Goal: Task Accomplishment & Management: Manage account settings

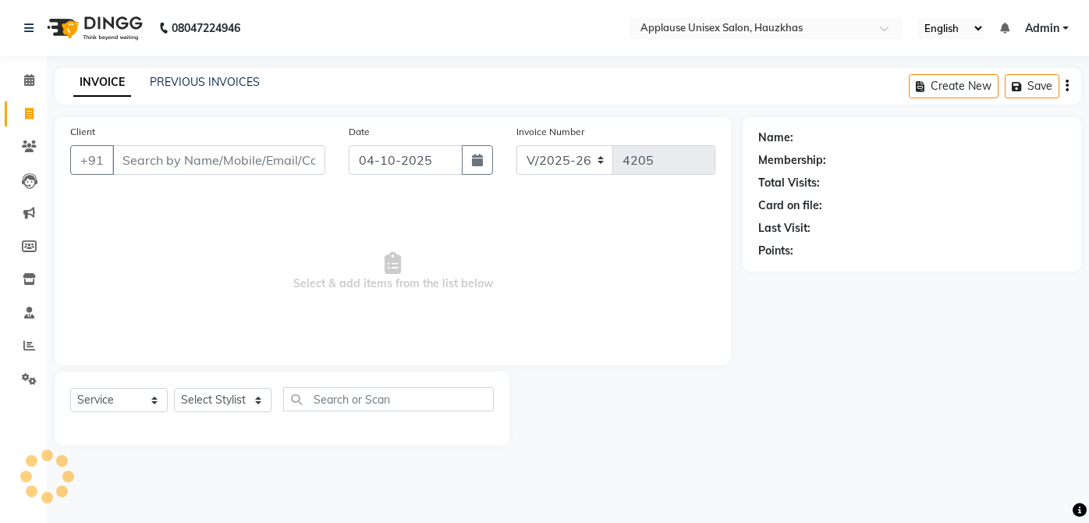
select select "5082"
select select "service"
select select "84502"
click at [174, 388] on select "Select Stylist [PERSON_NAME] [PERSON_NAME] [PERSON_NAME] [PERSON_NAME] [PERSON_…" at bounding box center [223, 400] width 98 height 24
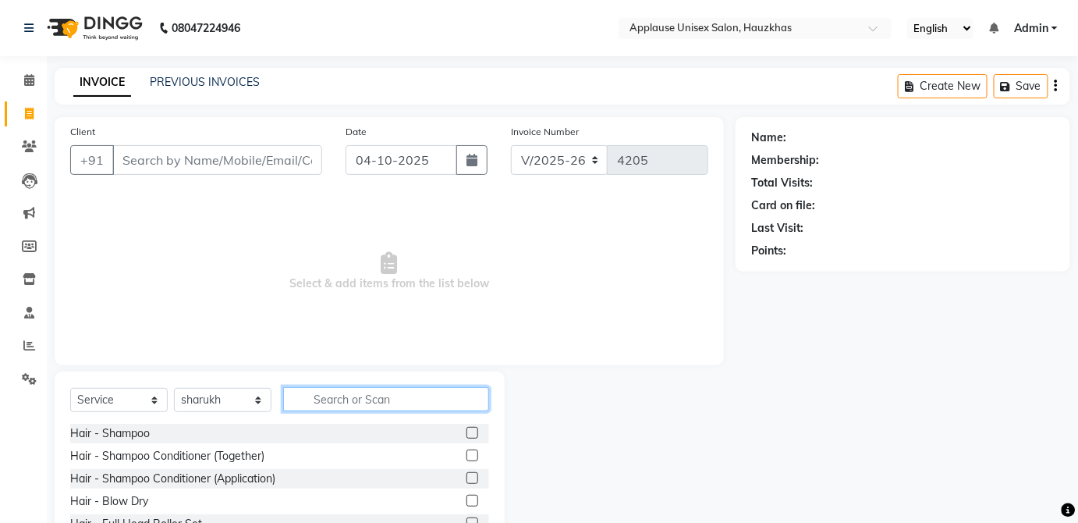
click at [357, 397] on input "text" at bounding box center [386, 399] width 206 height 24
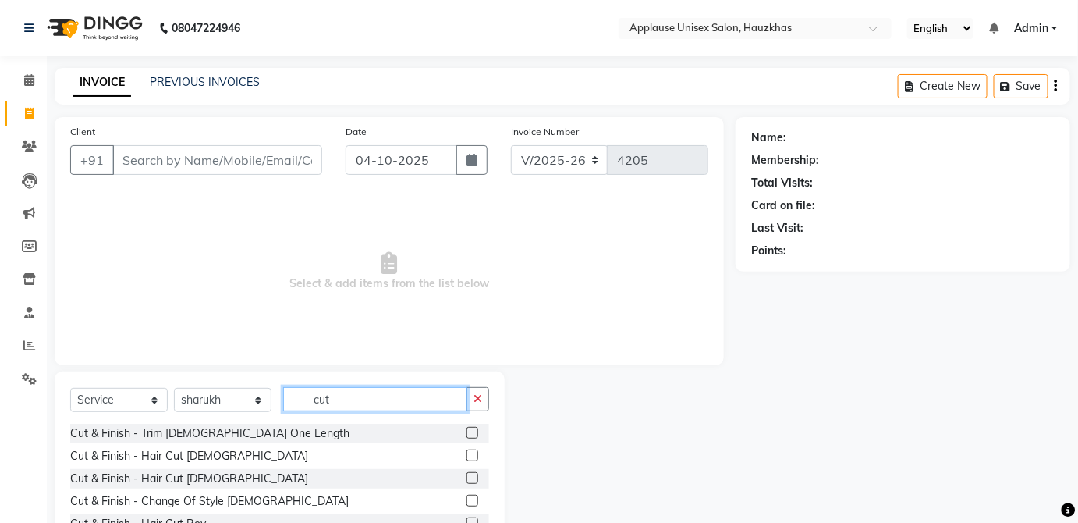
type input "cut"
click at [467, 481] on label at bounding box center [473, 478] width 12 height 12
click at [467, 481] on input "checkbox" at bounding box center [472, 479] width 10 height 10
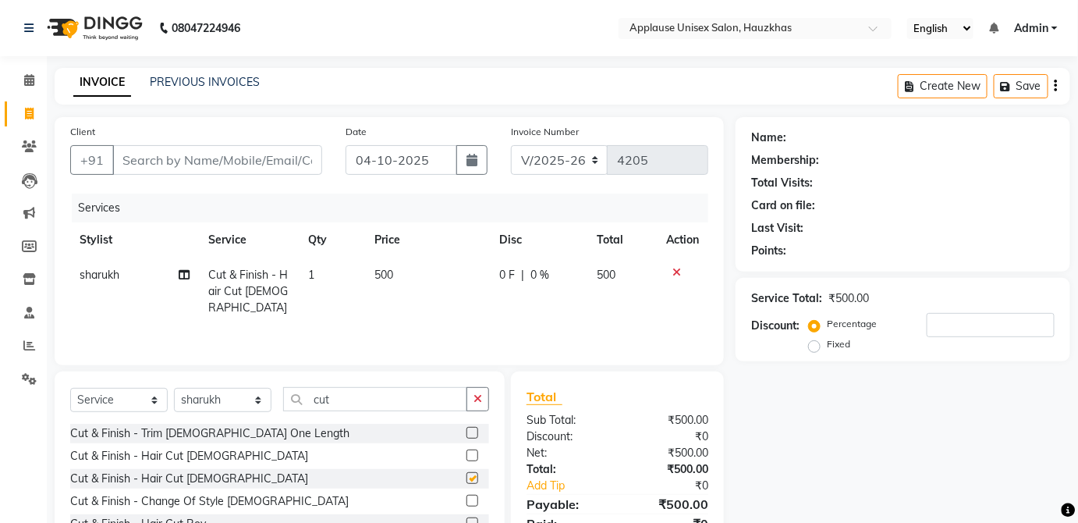
click at [588, 293] on td "500" at bounding box center [622, 291] width 69 height 68
checkbox input "false"
select select "84502"
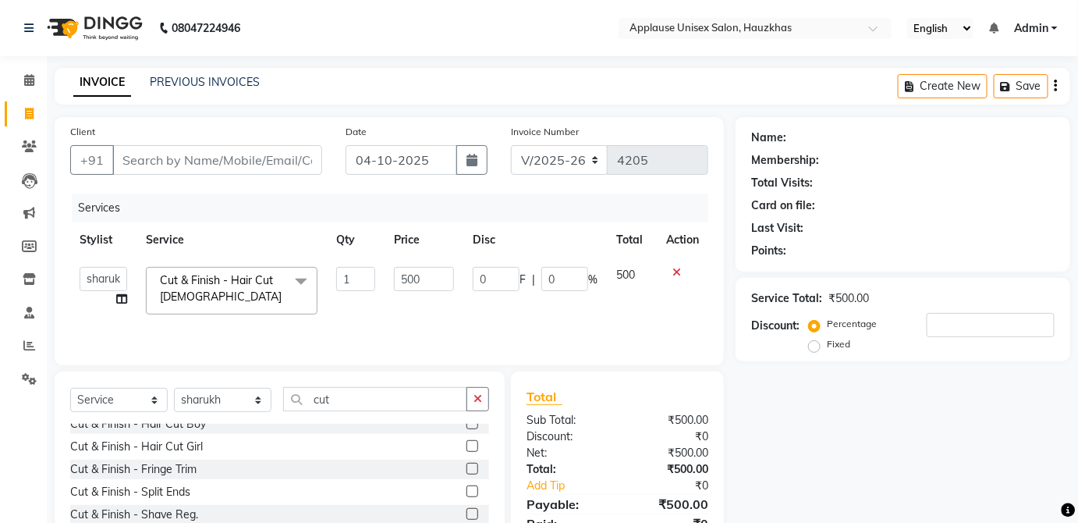
scroll to position [160, 0]
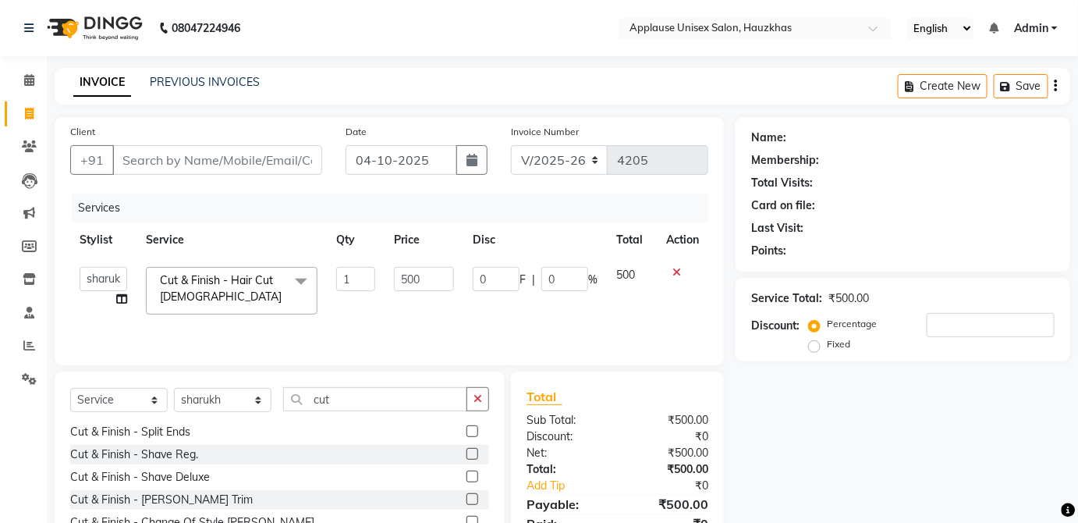
click at [467, 499] on label at bounding box center [473, 499] width 12 height 12
click at [467, 499] on input "checkbox" at bounding box center [472, 500] width 10 height 10
checkbox input "true"
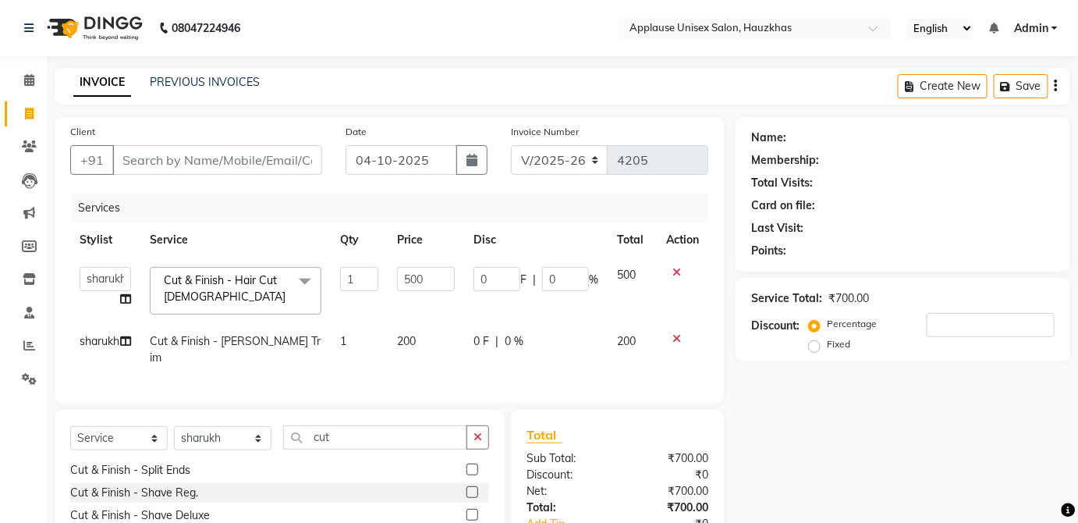
click at [432, 348] on td "200" at bounding box center [426, 349] width 76 height 51
select select "84502"
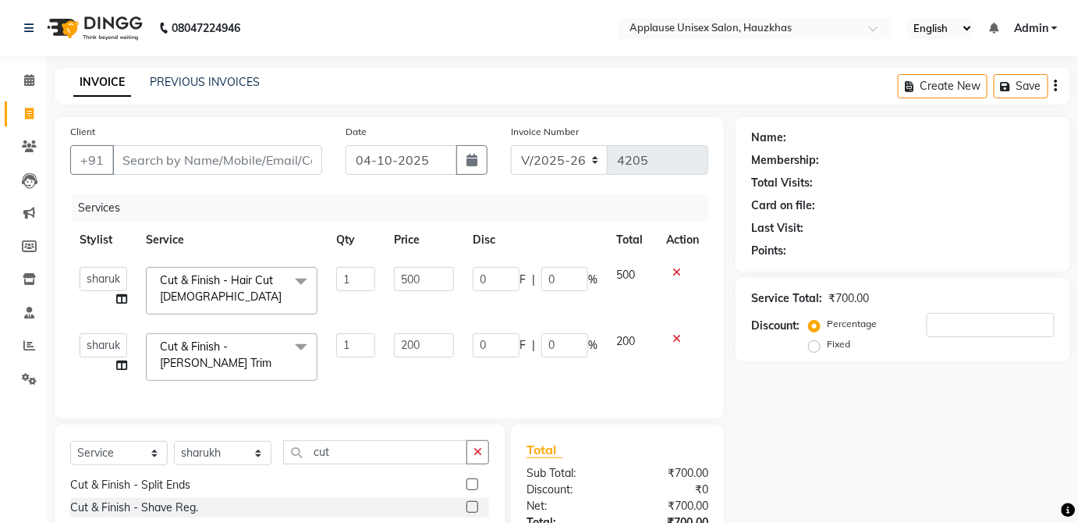
checkbox input "false"
click at [441, 347] on input "200" at bounding box center [424, 345] width 60 height 24
type input "2"
type input "300"
click at [634, 343] on span "200" at bounding box center [625, 341] width 19 height 14
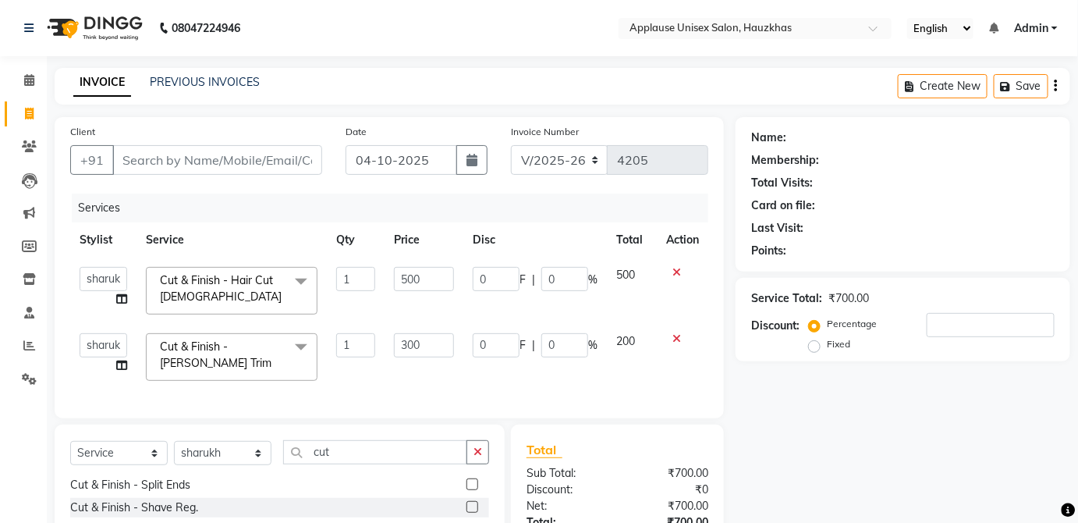
select select "84502"
click at [322, 149] on input "Client" at bounding box center [217, 160] width 210 height 30
type input "s"
type input "0"
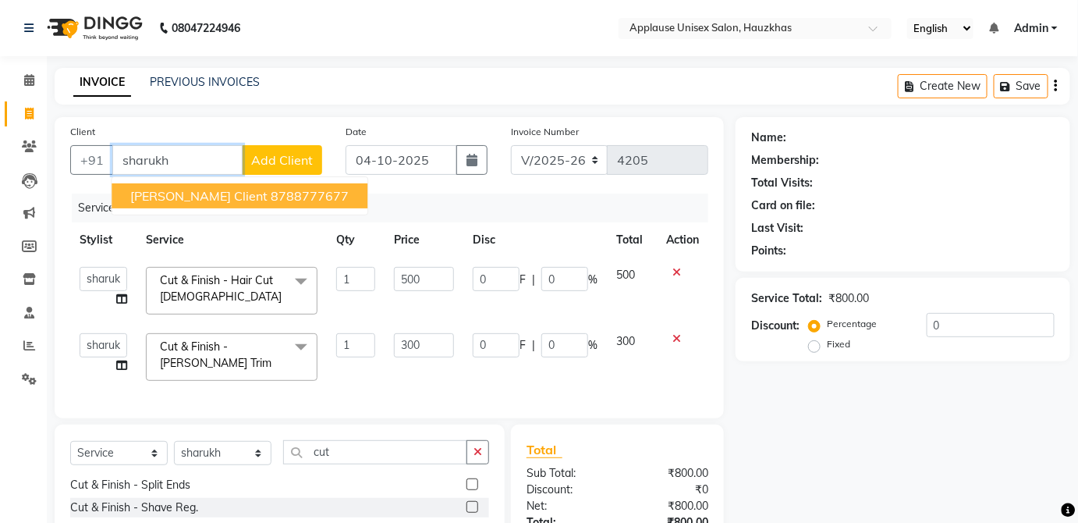
click at [282, 197] on ngb-highlight "8788777677" at bounding box center [310, 196] width 78 height 16
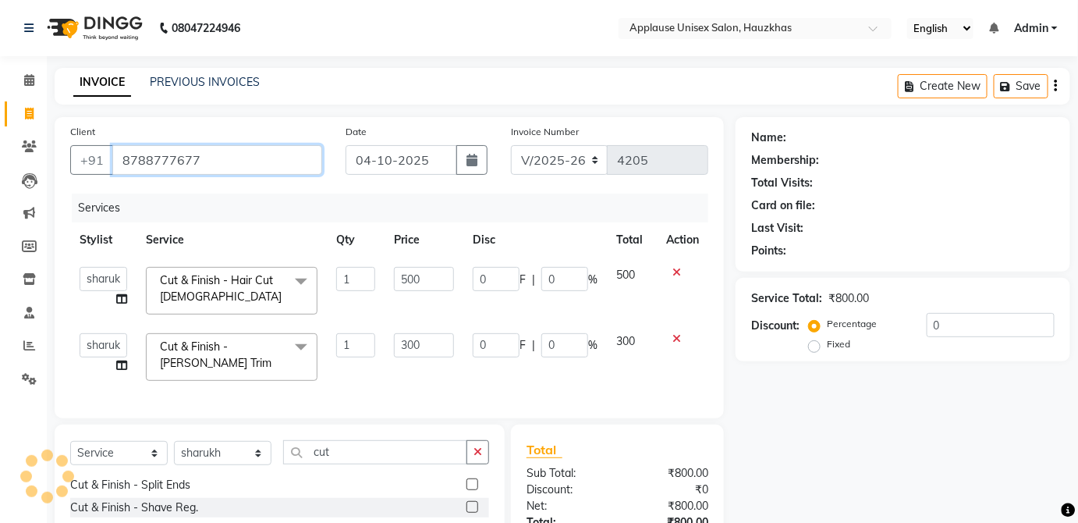
type input "8788777677"
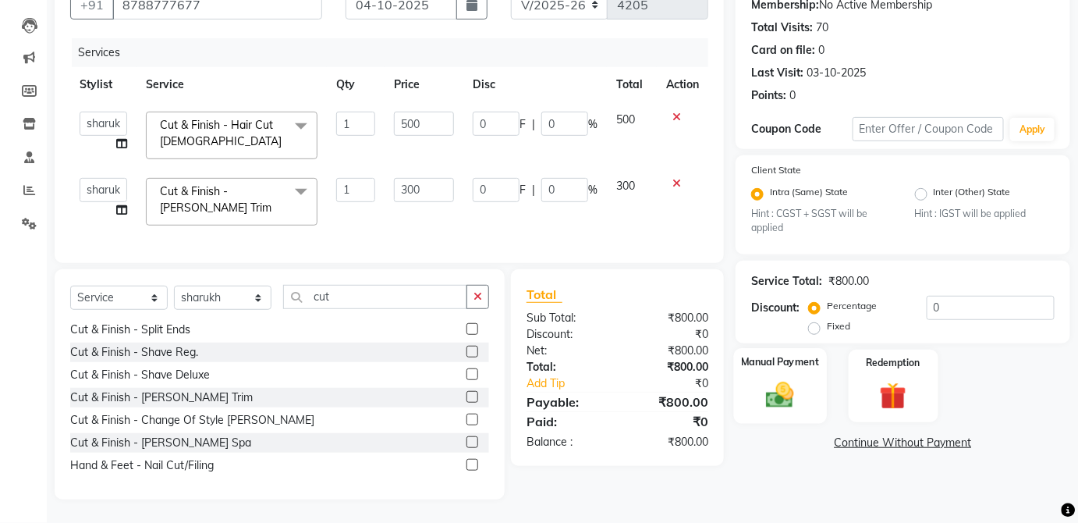
click at [804, 364] on div "Manual Payment" at bounding box center [780, 386] width 93 height 76
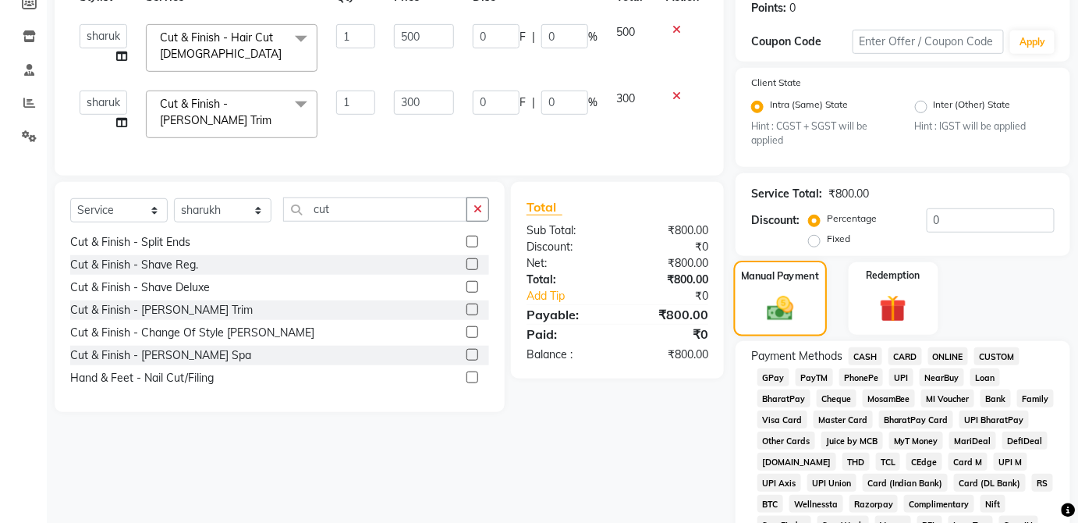
scroll to position [251, 0]
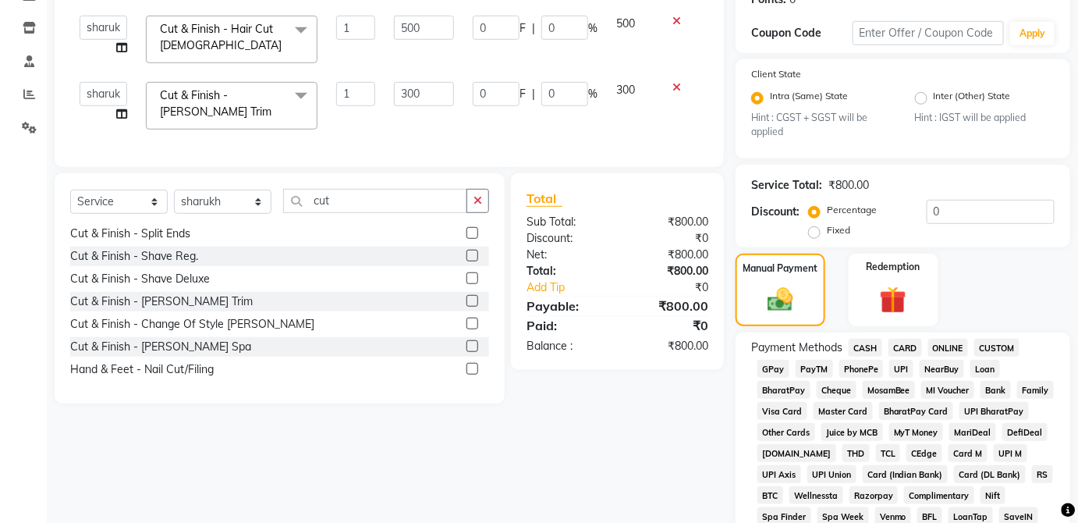
click at [900, 364] on span "UPI" at bounding box center [901, 369] width 24 height 18
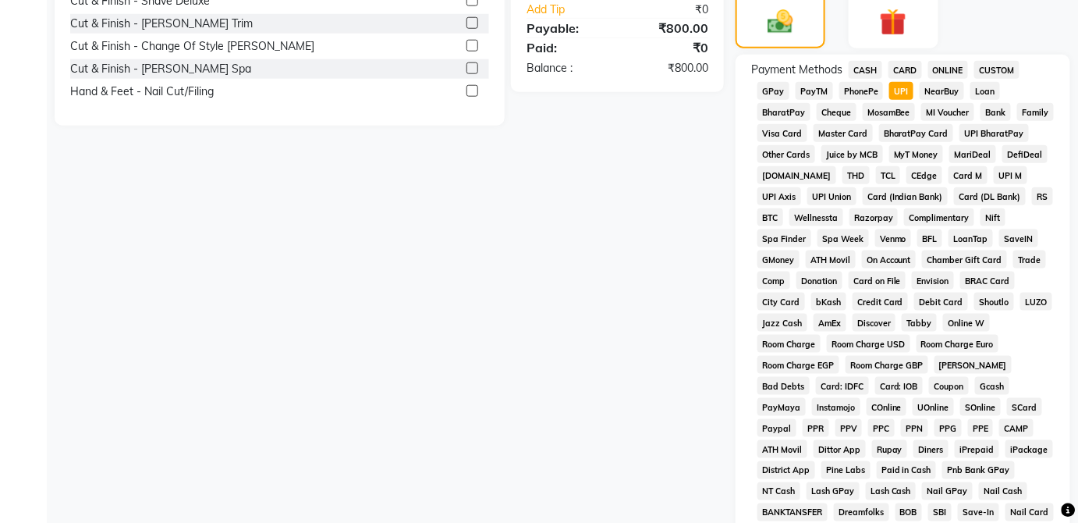
scroll to position [757, 0]
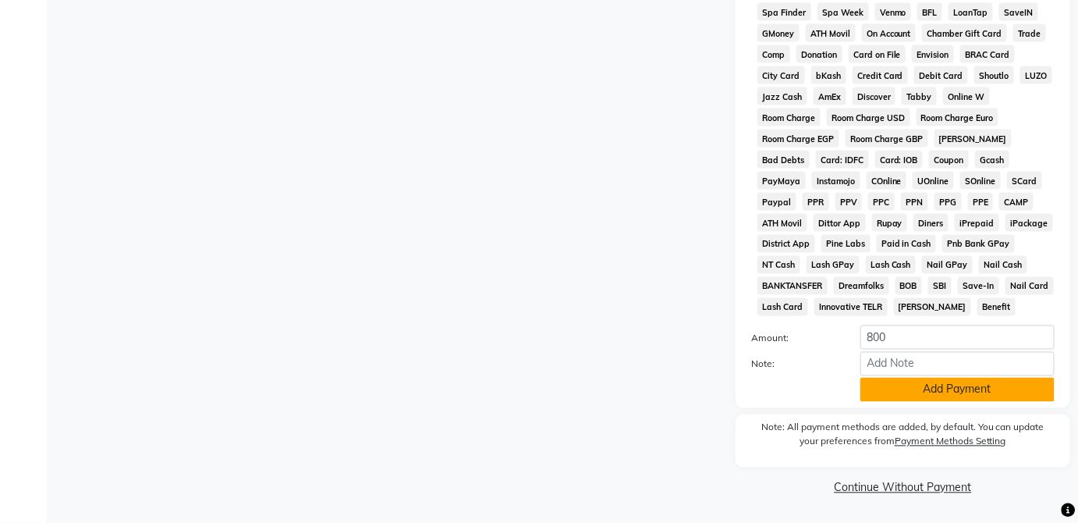
click at [966, 396] on button "Add Payment" at bounding box center [958, 390] width 194 height 24
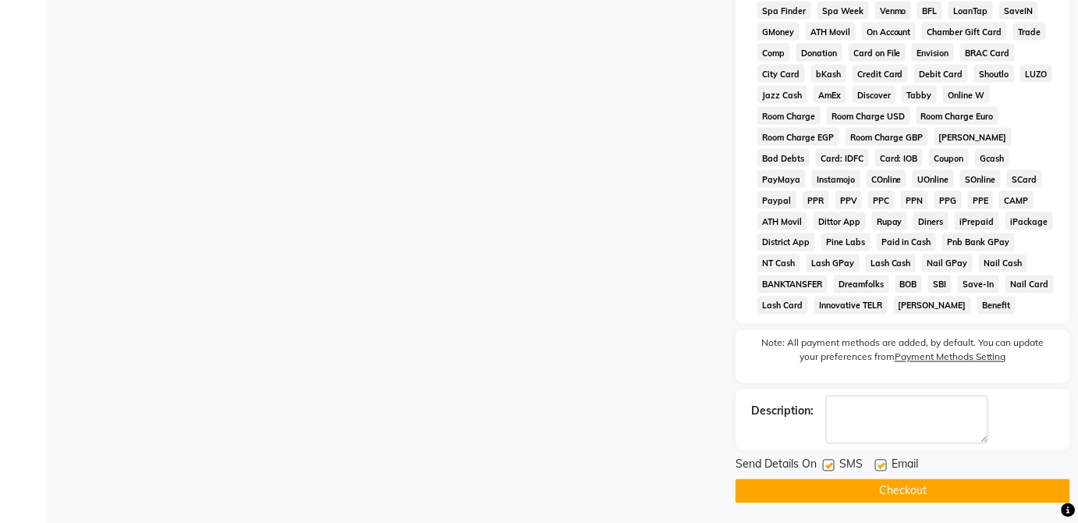
click at [952, 496] on button "Checkout" at bounding box center [903, 491] width 335 height 24
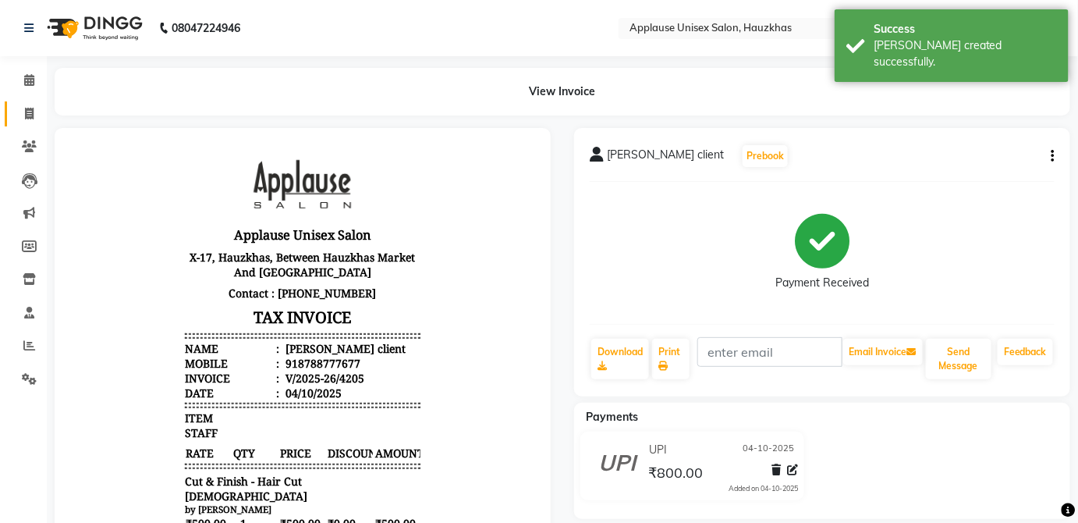
click at [30, 118] on icon at bounding box center [29, 114] width 9 height 12
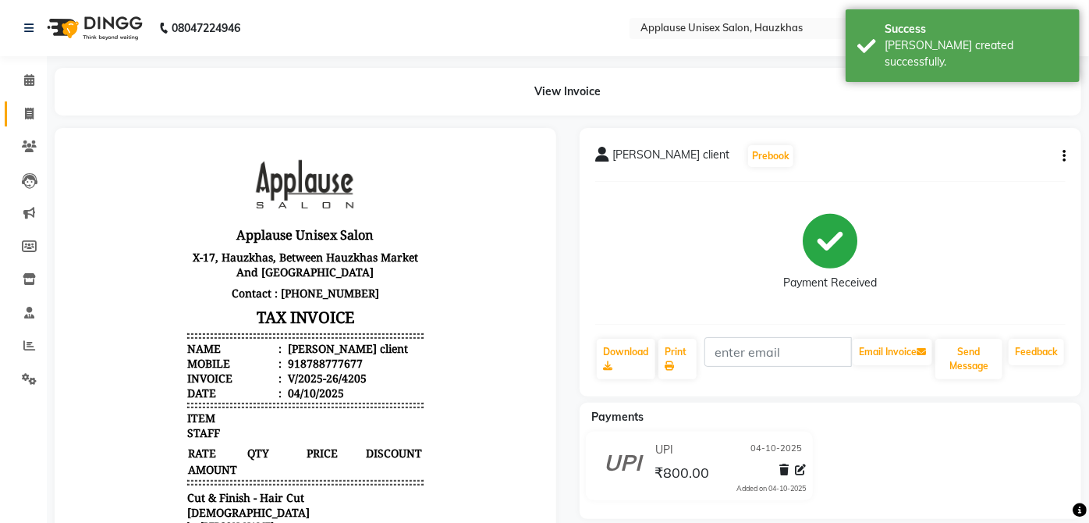
select select "service"
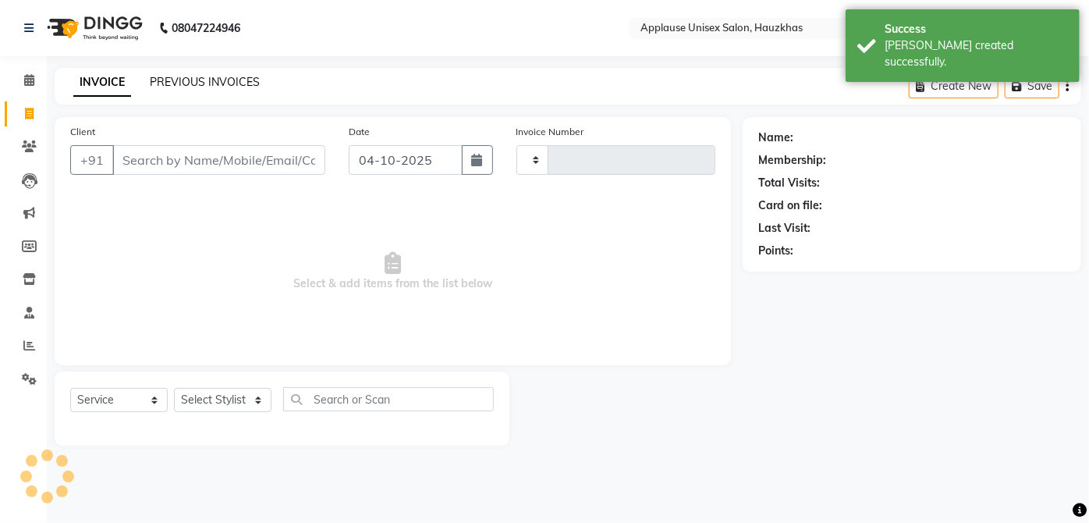
click at [198, 75] on link "PREVIOUS INVOICES" at bounding box center [205, 82] width 110 height 14
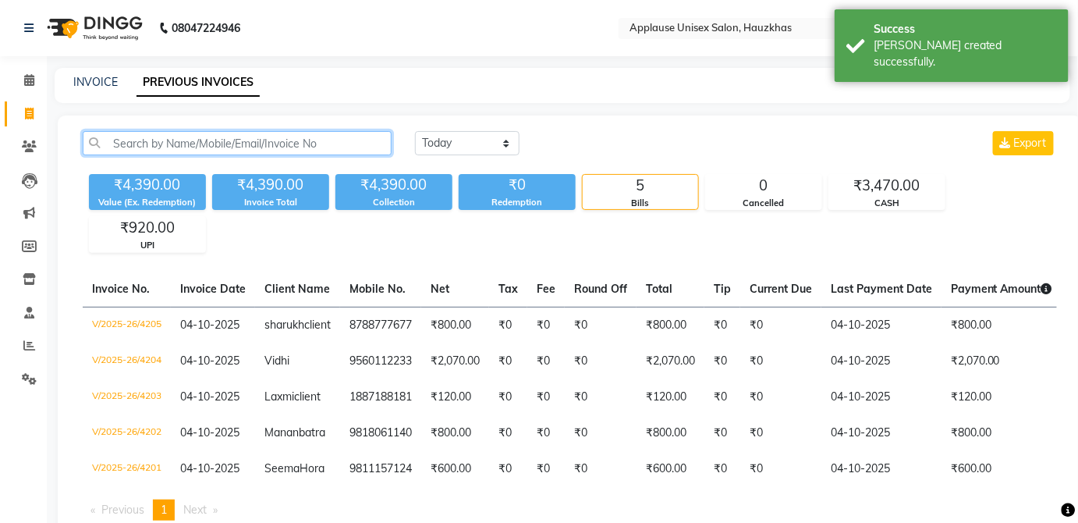
click at [85, 138] on input "text" at bounding box center [237, 143] width 309 height 24
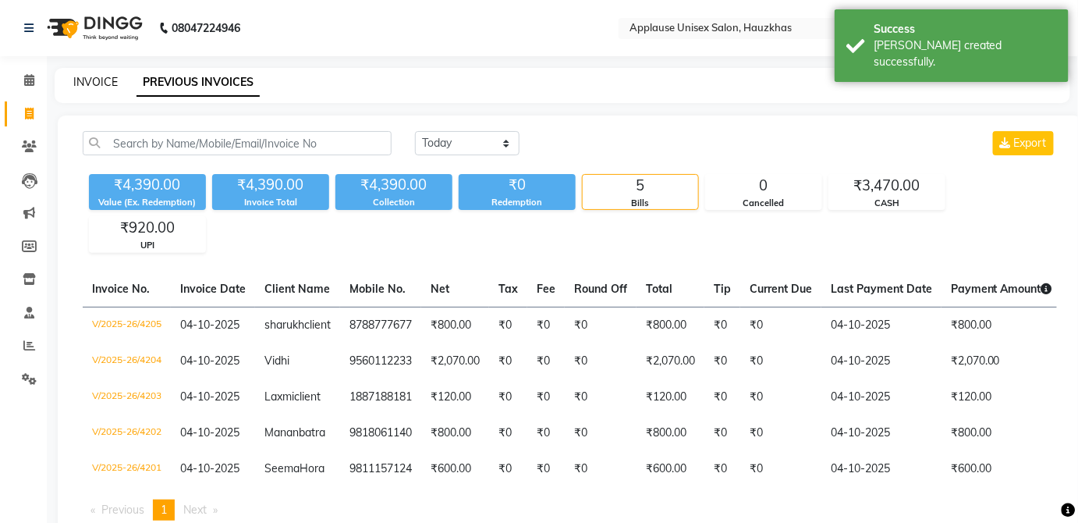
click at [101, 87] on link "INVOICE" at bounding box center [95, 82] width 44 height 14
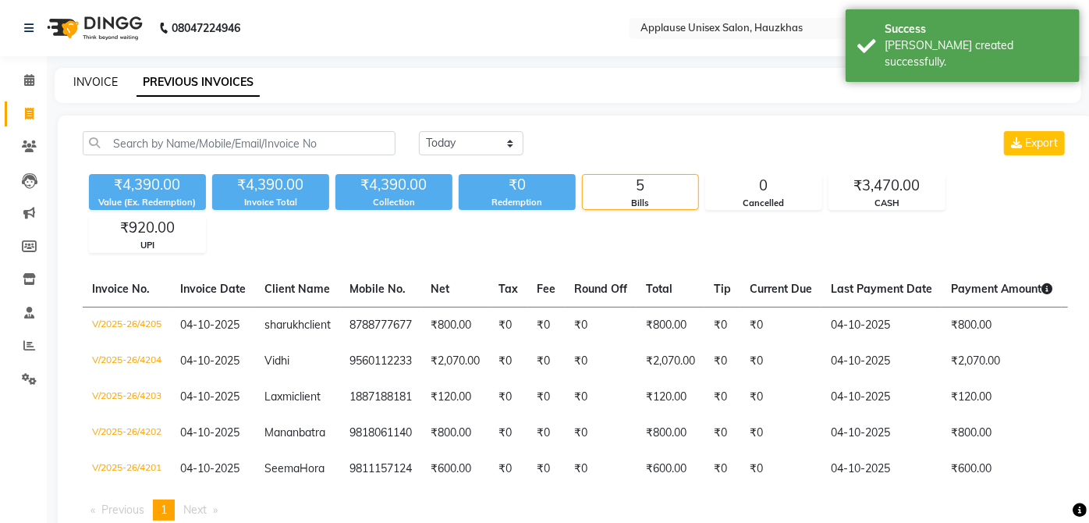
select select "5082"
select select "service"
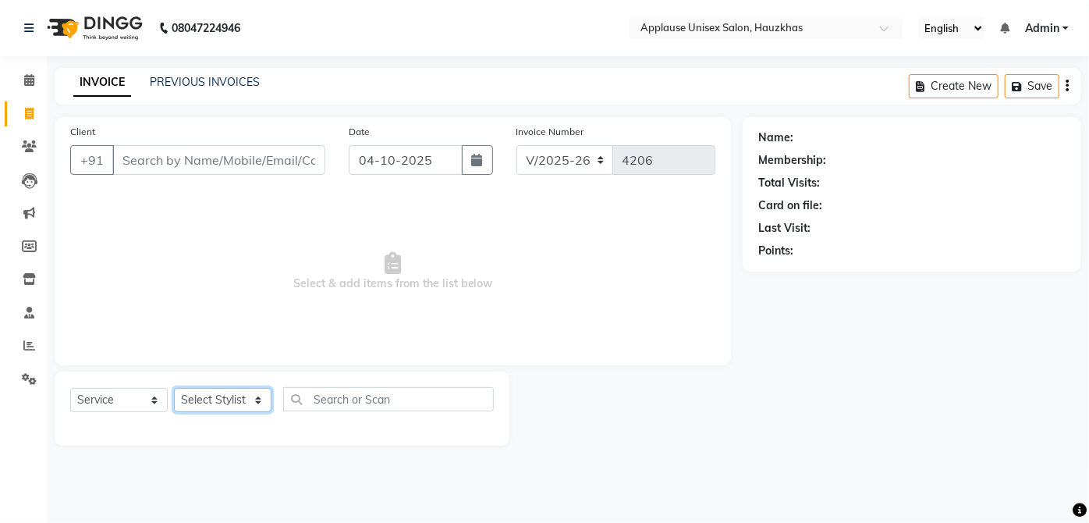
click at [240, 398] on select "Select Stylist [PERSON_NAME] [PERSON_NAME] [PERSON_NAME] [PERSON_NAME] [PERSON_…" at bounding box center [223, 400] width 98 height 24
click at [385, 296] on span "Select & add items from the list below" at bounding box center [392, 271] width 645 height 156
click at [254, 393] on select "Select Stylist [PERSON_NAME] [PERSON_NAME] [PERSON_NAME] [PERSON_NAME] [PERSON_…" at bounding box center [223, 400] width 98 height 24
select select "84502"
click at [174, 388] on select "Select Stylist [PERSON_NAME] [PERSON_NAME] [PERSON_NAME] [PERSON_NAME] [PERSON_…" at bounding box center [223, 400] width 98 height 24
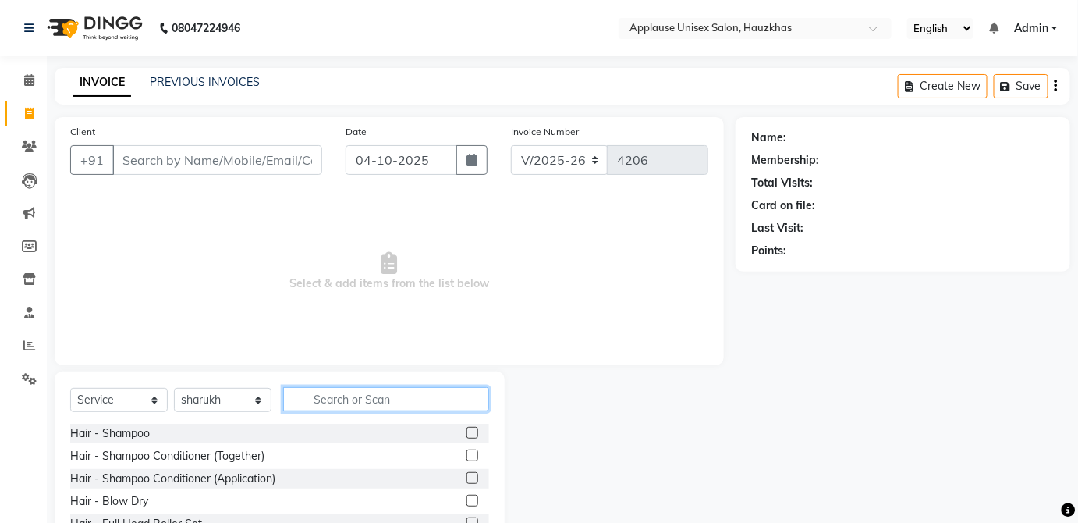
click at [364, 393] on input "text" at bounding box center [386, 399] width 206 height 24
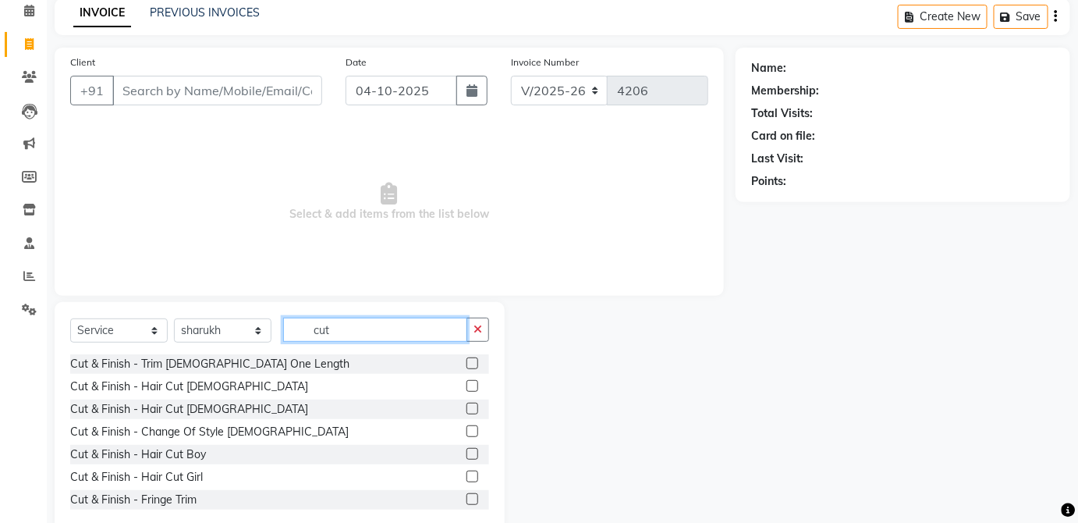
scroll to position [101, 0]
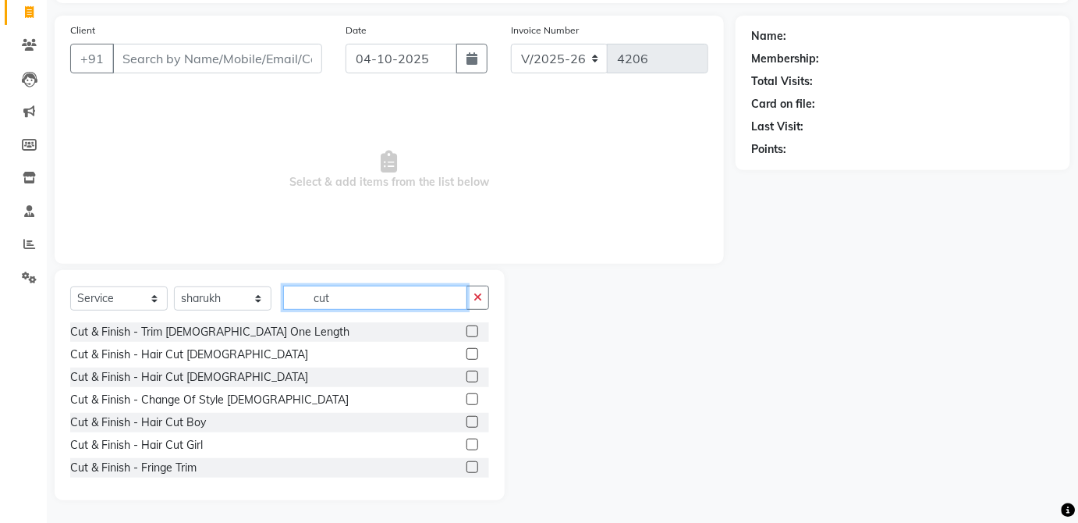
type input "cut"
click at [467, 417] on label at bounding box center [473, 422] width 12 height 12
click at [467, 417] on input "checkbox" at bounding box center [472, 422] width 10 height 10
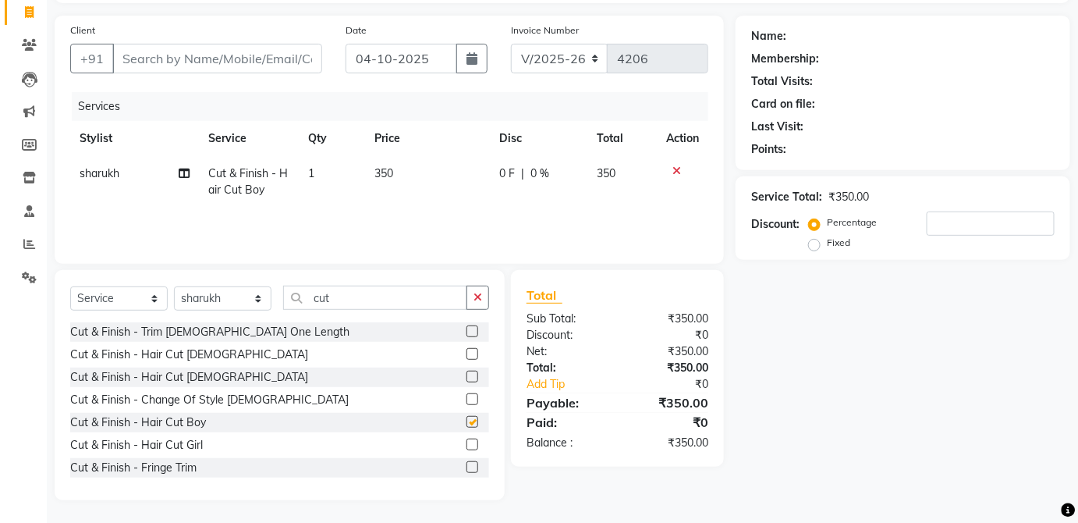
checkbox input "false"
click at [434, 175] on td "350" at bounding box center [427, 181] width 125 height 51
select select "84502"
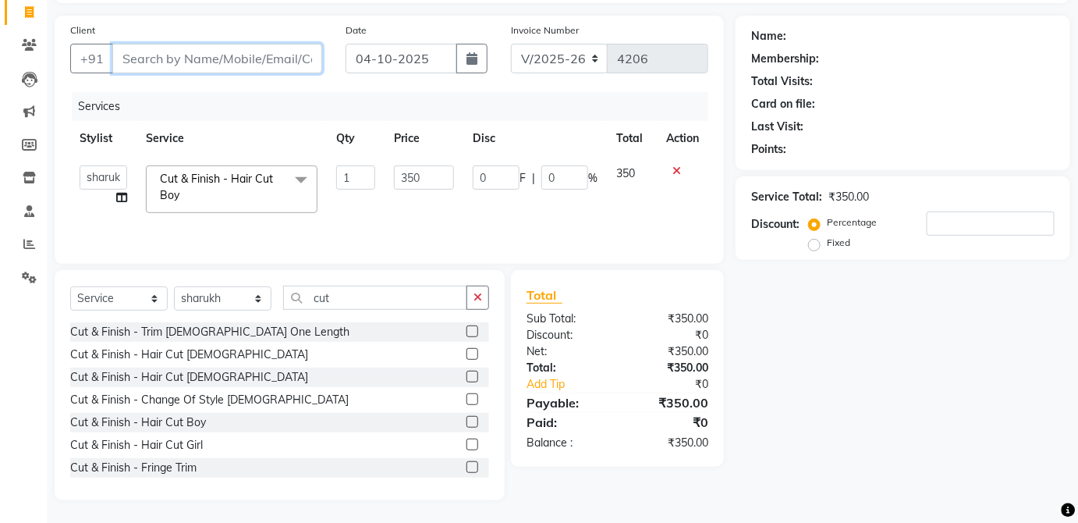
click at [241, 51] on input "Client" at bounding box center [217, 59] width 210 height 30
type input "s"
type input "0"
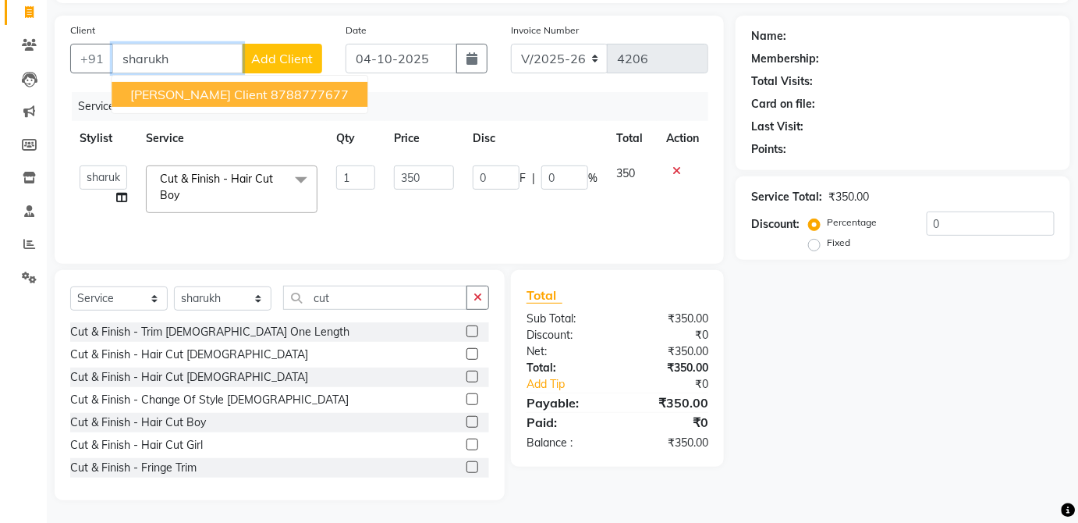
click at [291, 99] on ngb-highlight "8788777677" at bounding box center [310, 95] width 78 height 16
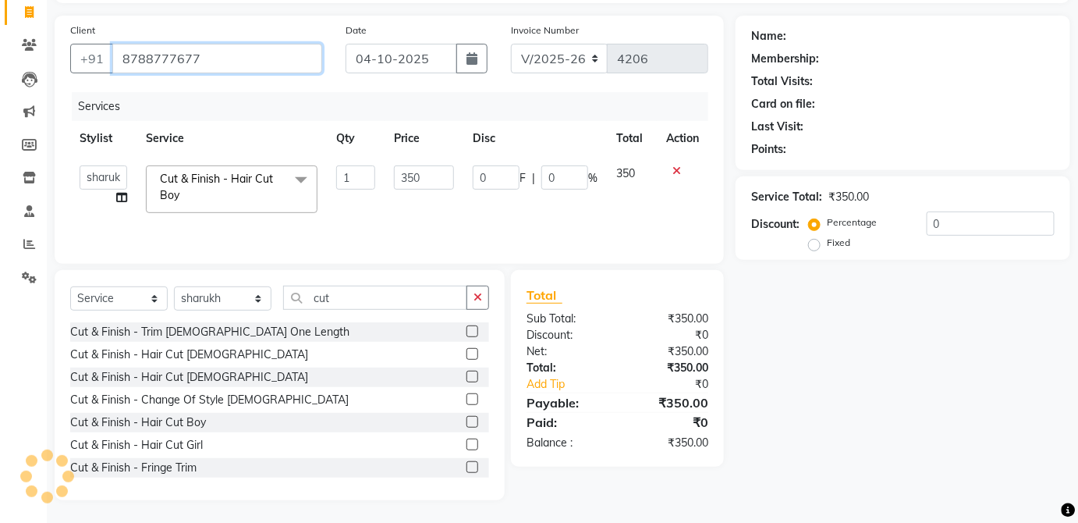
type input "8788777677"
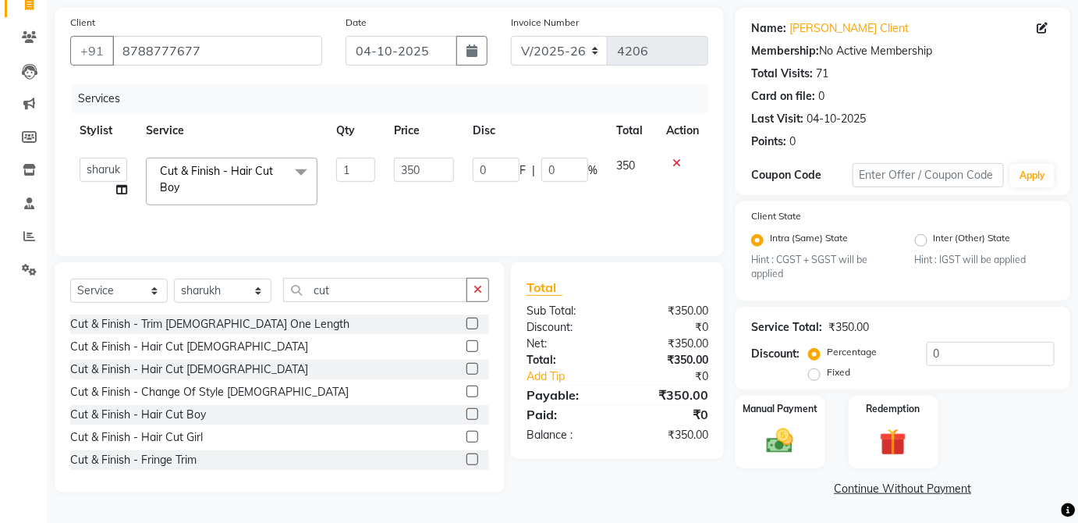
click at [788, 430] on img at bounding box center [780, 440] width 44 height 31
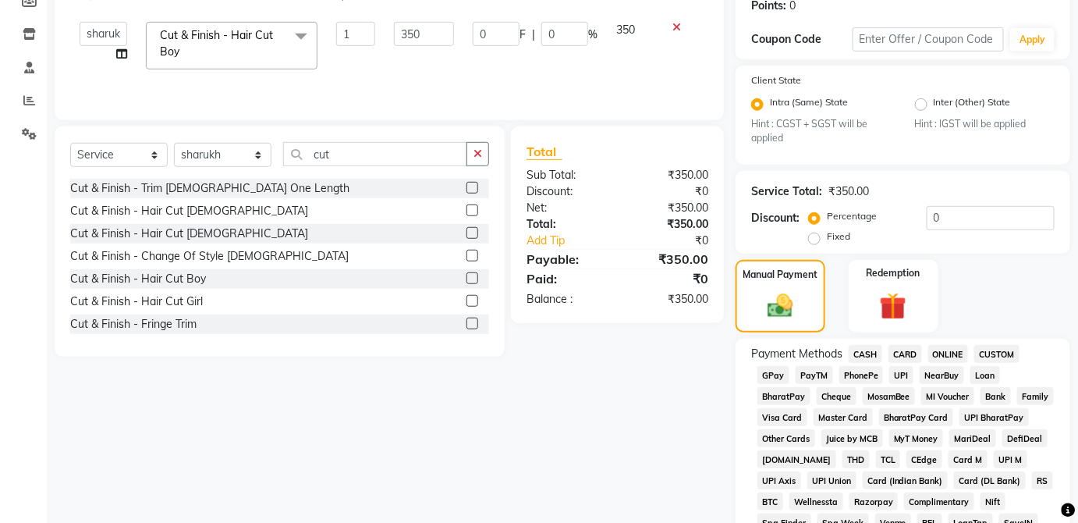
click at [907, 378] on span "UPI" at bounding box center [901, 375] width 24 height 18
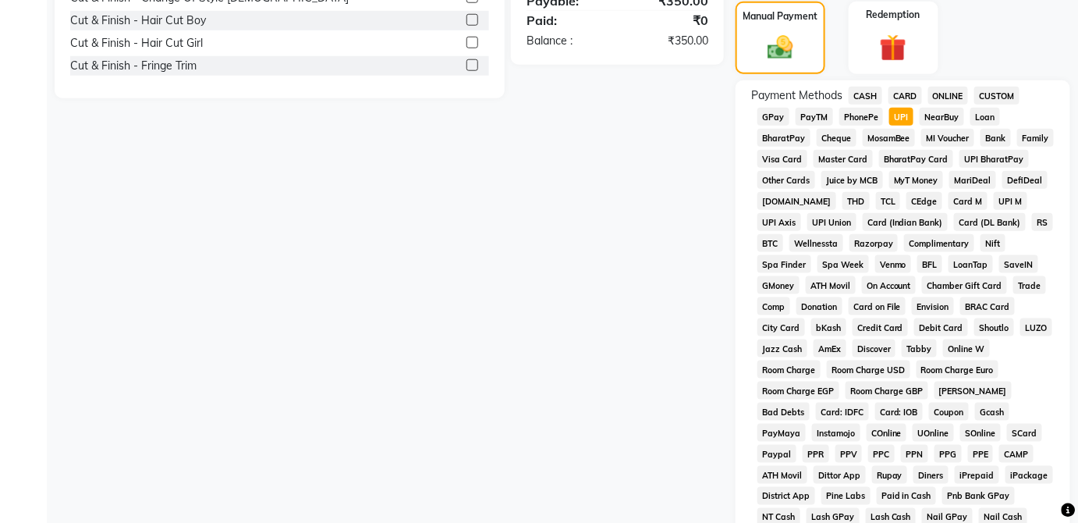
scroll to position [757, 0]
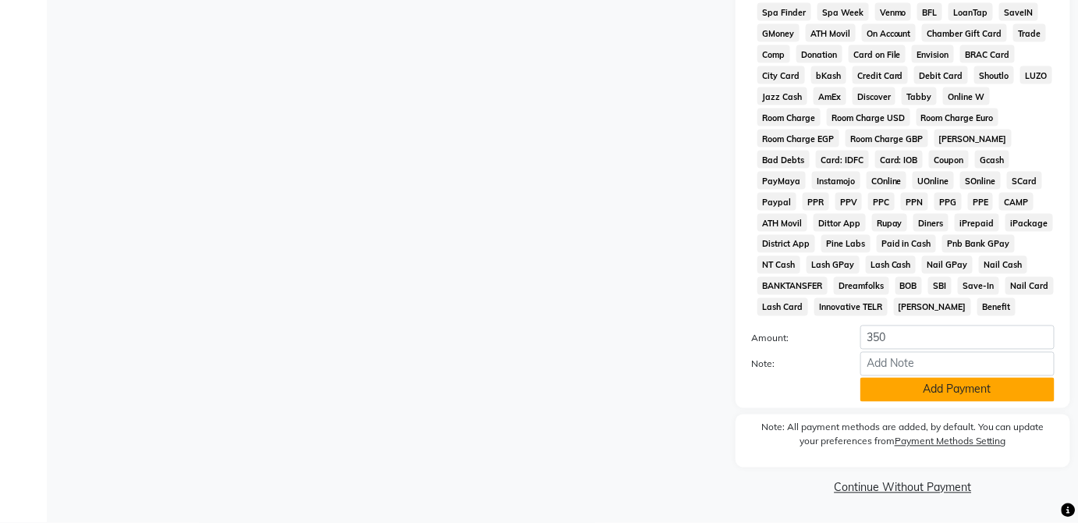
click at [943, 402] on button "Add Payment" at bounding box center [958, 390] width 194 height 24
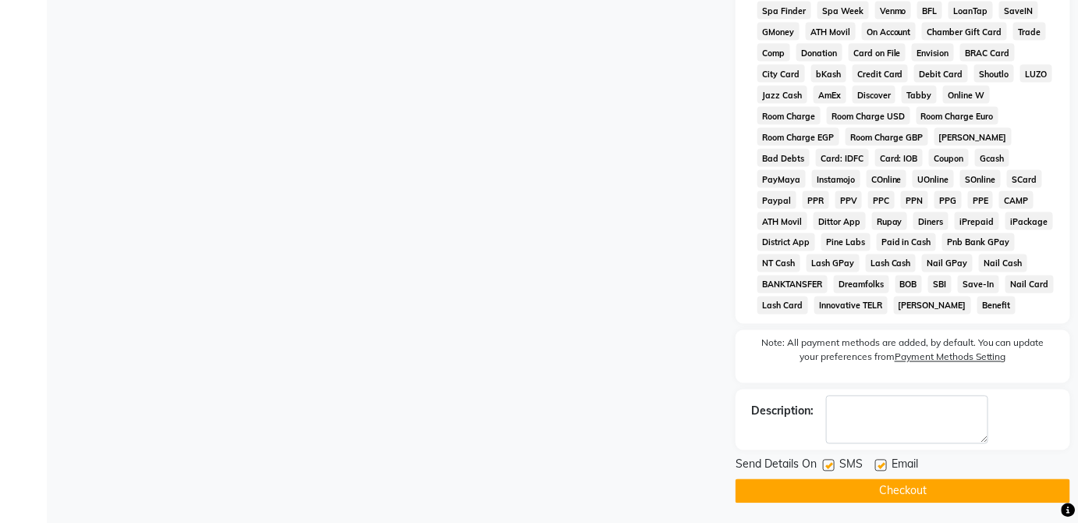
click at [903, 502] on button "Checkout" at bounding box center [903, 491] width 335 height 24
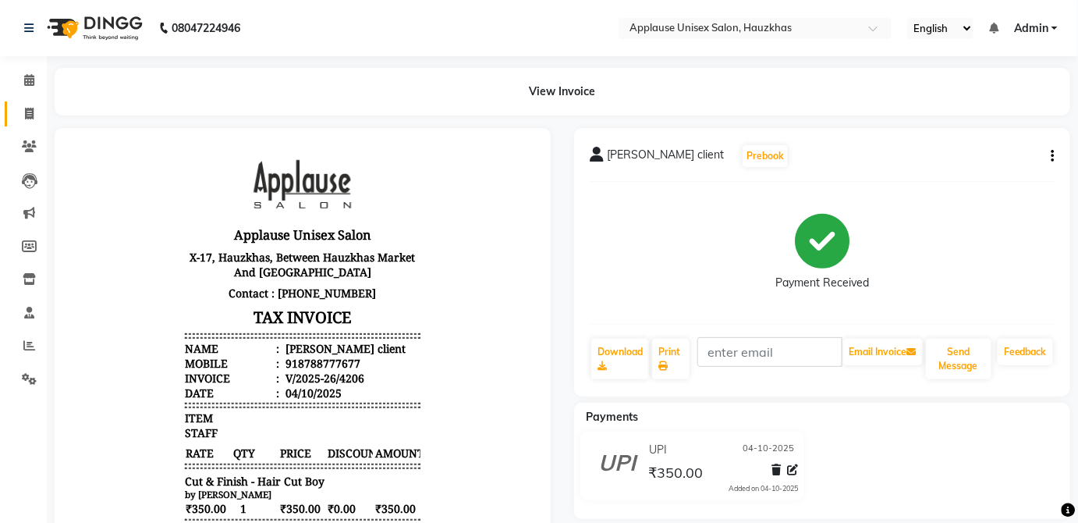
click at [16, 105] on span at bounding box center [29, 114] width 27 height 18
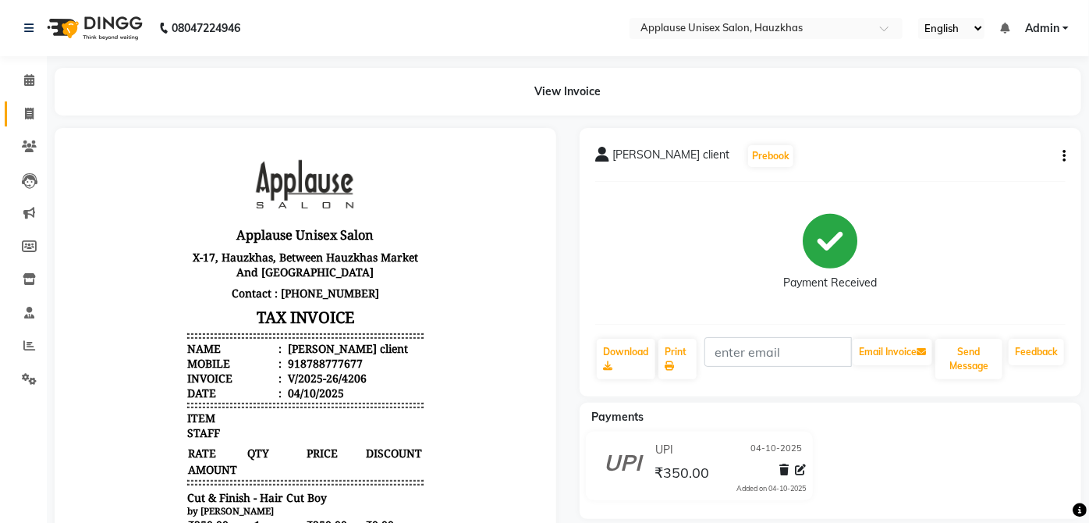
select select "5082"
select select "service"
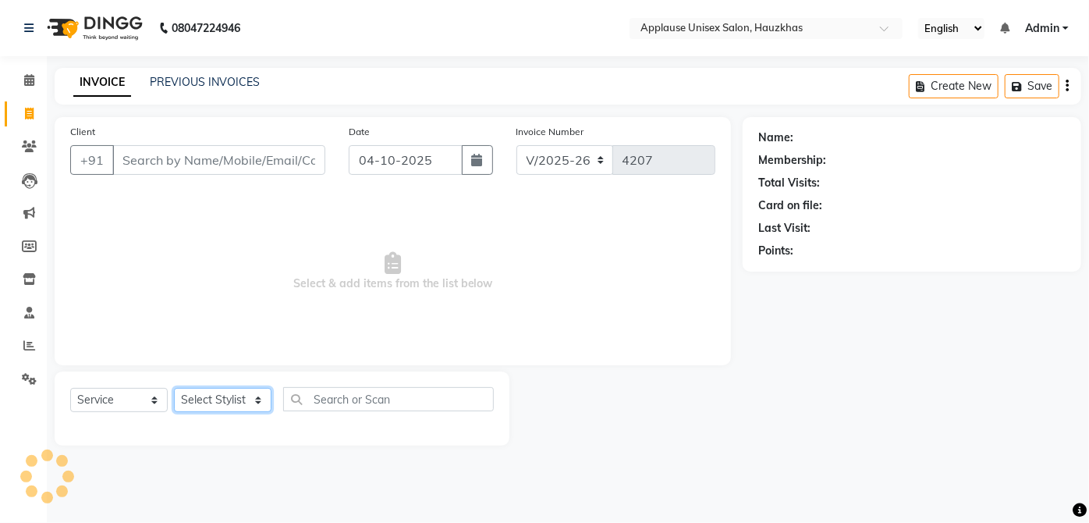
click at [198, 389] on select "Select Stylist [PERSON_NAME] [PERSON_NAME] [PERSON_NAME] [PERSON_NAME] [PERSON_…" at bounding box center [223, 400] width 98 height 24
click at [174, 388] on select "Select Stylist [PERSON_NAME] [PERSON_NAME] [PERSON_NAME] [PERSON_NAME] [PERSON_…" at bounding box center [223, 400] width 98 height 24
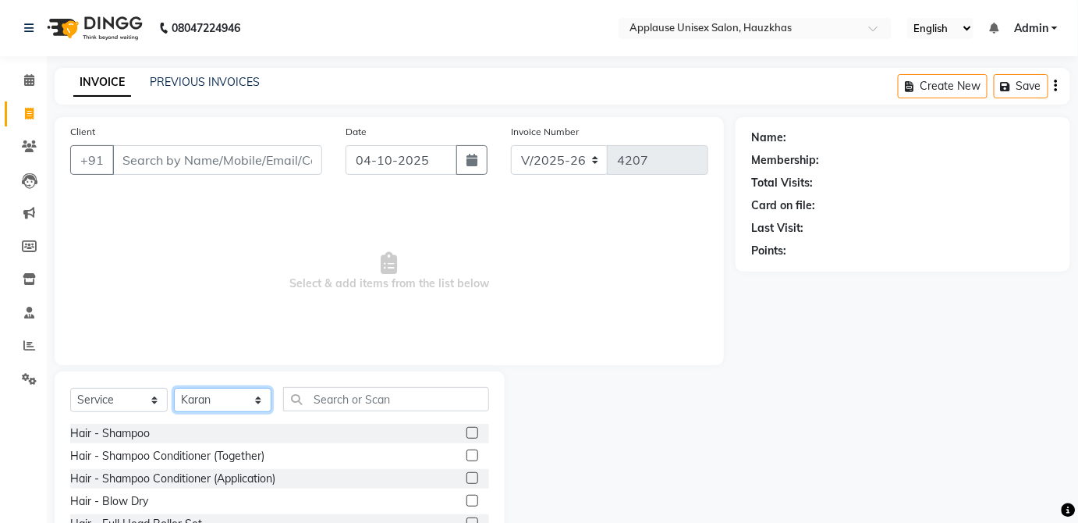
click at [262, 396] on select "Select Stylist [PERSON_NAME] [PERSON_NAME] [PERSON_NAME] [PERSON_NAME] [PERSON_…" at bounding box center [223, 400] width 98 height 24
select select "32130"
click at [174, 388] on select "Select Stylist [PERSON_NAME] [PERSON_NAME] [PERSON_NAME] [PERSON_NAME] [PERSON_…" at bounding box center [223, 400] width 98 height 24
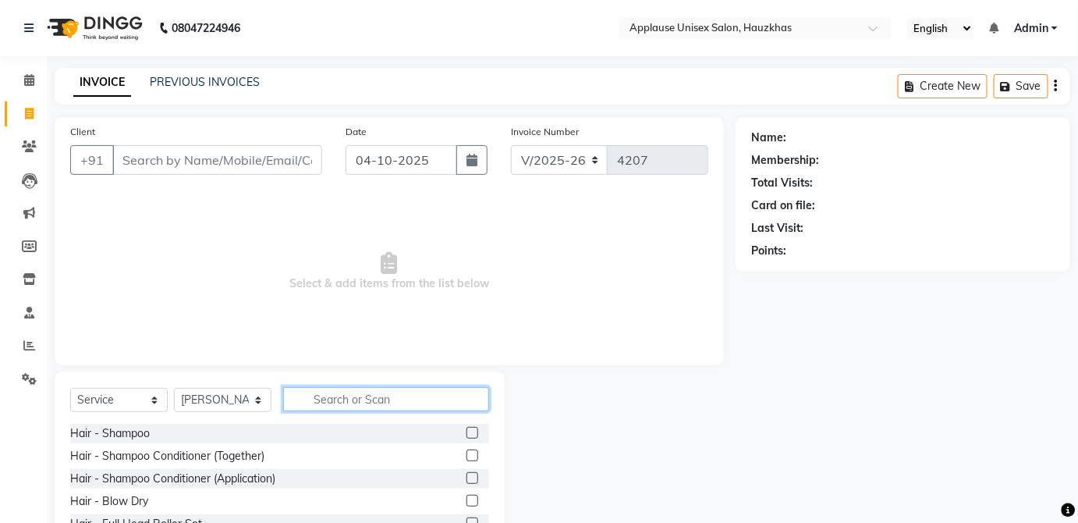
click at [353, 391] on input "text" at bounding box center [386, 399] width 206 height 24
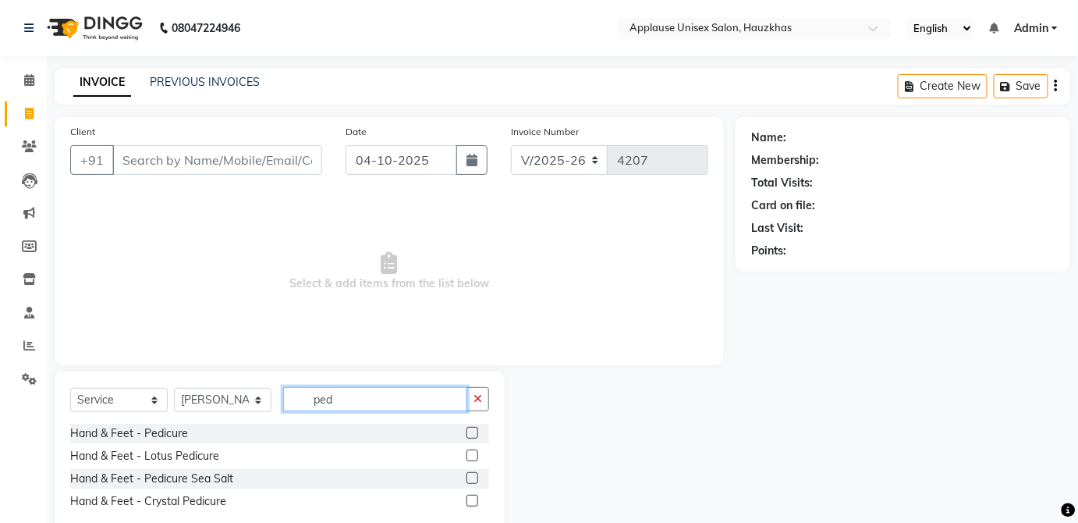
type input "ped"
click at [473, 477] on label at bounding box center [473, 478] width 12 height 12
click at [473, 477] on input "checkbox" at bounding box center [472, 479] width 10 height 10
checkbox input "true"
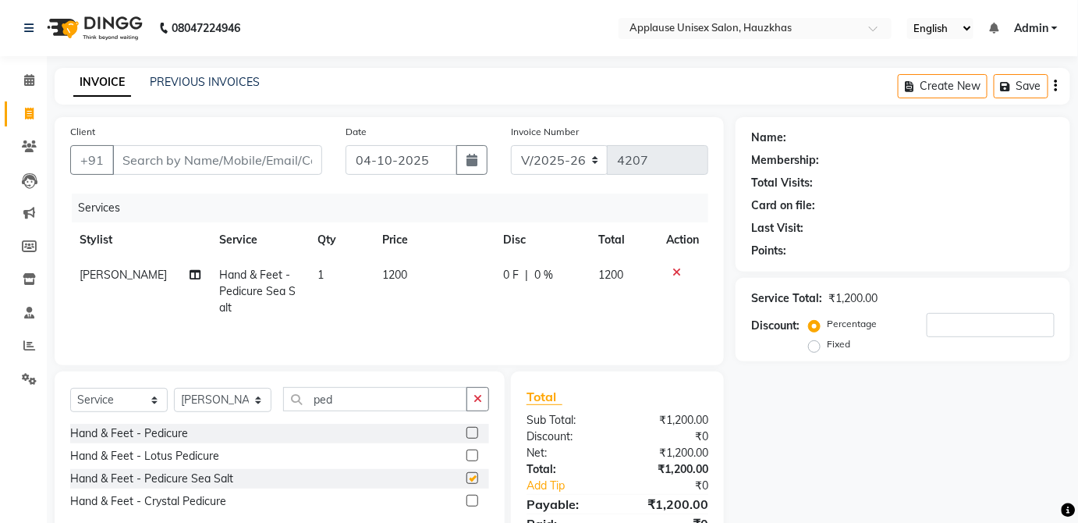
click at [619, 279] on span "1200" at bounding box center [610, 275] width 25 height 14
select select "32130"
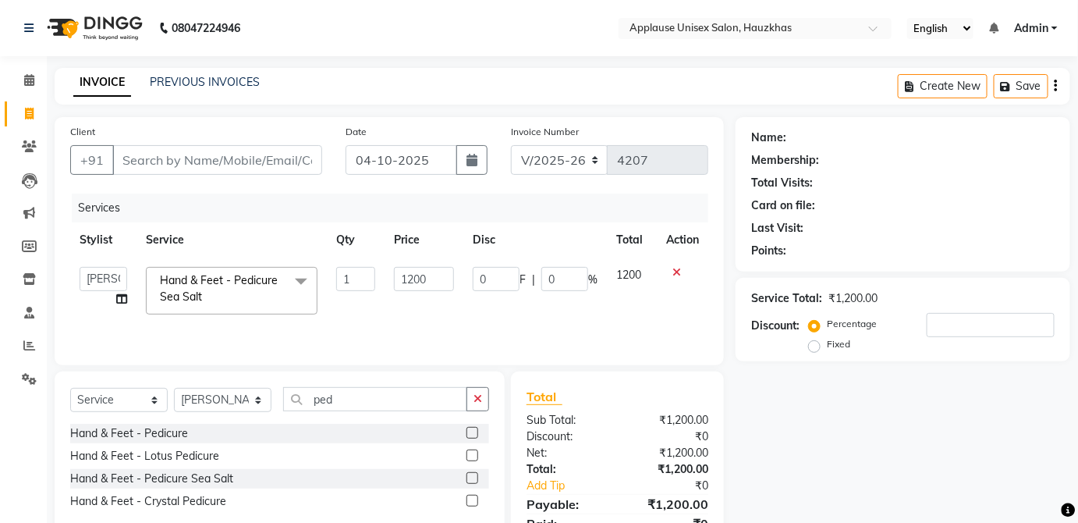
checkbox input "false"
click at [241, 400] on select "Select Stylist [PERSON_NAME] [PERSON_NAME] [PERSON_NAME] [PERSON_NAME] [PERSON_…" at bounding box center [223, 400] width 98 height 24
select select "66558"
click at [174, 388] on select "Select Stylist [PERSON_NAME] [PERSON_NAME] [PERSON_NAME] [PERSON_NAME] [PERSON_…" at bounding box center [223, 400] width 98 height 24
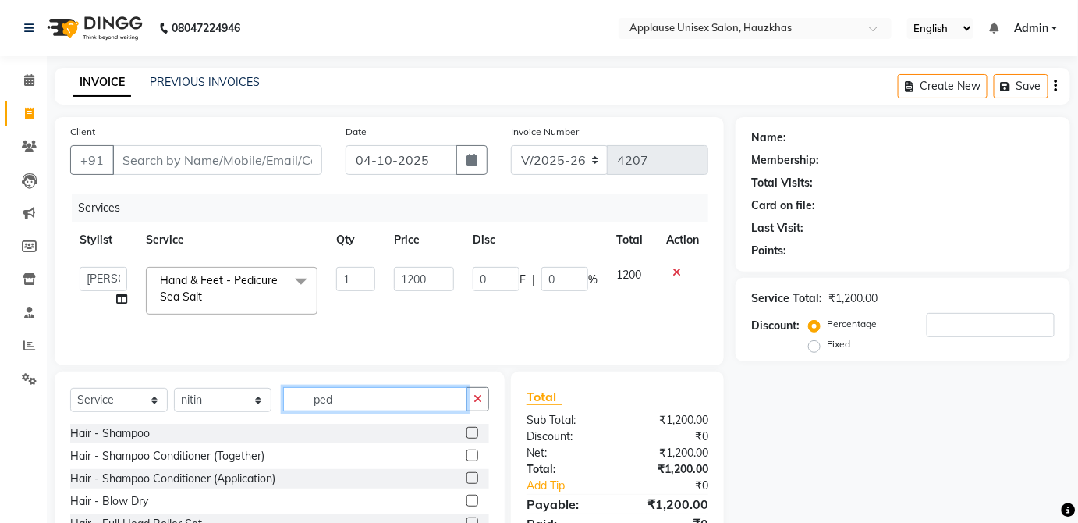
click at [357, 395] on input "ped" at bounding box center [375, 399] width 184 height 24
type input "p"
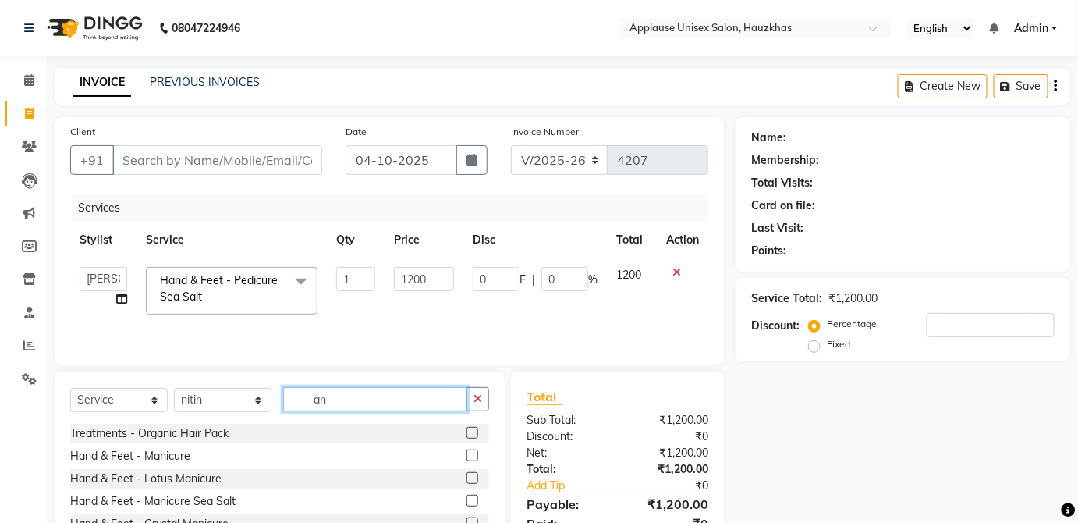
type input "a"
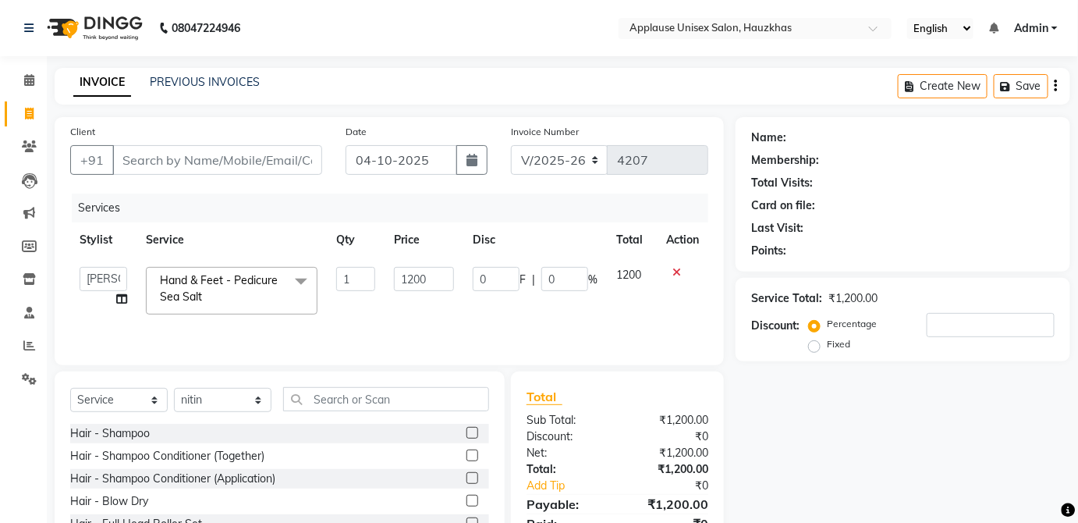
click at [675, 274] on icon at bounding box center [677, 272] width 9 height 11
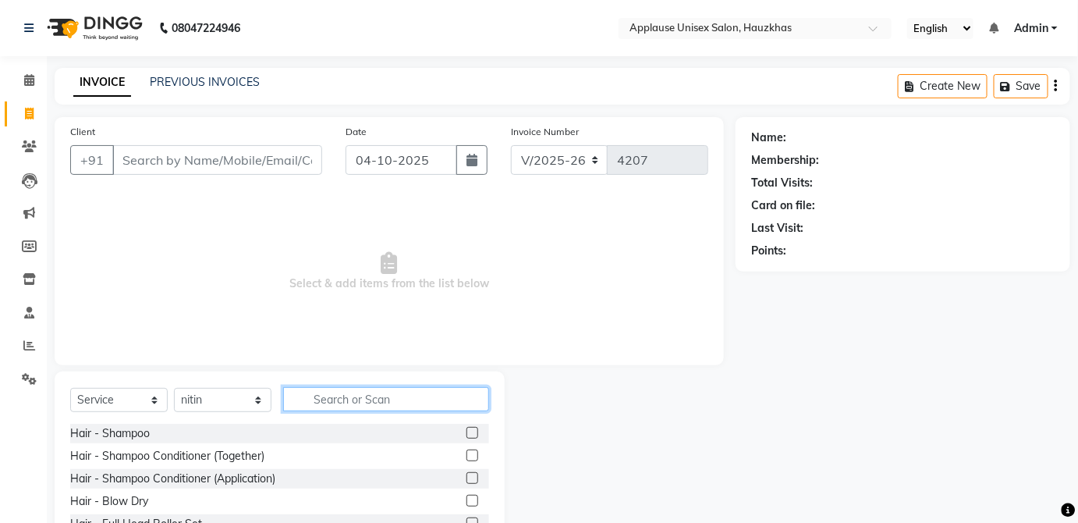
click at [456, 404] on input "text" at bounding box center [386, 399] width 206 height 24
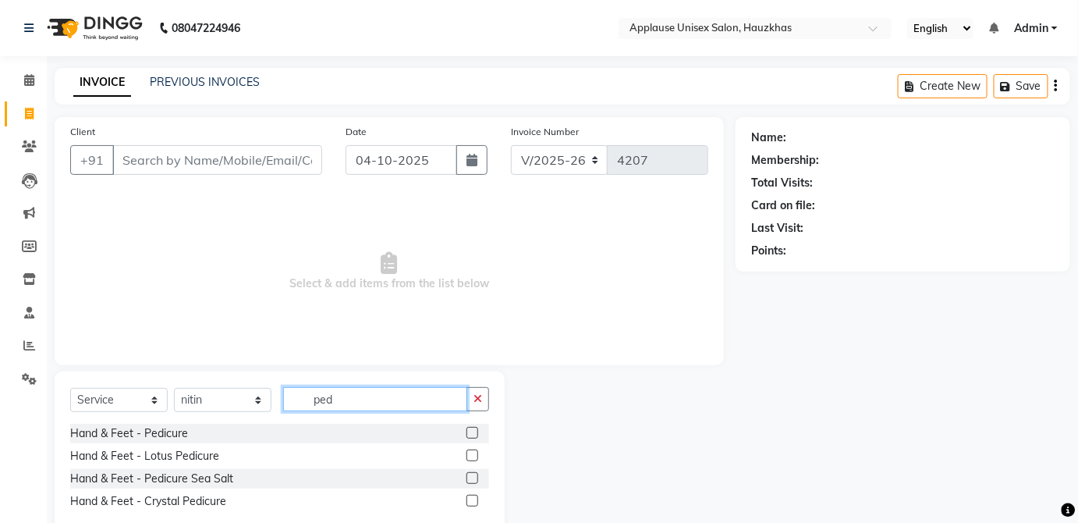
type input "ped"
click at [473, 456] on label at bounding box center [473, 455] width 12 height 12
click at [473, 456] on input "checkbox" at bounding box center [472, 456] width 10 height 10
checkbox input "true"
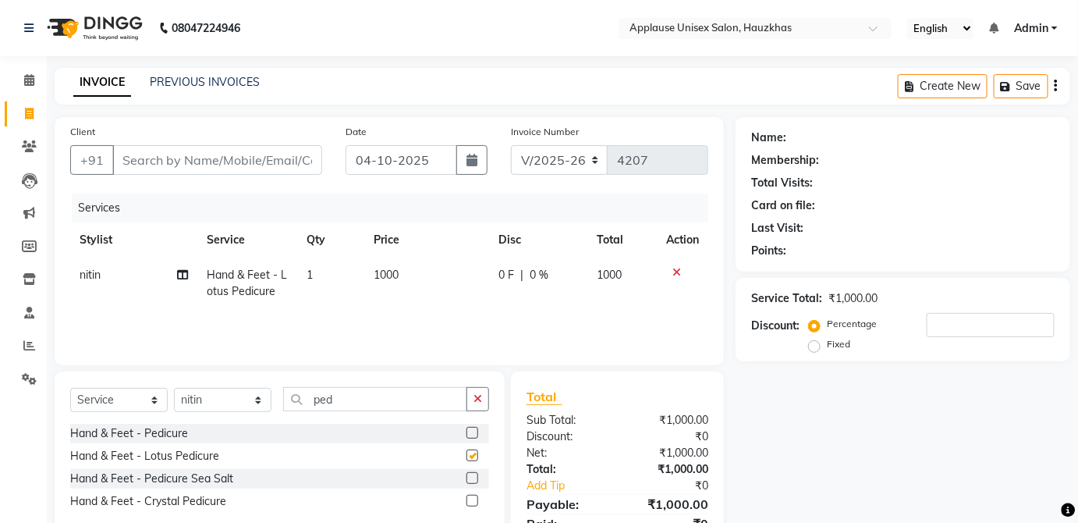
click at [599, 290] on td "1000" at bounding box center [622, 282] width 69 height 51
select select "66558"
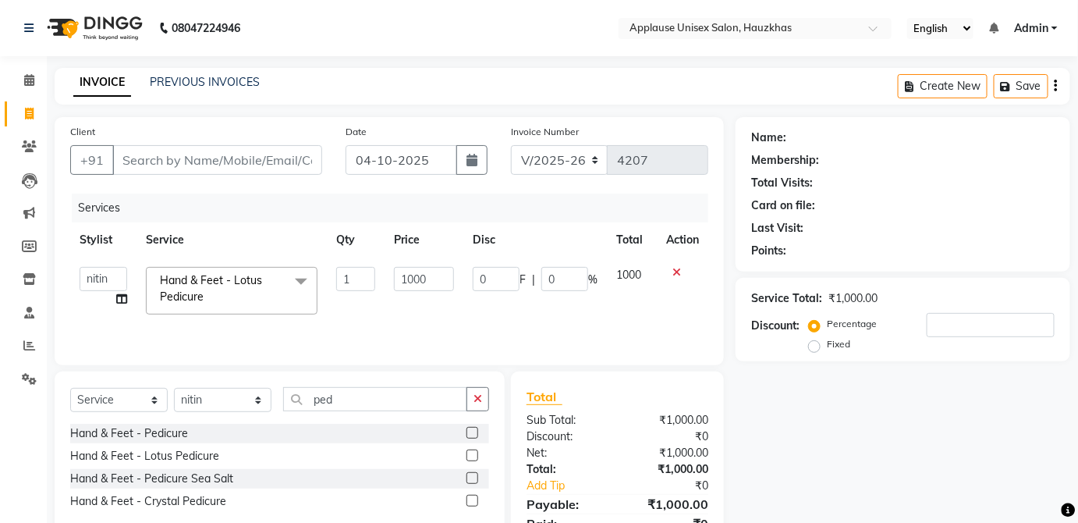
checkbox input "false"
click at [254, 392] on select "Select Stylist [PERSON_NAME] [PERSON_NAME] [PERSON_NAME] [PERSON_NAME] [PERSON_…" at bounding box center [223, 400] width 98 height 24
select select "32130"
click at [174, 388] on select "Select Stylist [PERSON_NAME] [PERSON_NAME] [PERSON_NAME] [PERSON_NAME] [PERSON_…" at bounding box center [223, 400] width 98 height 24
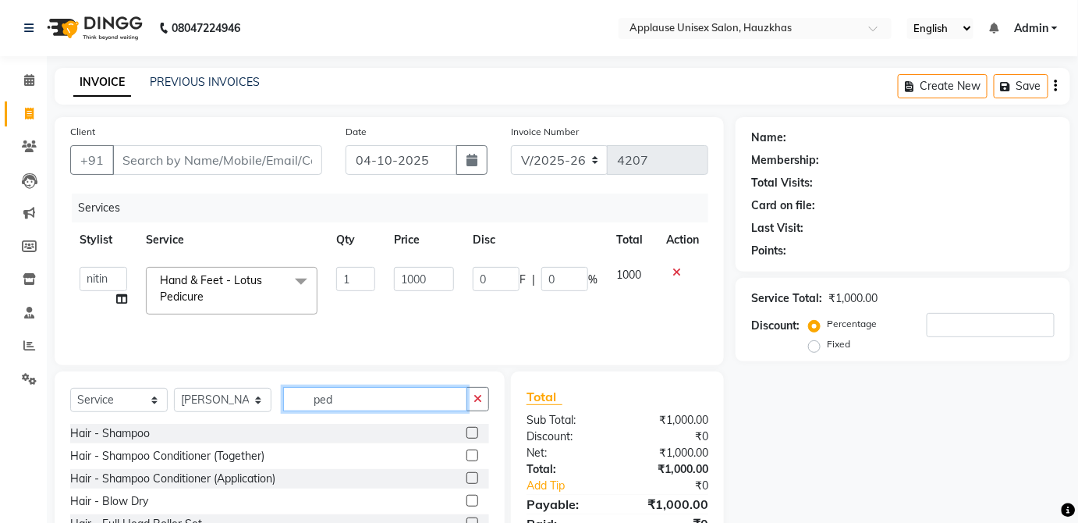
click at [374, 393] on input "ped" at bounding box center [375, 399] width 184 height 24
type input "p"
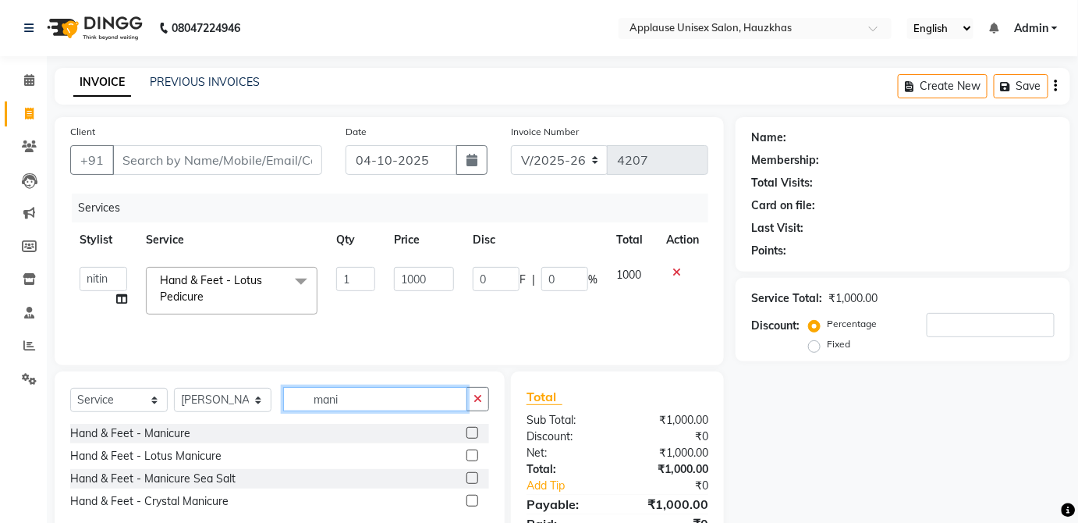
type input "mani"
click at [473, 454] on label at bounding box center [473, 455] width 12 height 12
click at [473, 454] on input "checkbox" at bounding box center [472, 456] width 10 height 10
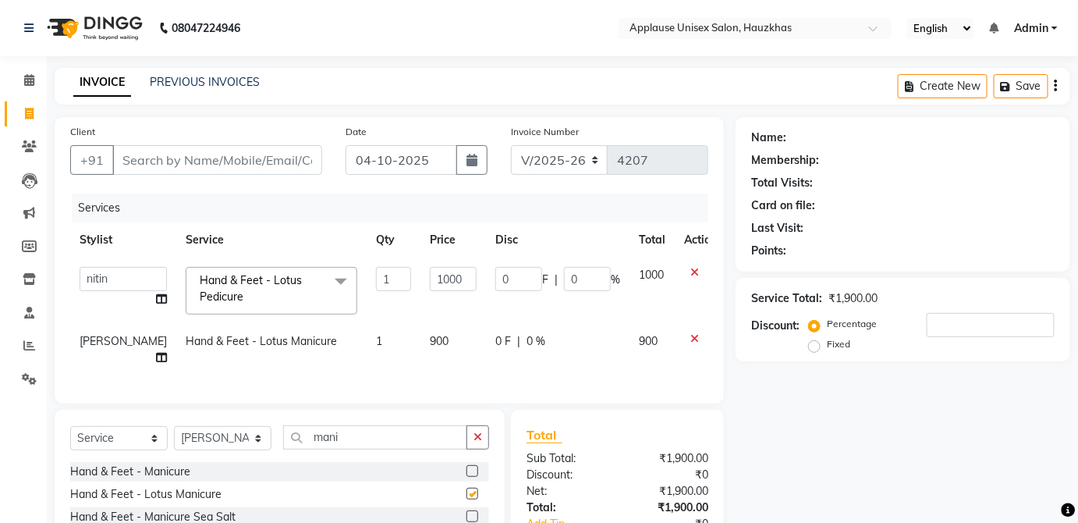
checkbox input "false"
click at [437, 347] on td "900" at bounding box center [454, 349] width 66 height 51
select select "32130"
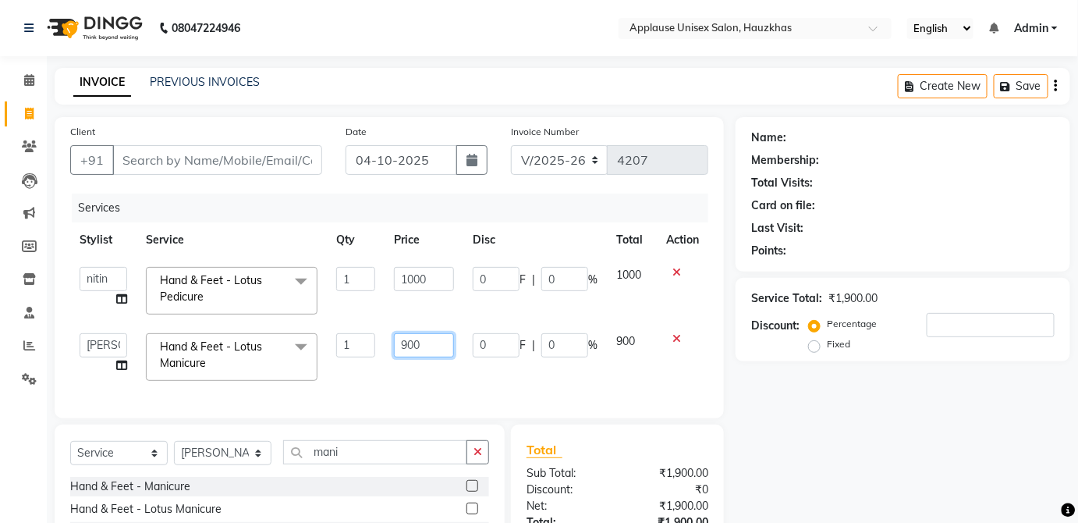
click at [427, 343] on input "900" at bounding box center [424, 345] width 60 height 24
type input "9"
type input "800"
click at [643, 351] on td "900" at bounding box center [632, 357] width 50 height 66
select select "32130"
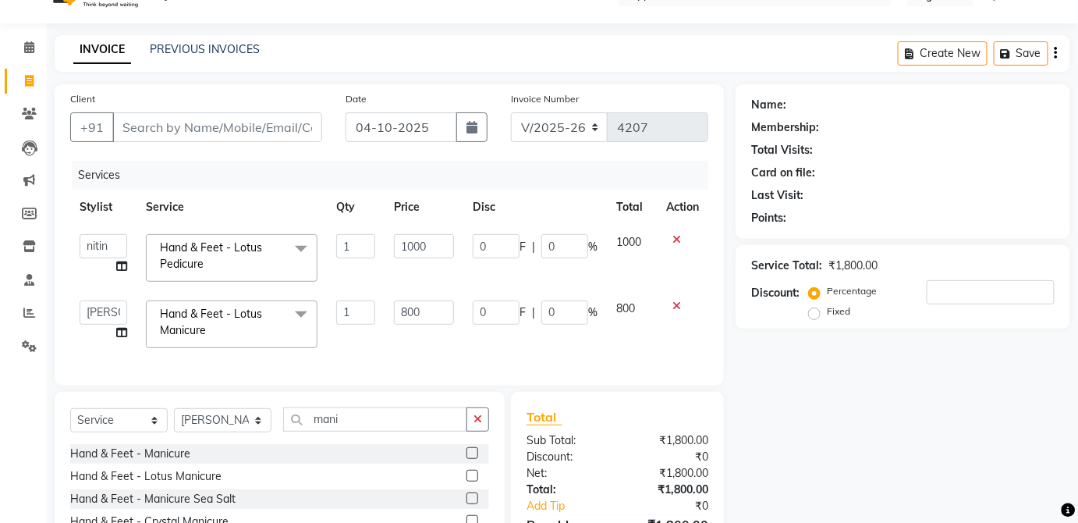
scroll to position [35, 0]
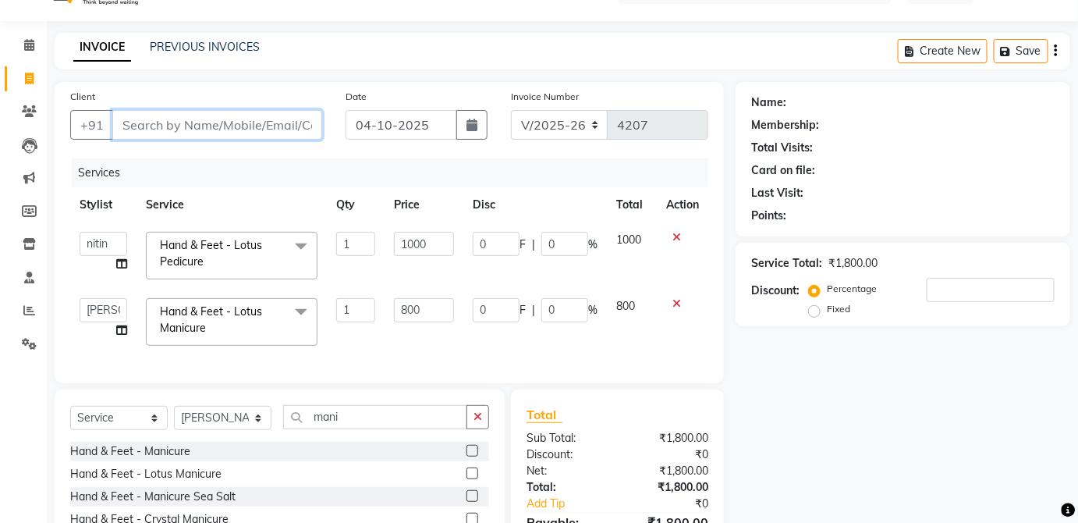
click at [210, 129] on input "Client" at bounding box center [217, 125] width 210 height 30
type input "9"
type input "0"
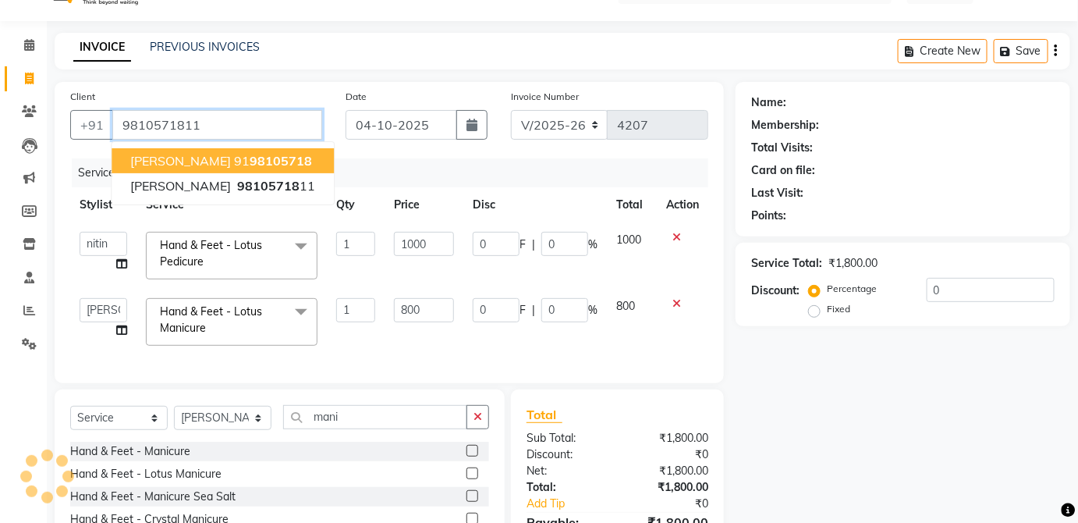
type input "9810571811"
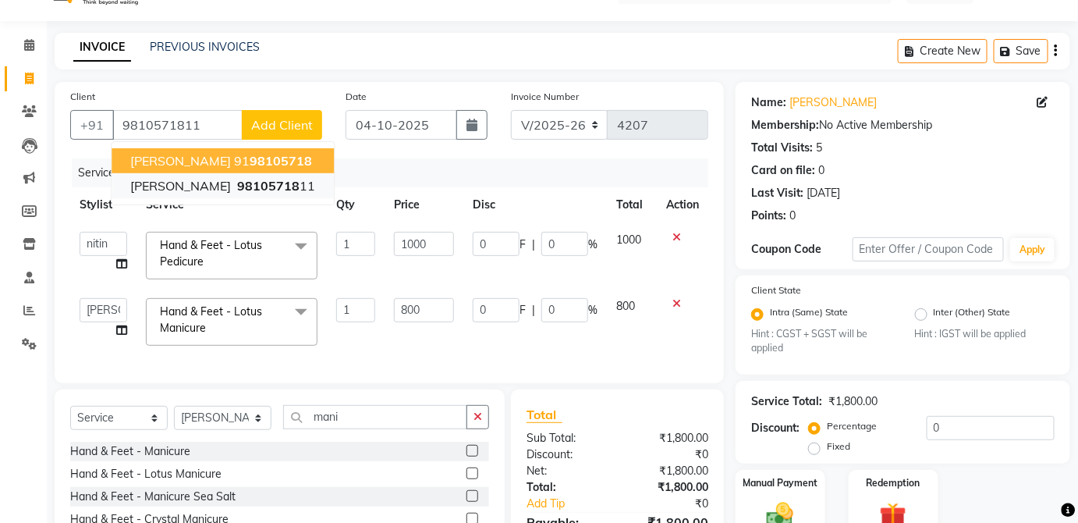
click at [262, 190] on ngb-highlight "98105718 11" at bounding box center [274, 186] width 81 height 16
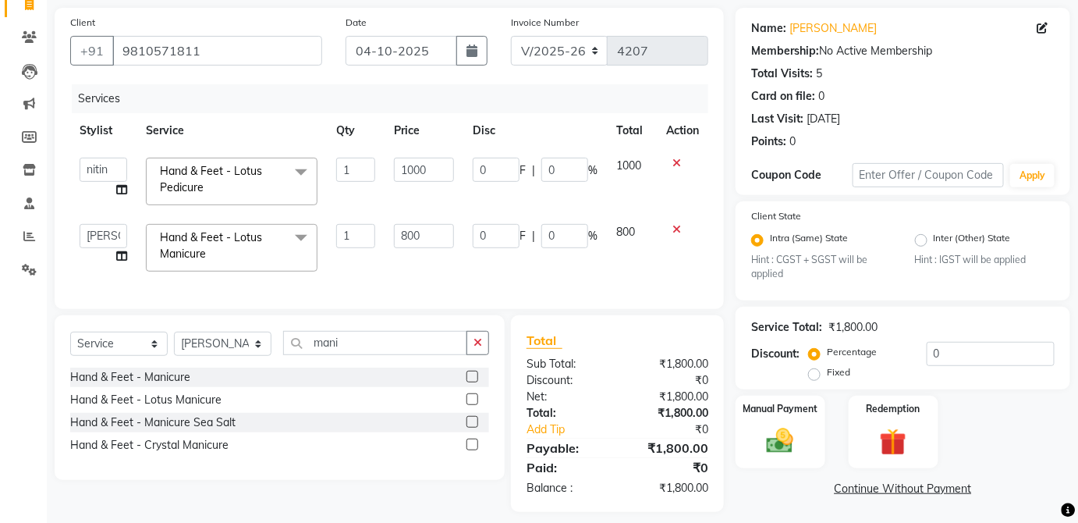
scroll to position [116, 0]
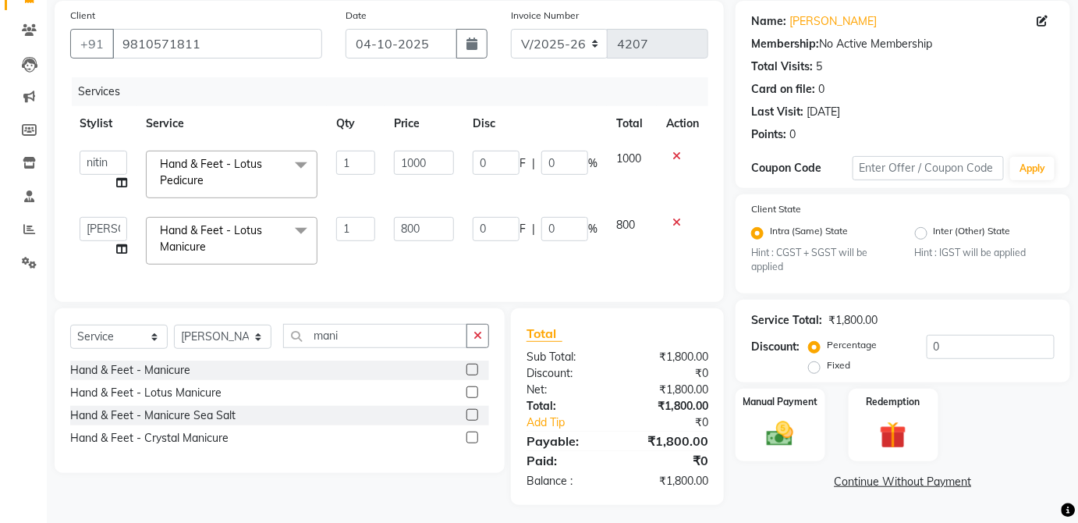
click at [72, 481] on div "Select Service Product Membership Package Voucher Prepaid Gift Card Select Styl…" at bounding box center [274, 406] width 462 height 197
drag, startPoint x: 72, startPoint y: 481, endPoint x: 394, endPoint y: 2, distance: 577.3
click at [394, 2] on div "Client [PHONE_NUMBER] Date [DATE] Invoice Number V/2025 V/[PHONE_NUMBER] Servic…" at bounding box center [389, 151] width 669 height 301
click at [803, 413] on div "Manual Payment" at bounding box center [780, 425] width 93 height 76
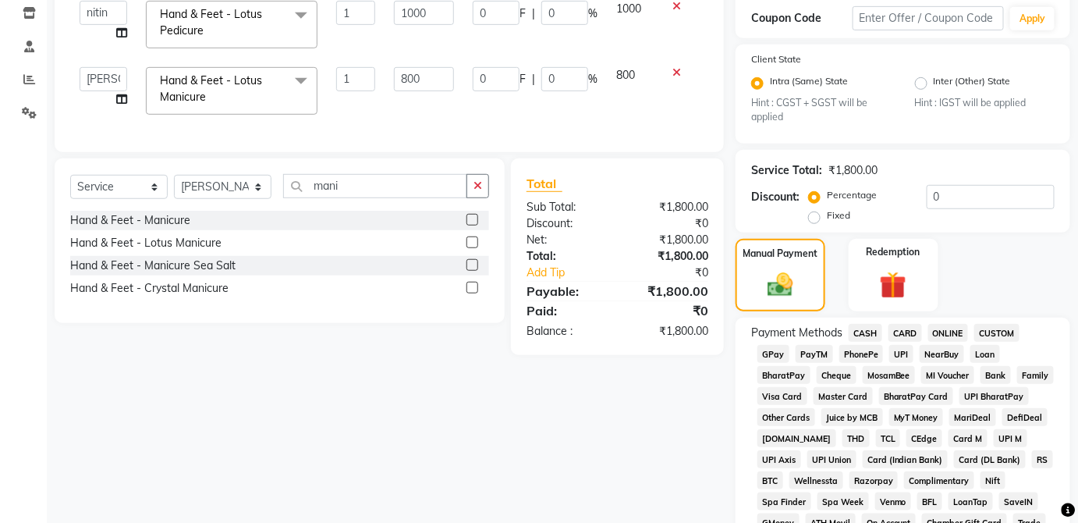
click at [878, 334] on span "CASH" at bounding box center [866, 333] width 34 height 18
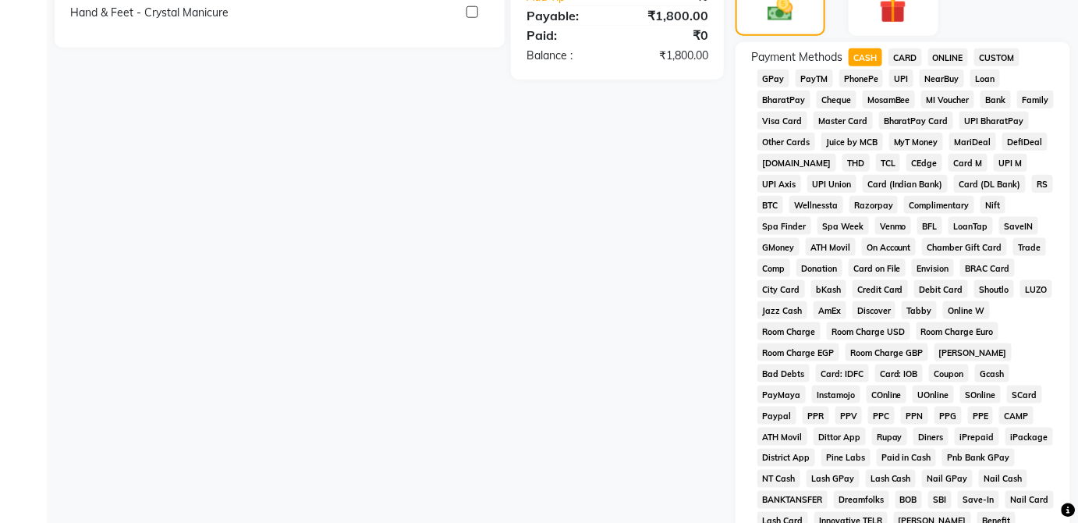
scroll to position [757, 0]
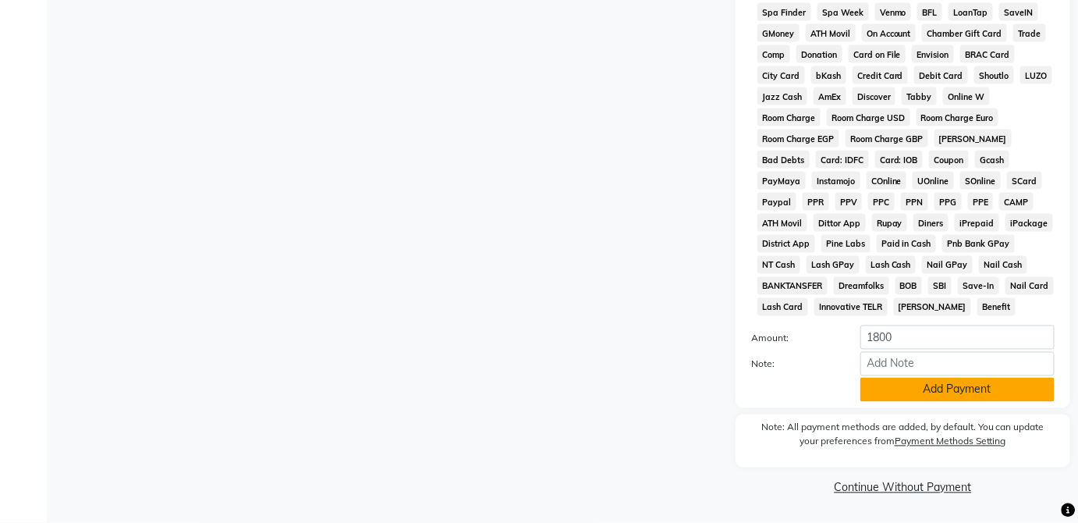
click at [1000, 401] on button "Add Payment" at bounding box center [958, 390] width 194 height 24
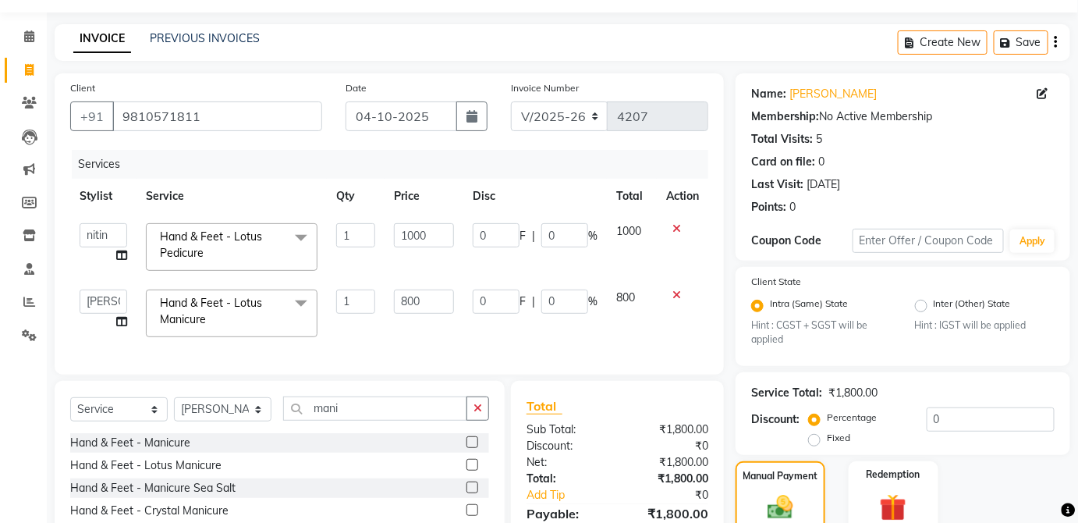
scroll to position [48, 0]
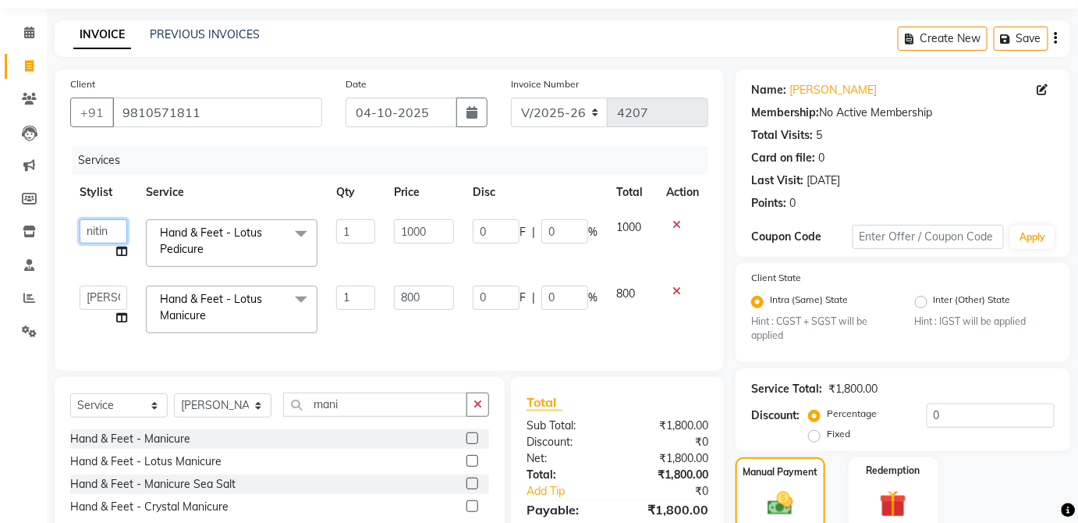
click at [106, 225] on select "[PERSON_NAME] [PERSON_NAME] [PERSON_NAME] [PERSON_NAME] [PERSON_NAME] Kaif [PER…" at bounding box center [104, 231] width 48 height 24
select select "32130"
click at [101, 292] on select "[PERSON_NAME] [PERSON_NAME] [PERSON_NAME] [PERSON_NAME] [PERSON_NAME] Kaif [PER…" at bounding box center [104, 298] width 48 height 24
select select "66558"
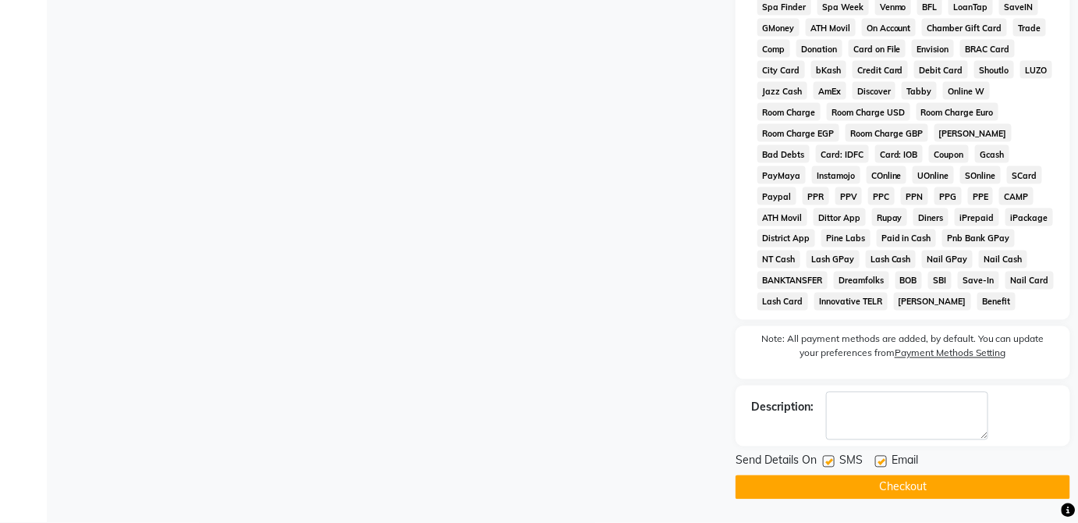
click at [866, 208] on span "Dittor App" at bounding box center [840, 217] width 52 height 18
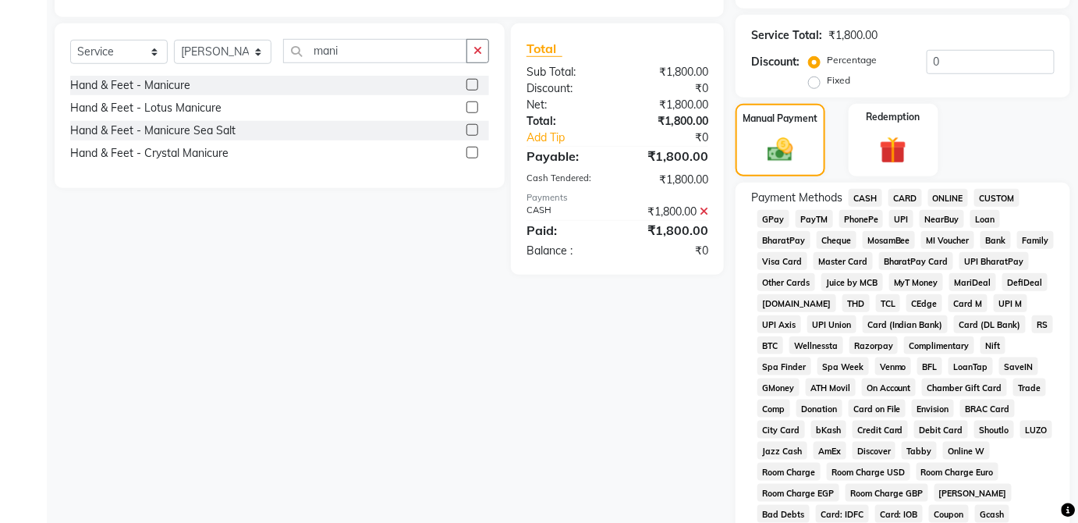
click at [868, 189] on span "CASH" at bounding box center [866, 198] width 34 height 18
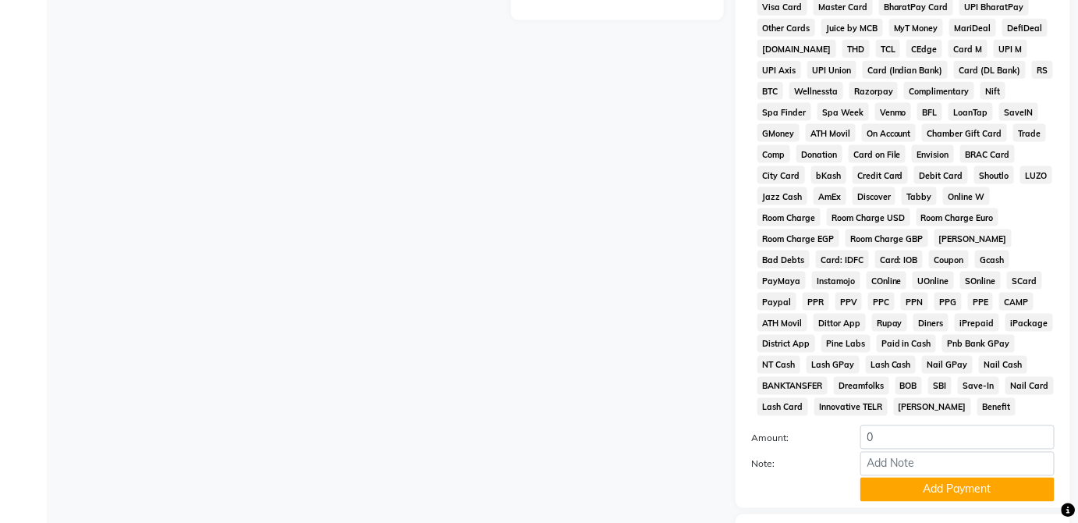
scroll to position [844, 0]
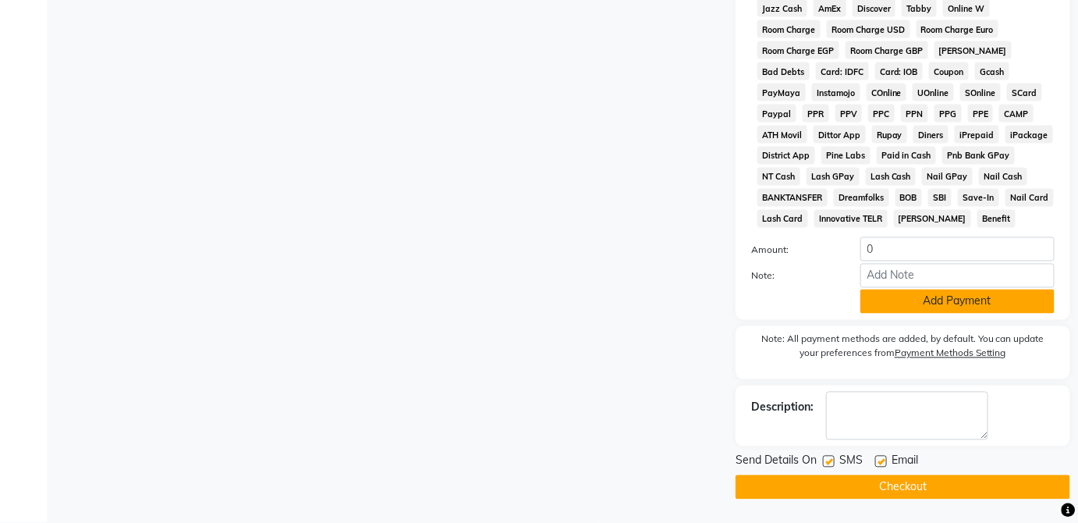
click at [996, 308] on button "Add Payment" at bounding box center [958, 301] width 194 height 24
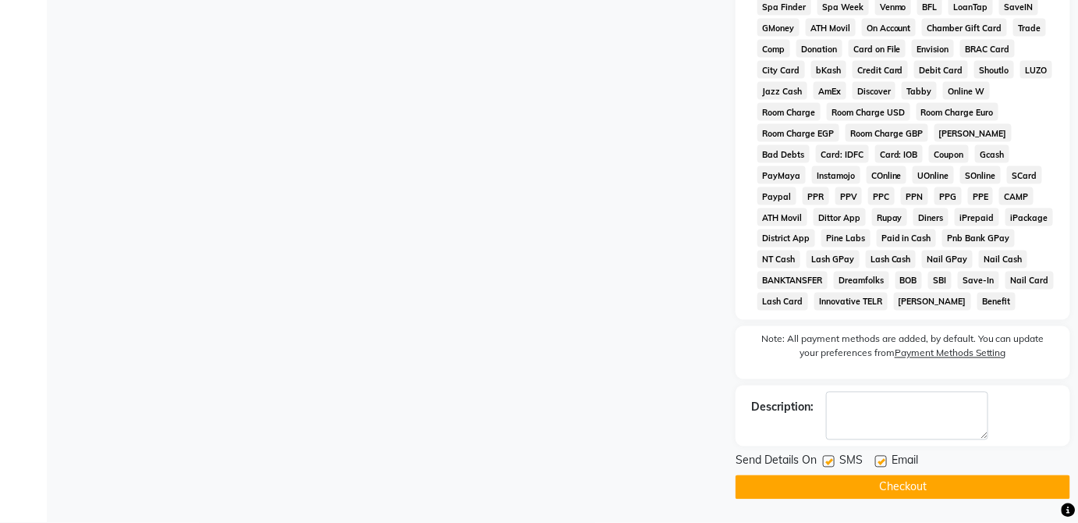
click at [978, 495] on button "Checkout" at bounding box center [903, 487] width 335 height 24
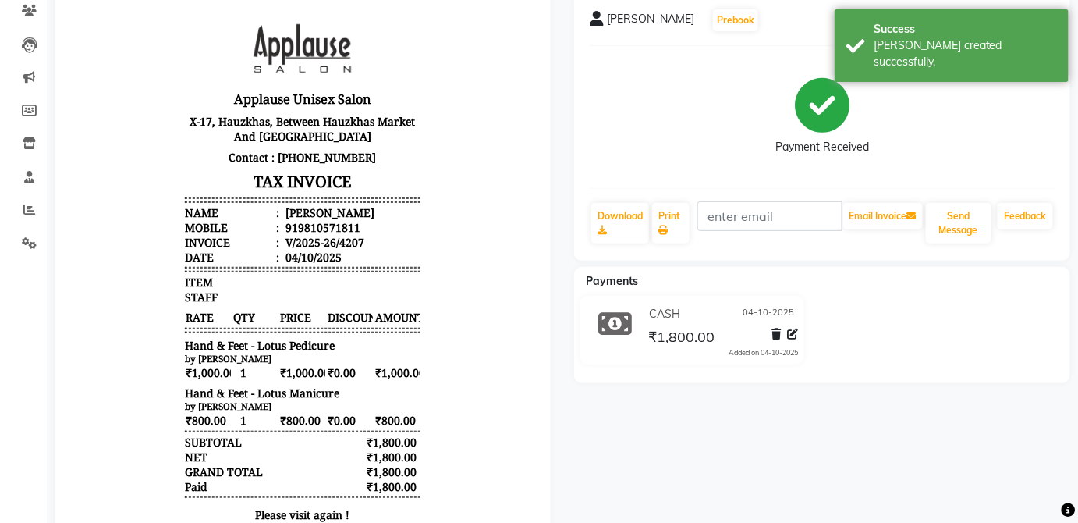
scroll to position [222, 0]
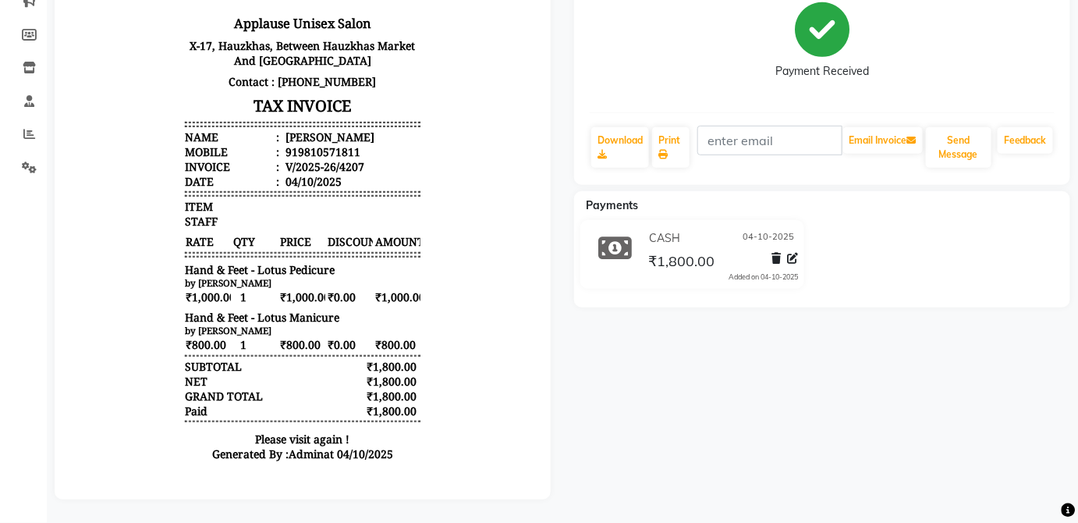
click at [393, 13] on h3 "Applause Unisex Salon" at bounding box center [302, 23] width 236 height 23
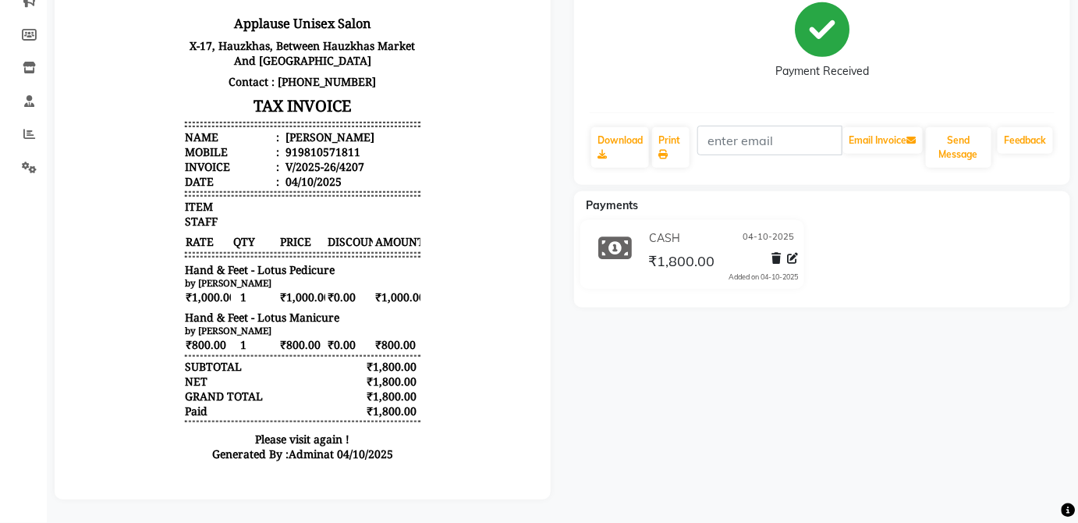
click at [393, 13] on h3 "Applause Unisex Salon" at bounding box center [302, 23] width 236 height 23
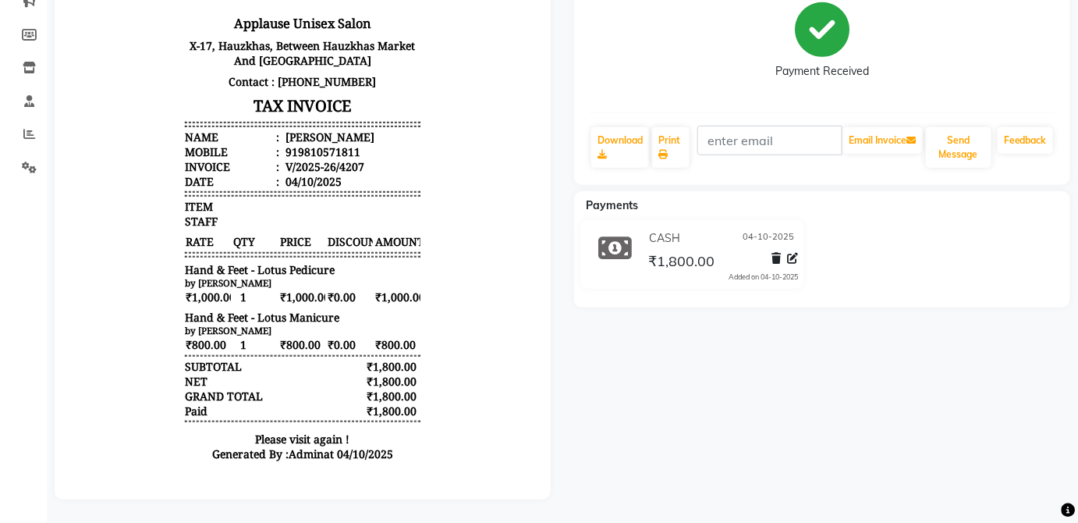
click at [885, 292] on div "Payments CASH [DATE] ₹1,800.00 Added on [DATE]" at bounding box center [822, 249] width 496 height 116
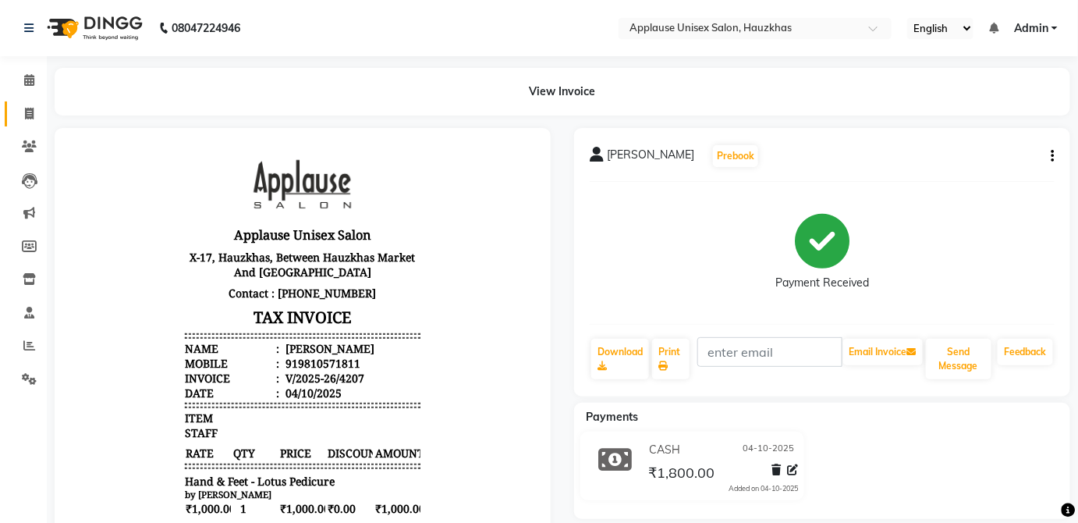
click at [36, 112] on span at bounding box center [29, 114] width 27 height 18
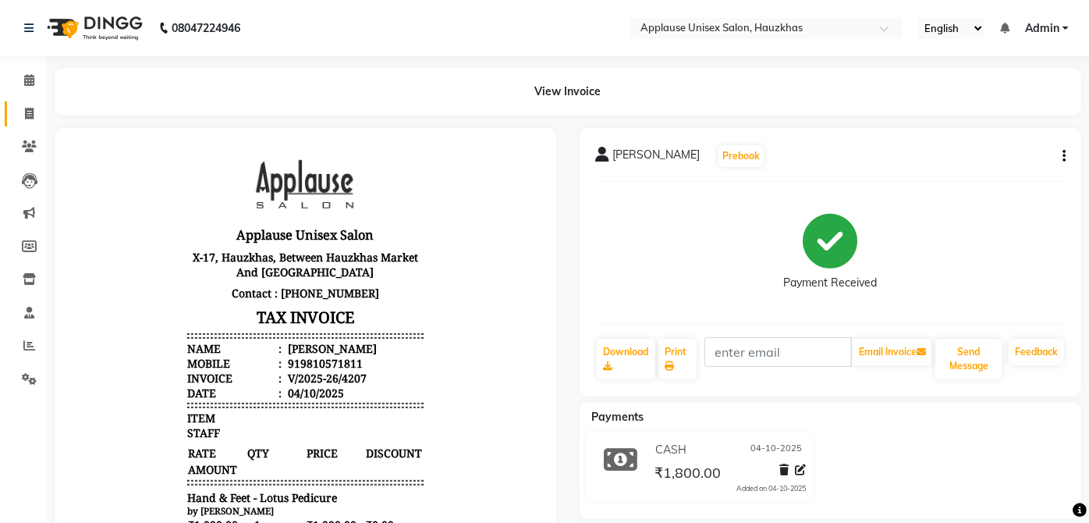
select select "service"
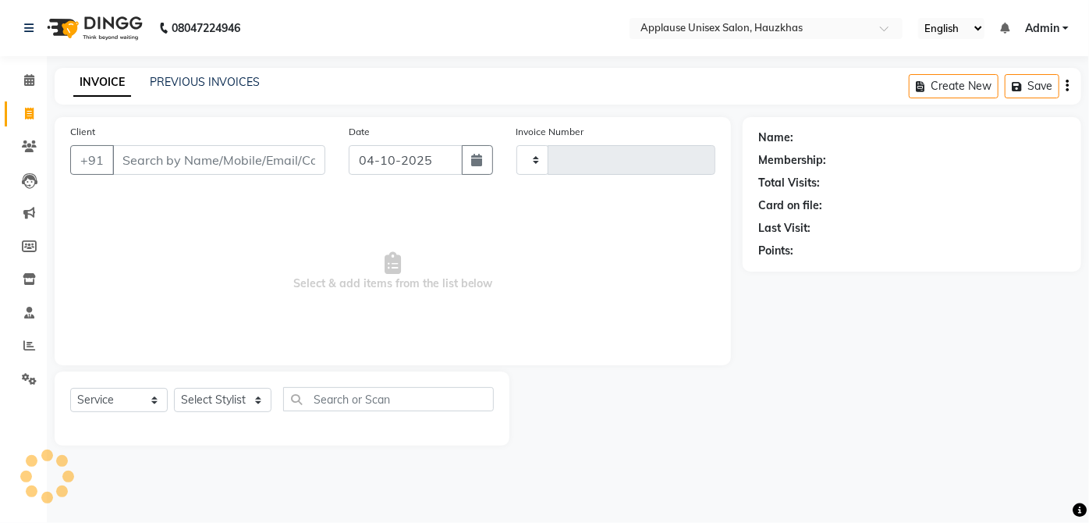
type input "4208"
select select "5082"
click at [239, 395] on select "Select Stylist" at bounding box center [223, 400] width 98 height 24
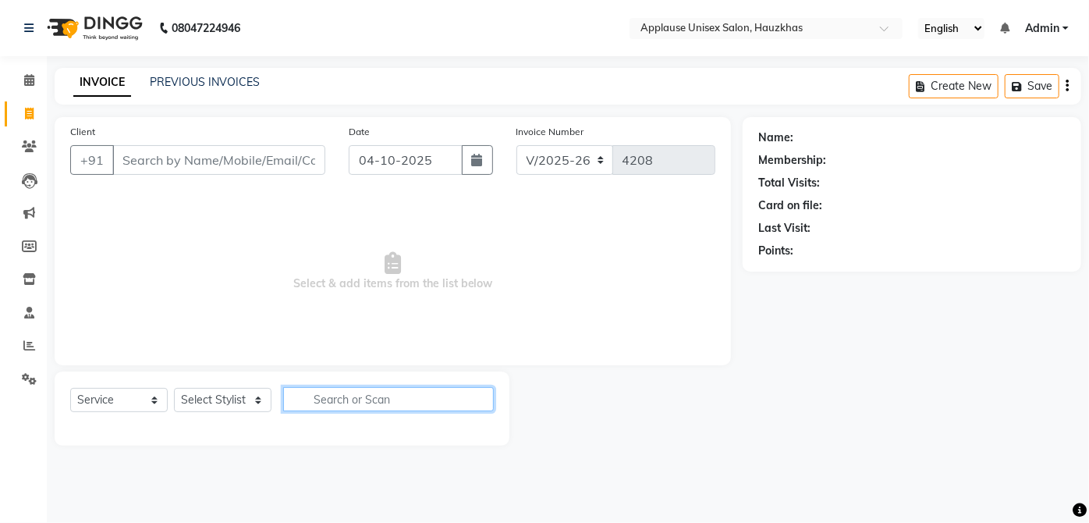
click at [346, 395] on input "text" at bounding box center [388, 399] width 211 height 24
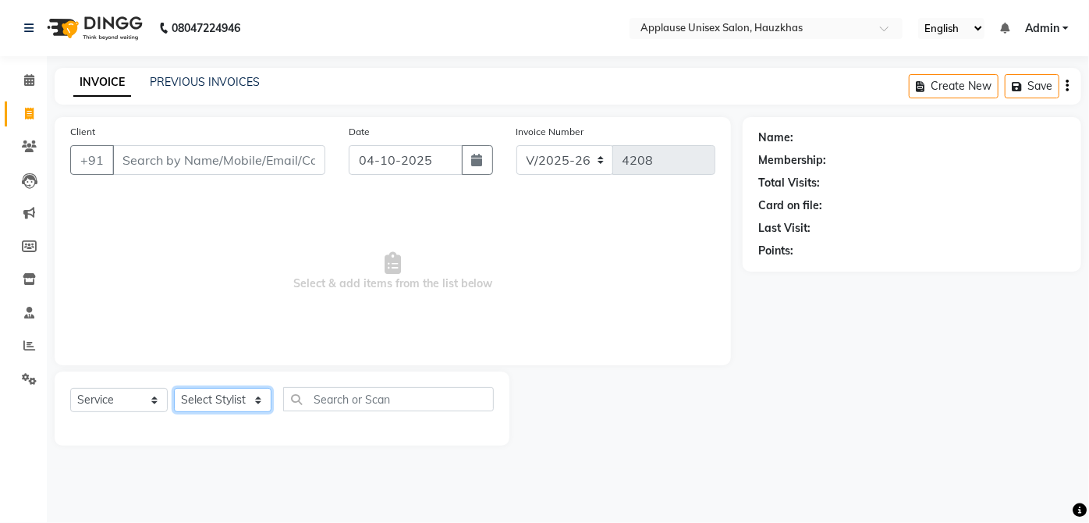
click at [254, 391] on select "Select Stylist [PERSON_NAME] [PERSON_NAME] [PERSON_NAME] [PERSON_NAME] [PERSON_…" at bounding box center [223, 400] width 98 height 24
select select "32125"
click at [174, 388] on select "Select Stylist [PERSON_NAME] [PERSON_NAME] [PERSON_NAME] [PERSON_NAME] [PERSON_…" at bounding box center [223, 400] width 98 height 24
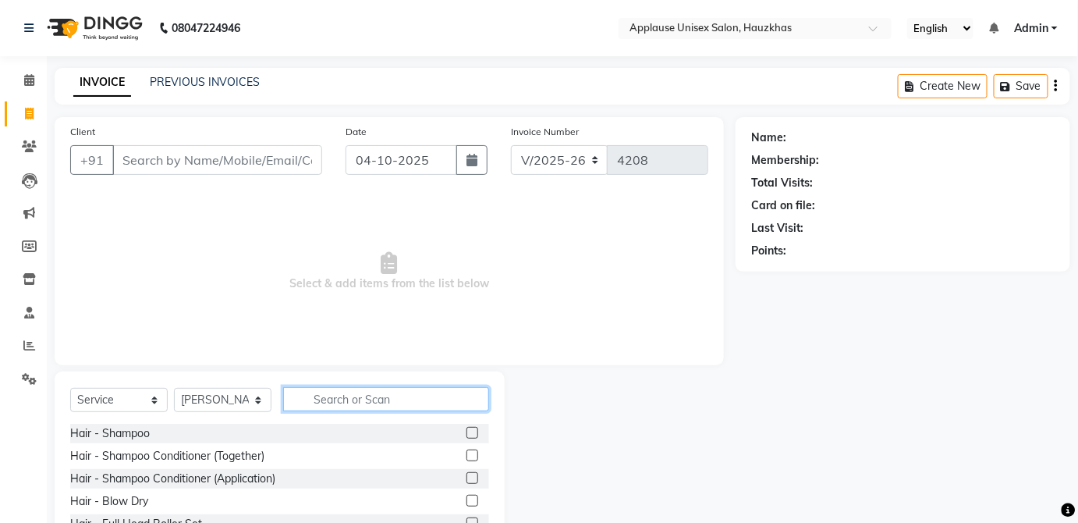
click at [415, 394] on input "text" at bounding box center [386, 399] width 206 height 24
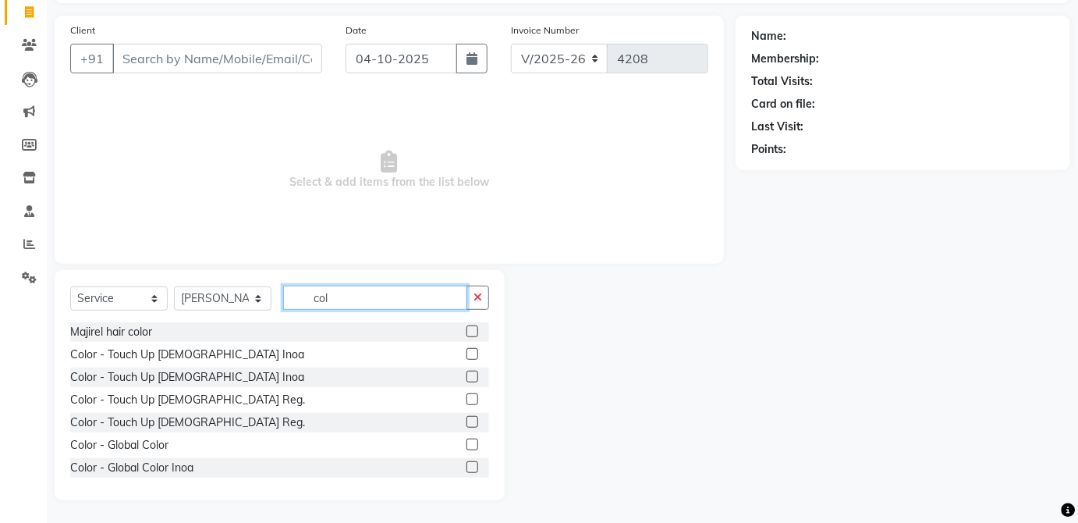
scroll to position [83, 0]
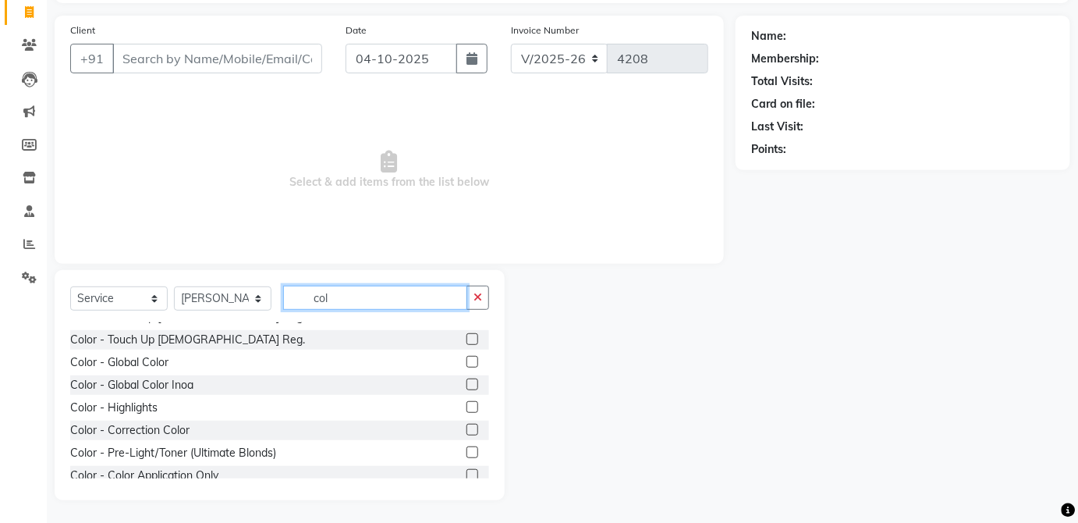
type input "col"
click at [467, 360] on label at bounding box center [473, 362] width 12 height 12
click at [467, 360] on input "checkbox" at bounding box center [472, 362] width 10 height 10
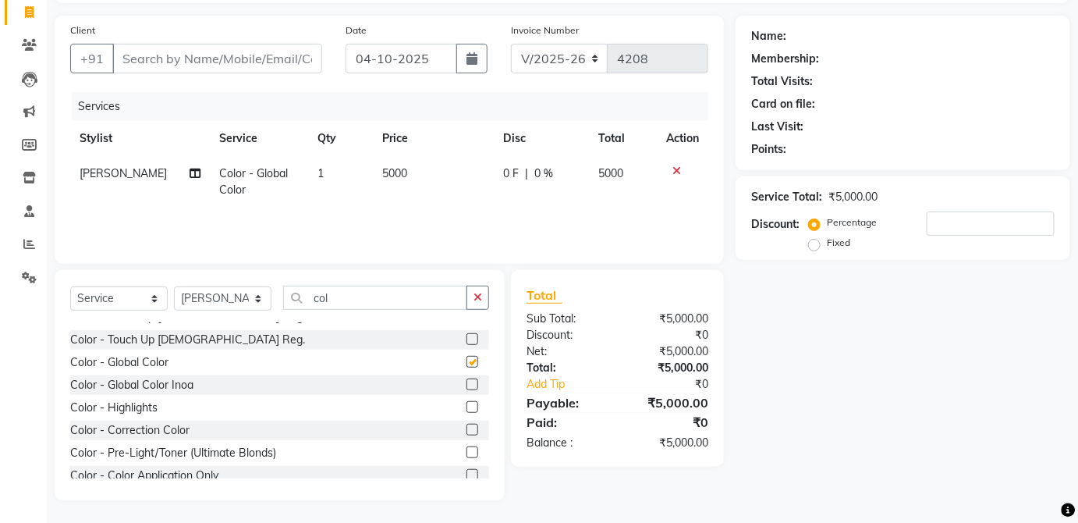
checkbox input "false"
click at [453, 181] on td "5000" at bounding box center [433, 181] width 120 height 51
select select "32125"
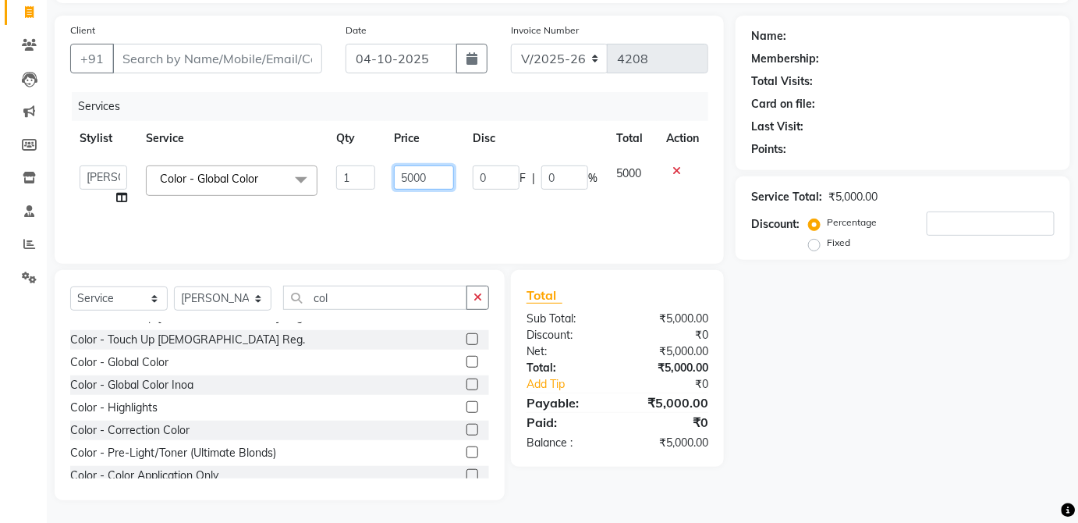
click at [445, 178] on input "5000" at bounding box center [424, 177] width 60 height 24
type input "5500"
click at [634, 172] on td "5000" at bounding box center [632, 185] width 50 height 59
select select "32125"
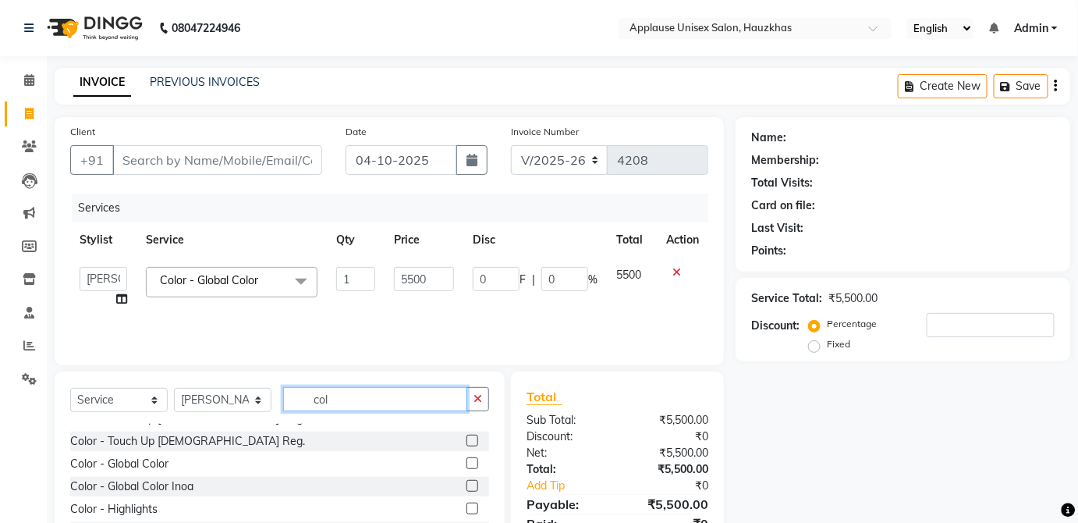
click at [377, 392] on input "col" at bounding box center [375, 399] width 184 height 24
type input "c"
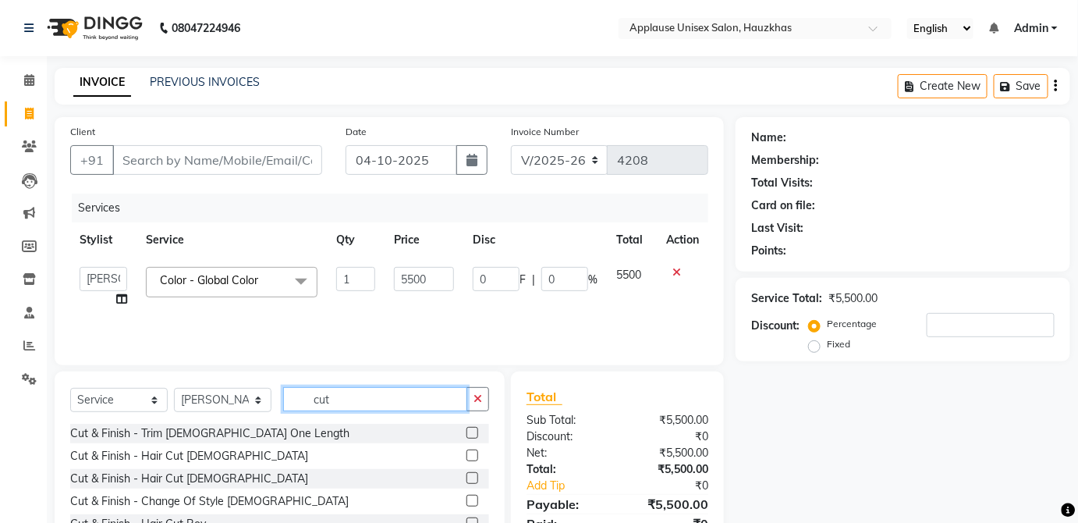
type input "cut"
click at [467, 454] on label at bounding box center [473, 455] width 12 height 12
click at [467, 454] on input "checkbox" at bounding box center [472, 456] width 10 height 10
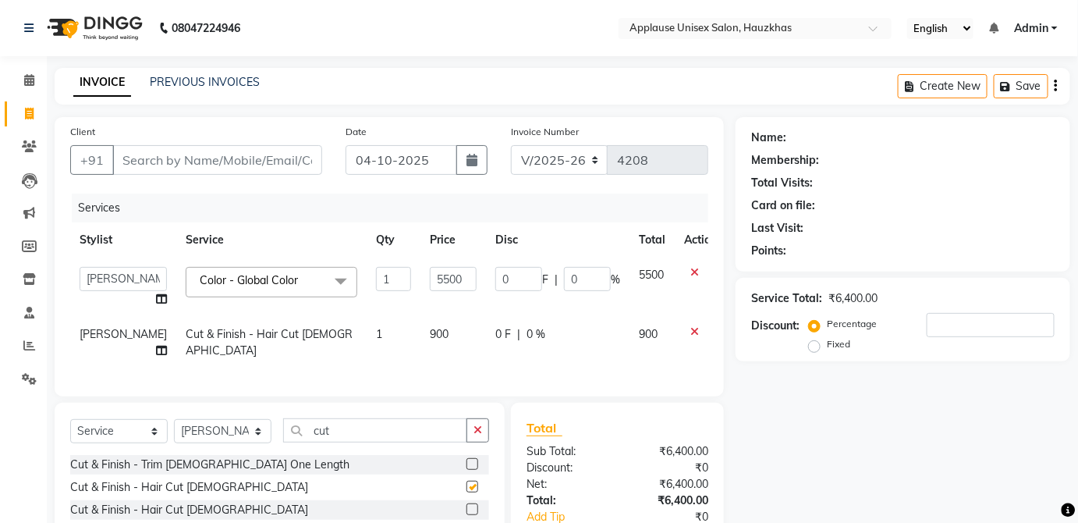
checkbox input "false"
click at [442, 348] on td "900" at bounding box center [454, 342] width 66 height 51
select select "32125"
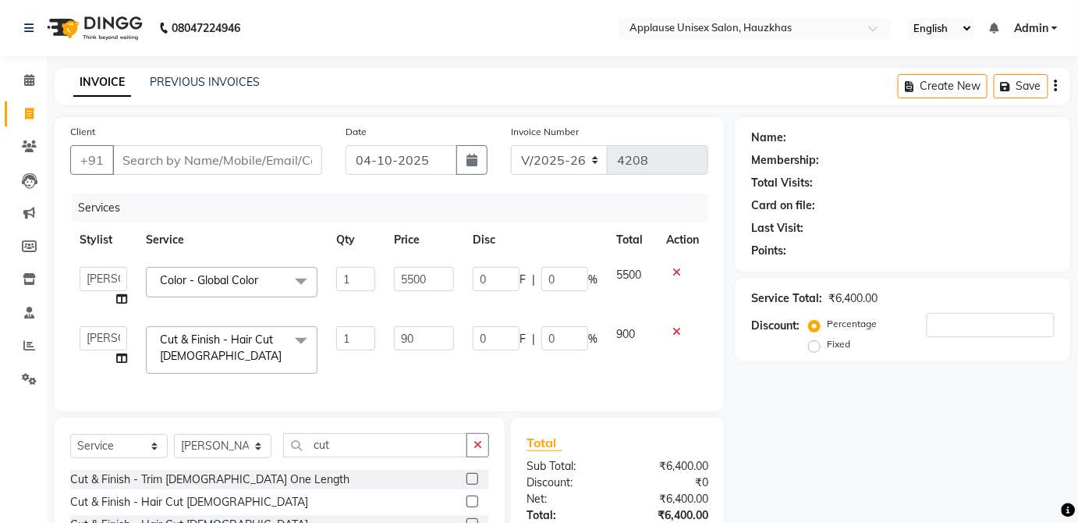
type input "9"
type input "1100"
click at [635, 342] on td "900" at bounding box center [632, 350] width 50 height 66
select select "32125"
click at [287, 154] on input "Client" at bounding box center [217, 160] width 210 height 30
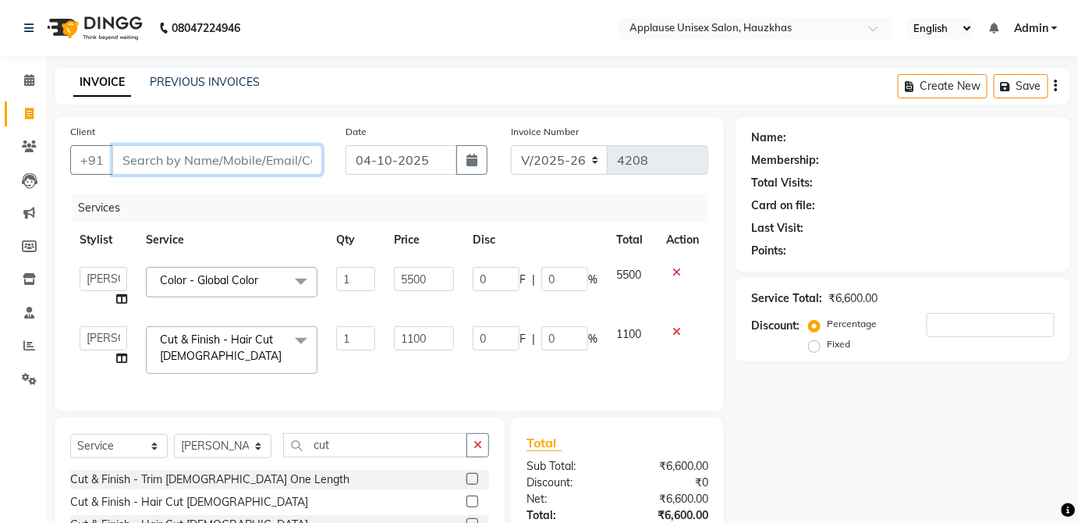
type input "9"
type input "0"
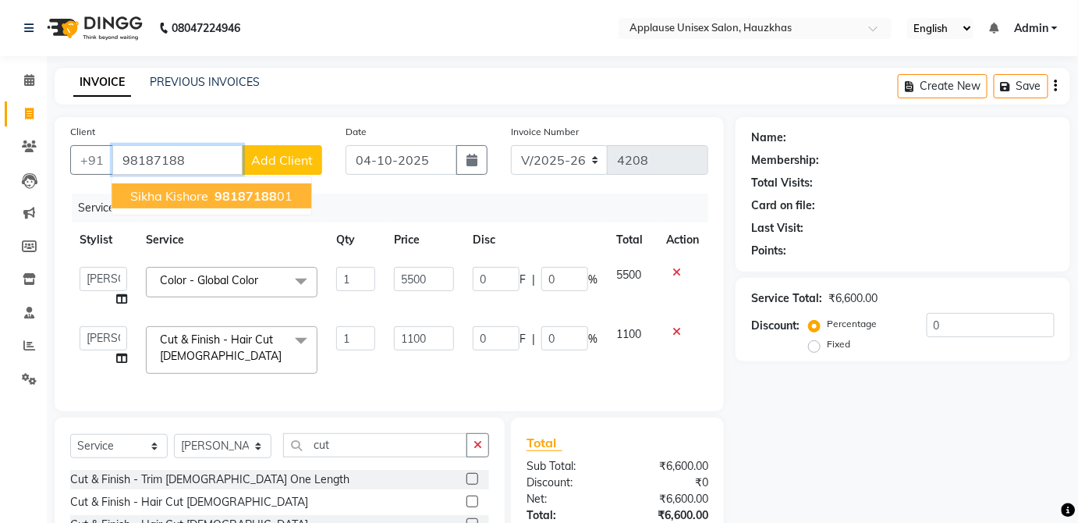
click at [278, 190] on ngb-highlight "98187188 01" at bounding box center [251, 196] width 81 height 16
type input "9818718801"
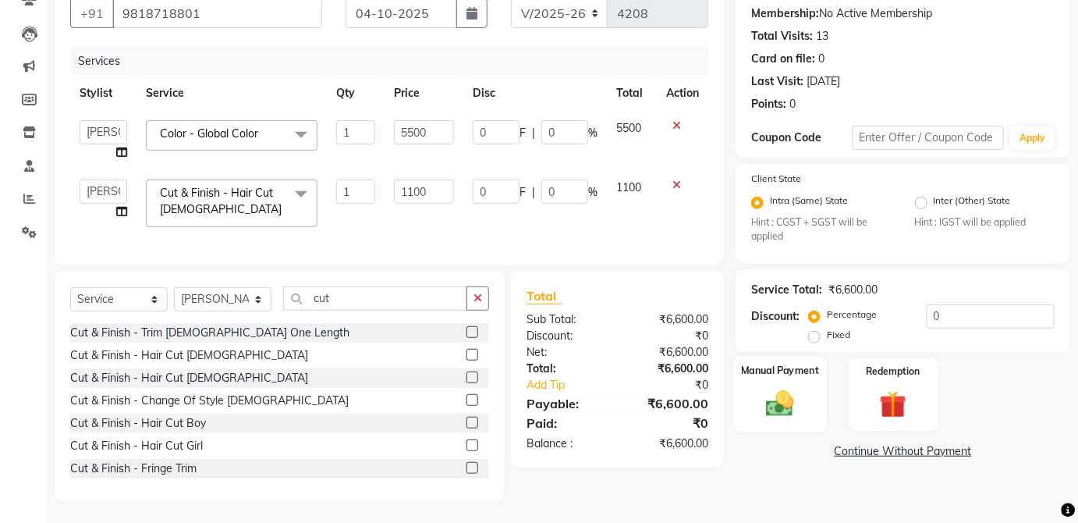
click at [813, 407] on div "Manual Payment" at bounding box center [780, 395] width 93 height 76
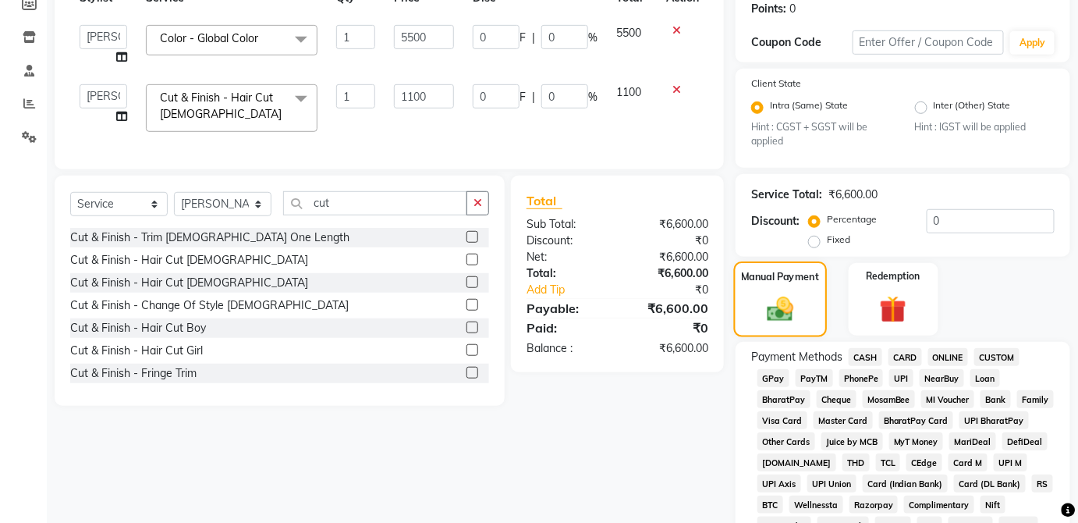
scroll to position [248, 0]
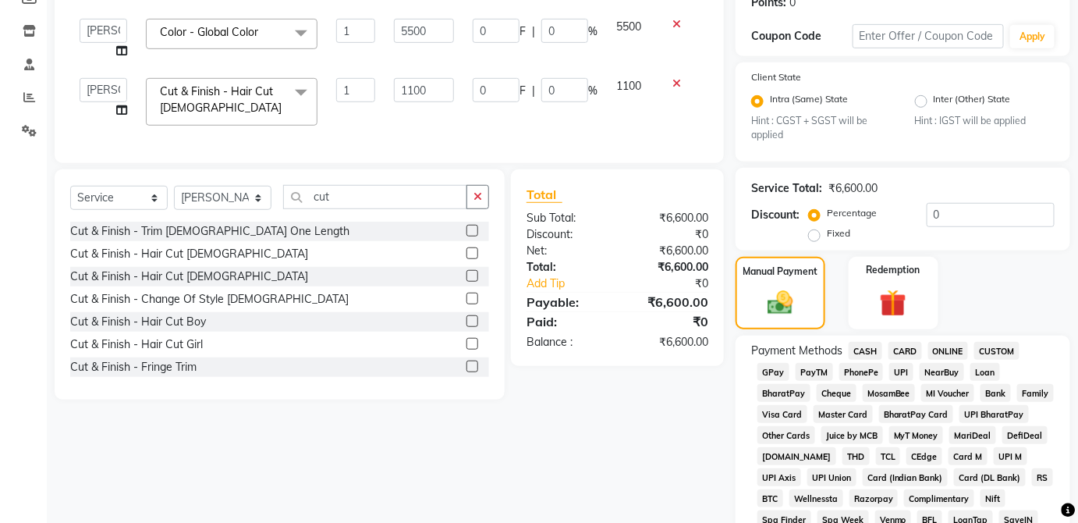
click at [864, 354] on span "CASH" at bounding box center [866, 351] width 34 height 18
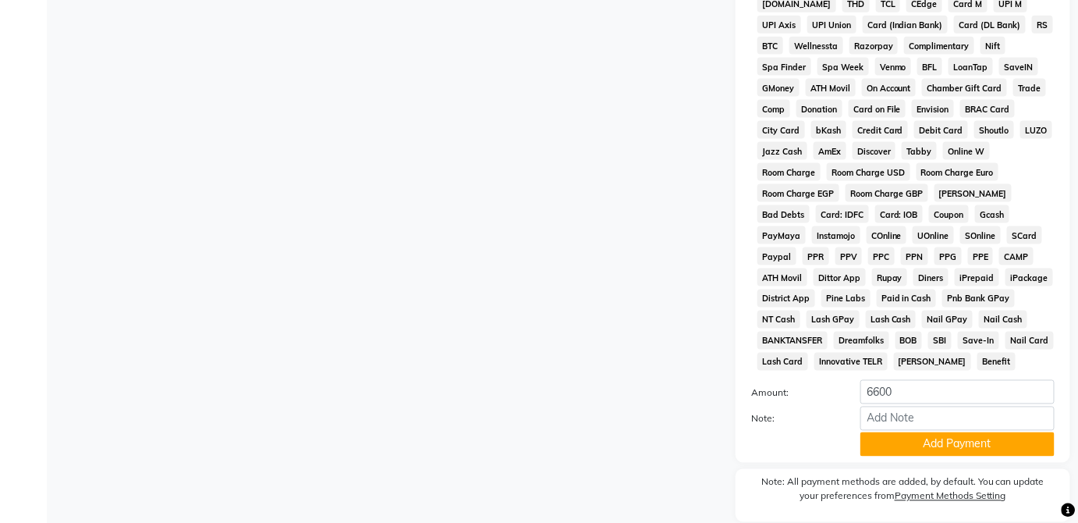
scroll to position [757, 0]
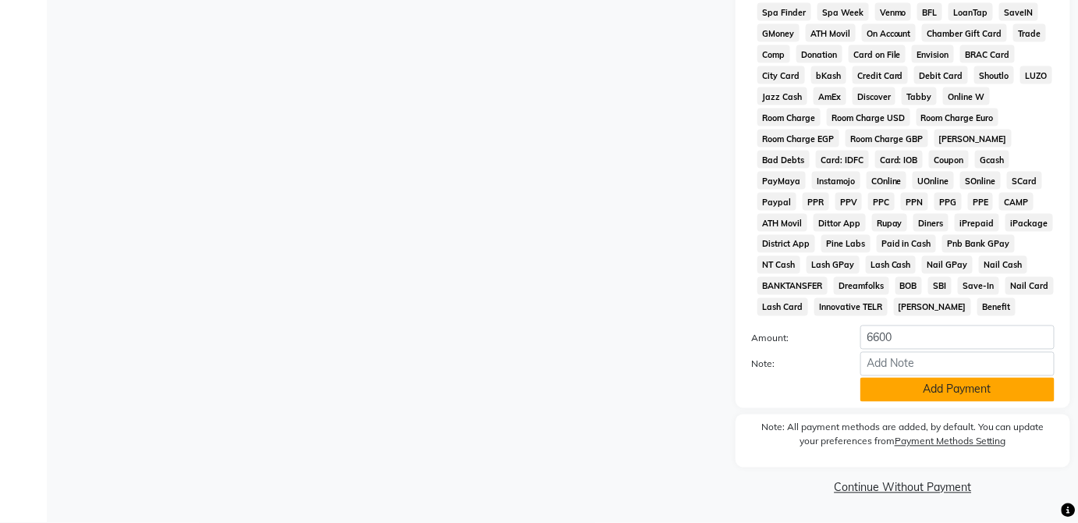
click at [942, 399] on button "Add Payment" at bounding box center [958, 390] width 194 height 24
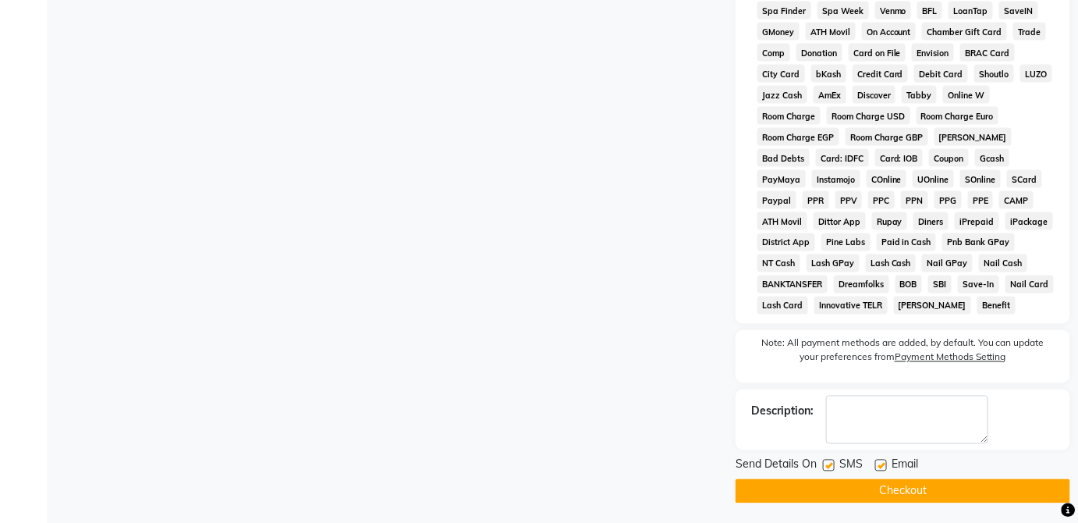
click at [941, 502] on button "Checkout" at bounding box center [903, 491] width 335 height 24
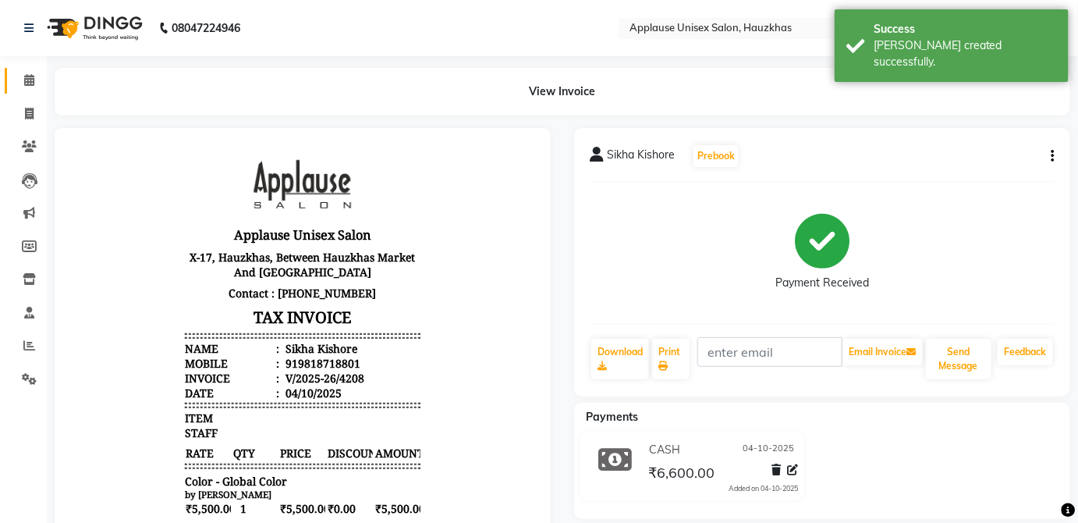
click at [33, 76] on icon at bounding box center [29, 80] width 10 height 12
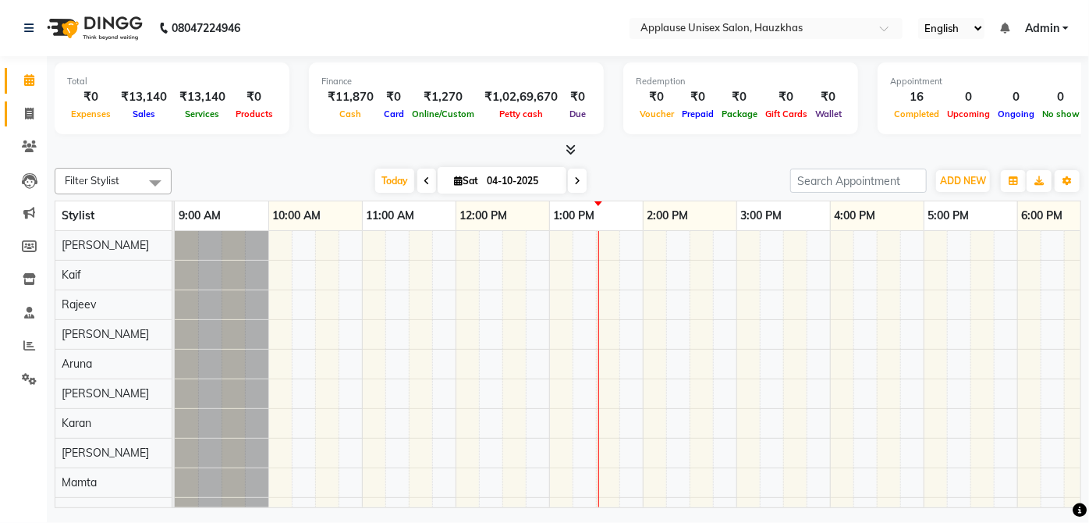
click at [39, 114] on span at bounding box center [29, 114] width 27 height 18
select select "service"
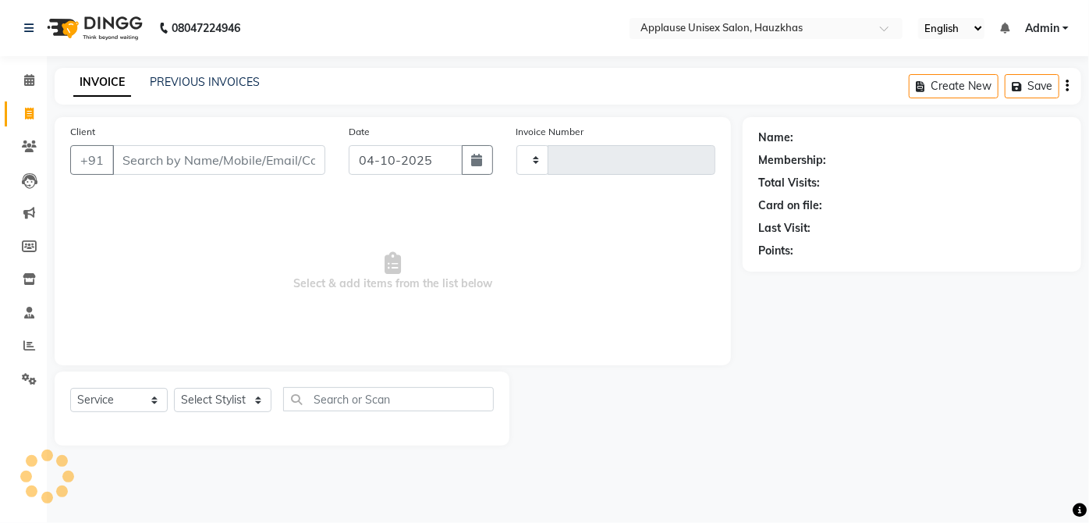
type input "4209"
select select "5082"
click at [261, 403] on select "Select Stylist" at bounding box center [223, 400] width 98 height 24
click at [626, 255] on span "Select & add items from the list below" at bounding box center [392, 271] width 645 height 156
click at [264, 389] on select "Select Stylist [PERSON_NAME] [PERSON_NAME] [PERSON_NAME] [PERSON_NAME] [PERSON_…" at bounding box center [223, 400] width 98 height 24
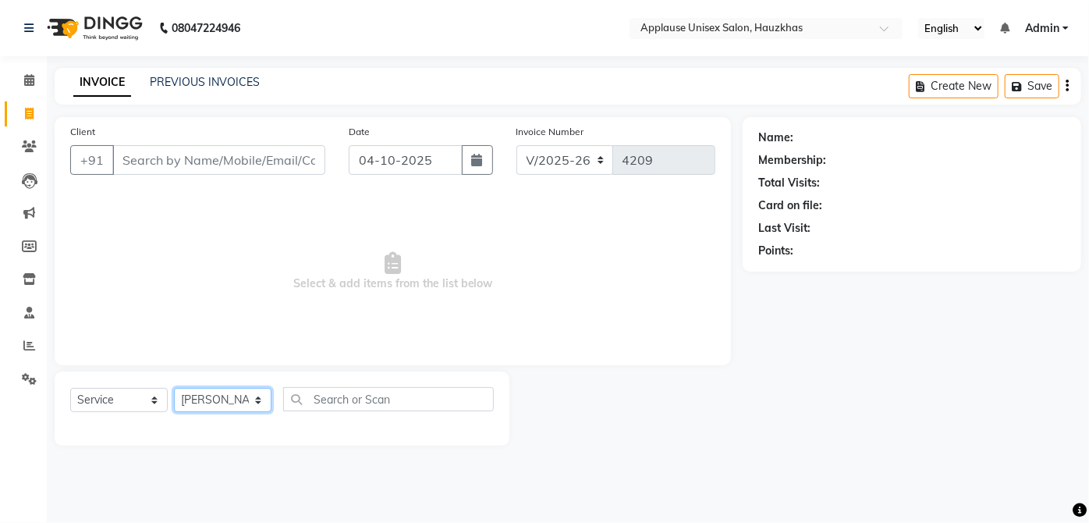
click at [174, 388] on select "Select Stylist [PERSON_NAME] [PERSON_NAME] [PERSON_NAME] [PERSON_NAME] [PERSON_…" at bounding box center [223, 400] width 98 height 24
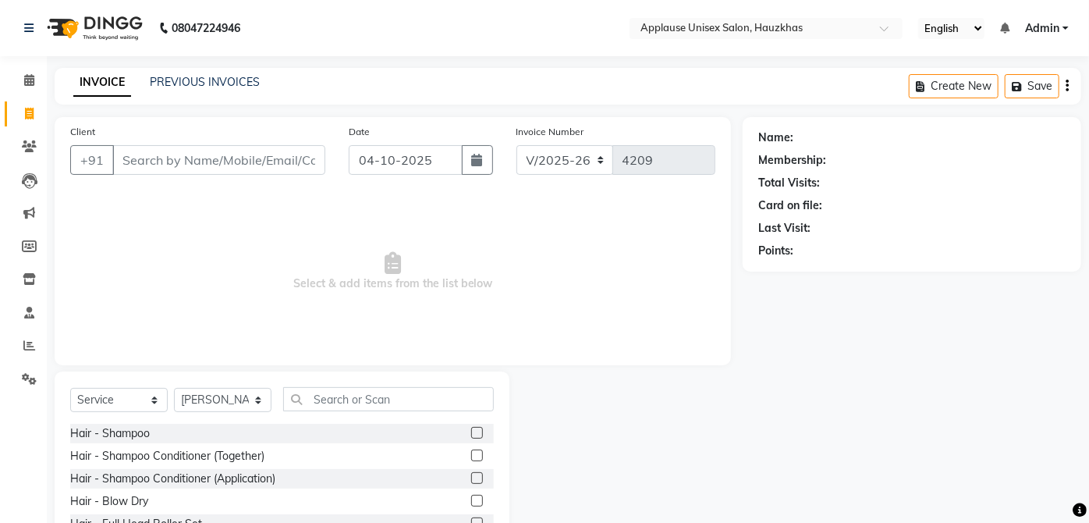
click at [245, 183] on div "Client +91" at bounding box center [198, 155] width 279 height 64
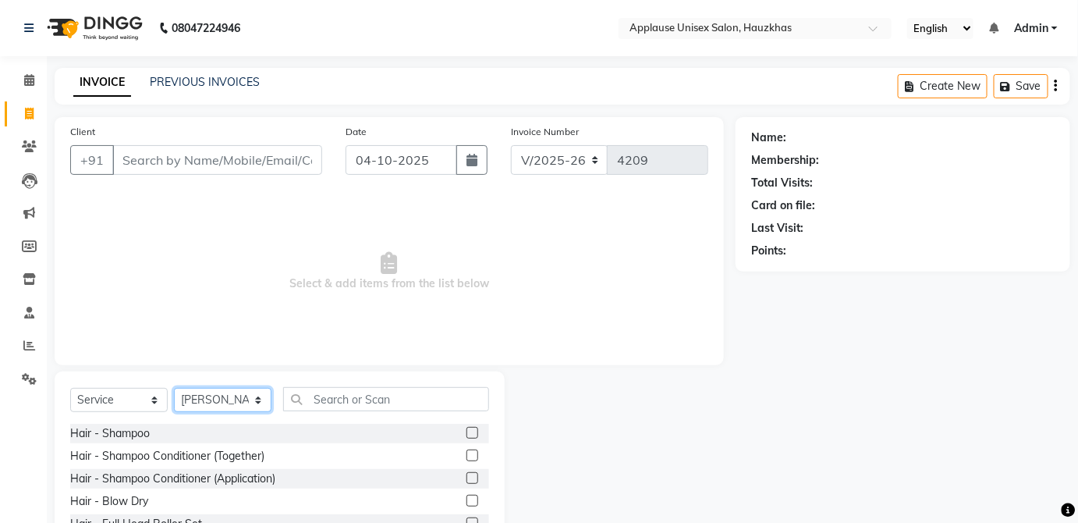
click at [262, 404] on select "Select Stylist [PERSON_NAME] [PERSON_NAME] [PERSON_NAME] [PERSON_NAME] [PERSON_…" at bounding box center [223, 400] width 98 height 24
select select "32126"
click at [174, 388] on select "Select Stylist [PERSON_NAME] [PERSON_NAME] [PERSON_NAME] [PERSON_NAME] [PERSON_…" at bounding box center [223, 400] width 98 height 24
click at [467, 450] on label at bounding box center [473, 455] width 12 height 12
click at [467, 451] on input "checkbox" at bounding box center [472, 456] width 10 height 10
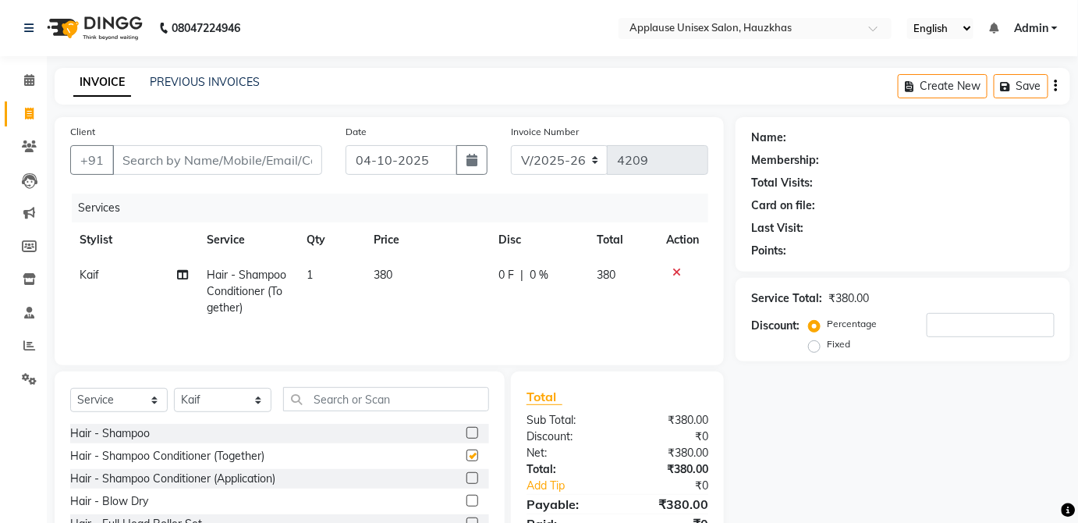
checkbox input "false"
click at [445, 282] on td "380" at bounding box center [426, 291] width 125 height 68
select select "32126"
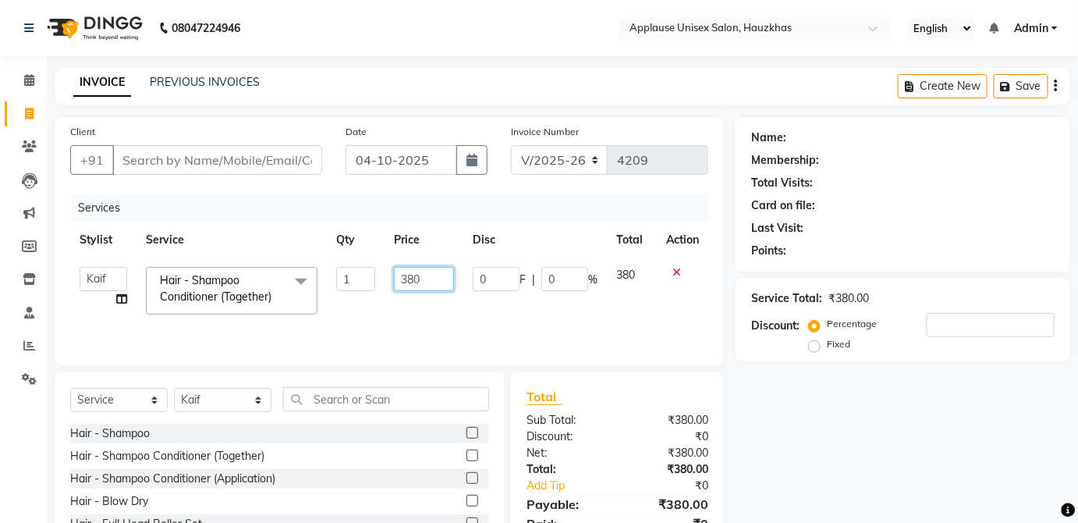
click at [435, 282] on input "380" at bounding box center [424, 279] width 60 height 24
type input "3"
type input "400"
click at [610, 286] on td "380" at bounding box center [632, 290] width 50 height 66
select select "32126"
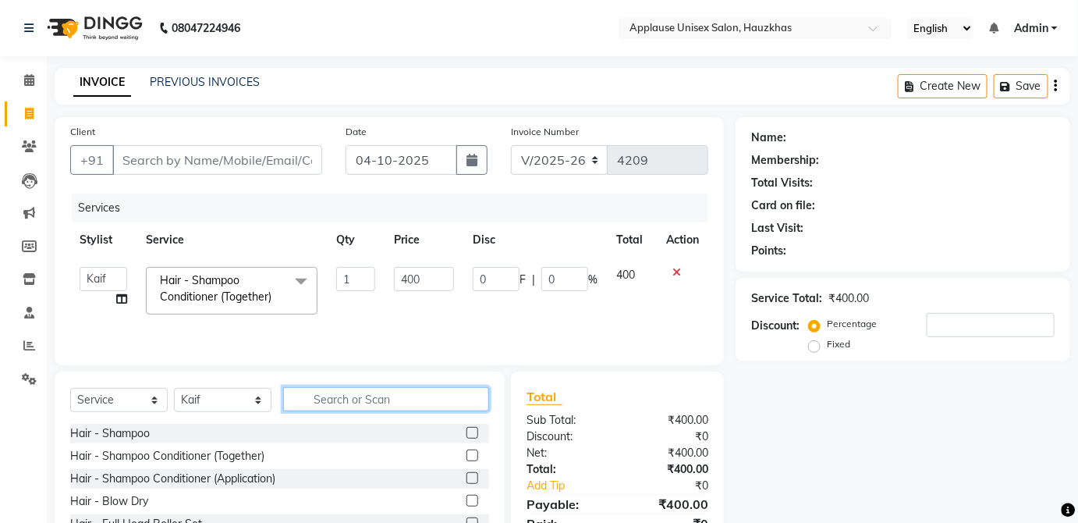
click at [420, 401] on input "text" at bounding box center [386, 399] width 206 height 24
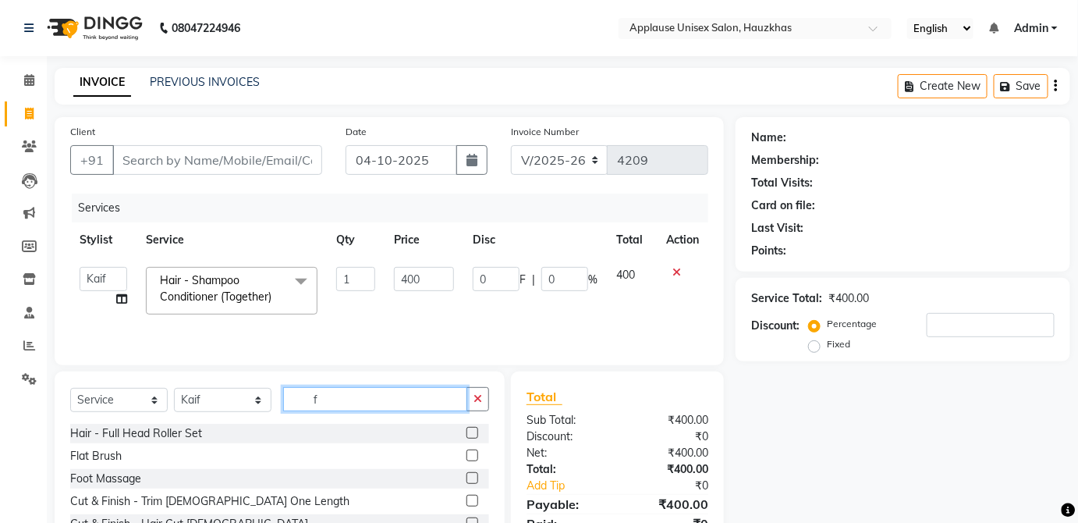
type input "f"
click at [467, 451] on label at bounding box center [473, 455] width 12 height 12
click at [467, 451] on input "checkbox" at bounding box center [472, 456] width 10 height 10
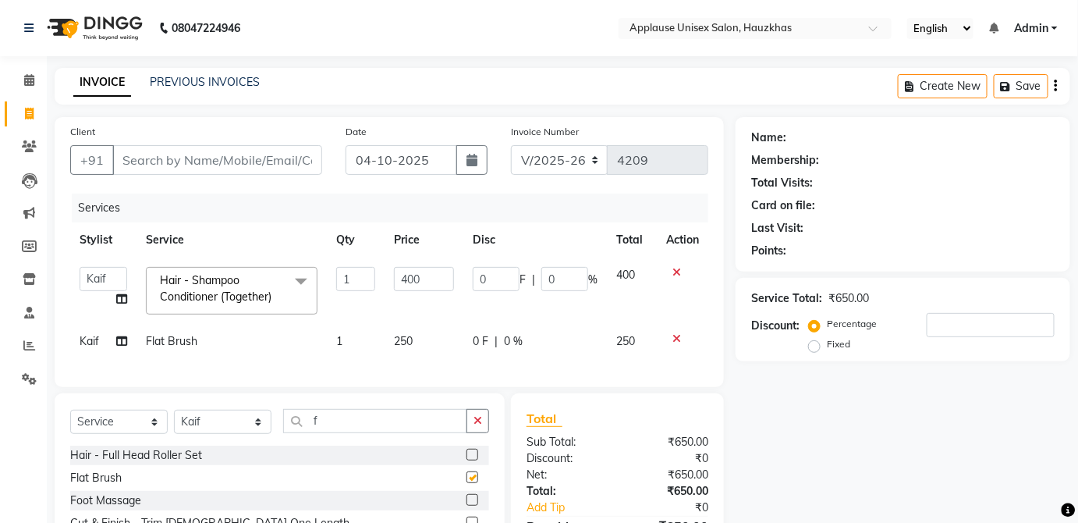
checkbox input "false"
click at [568, 346] on div "0 F | 0 %" at bounding box center [535, 341] width 125 height 16
select select "32126"
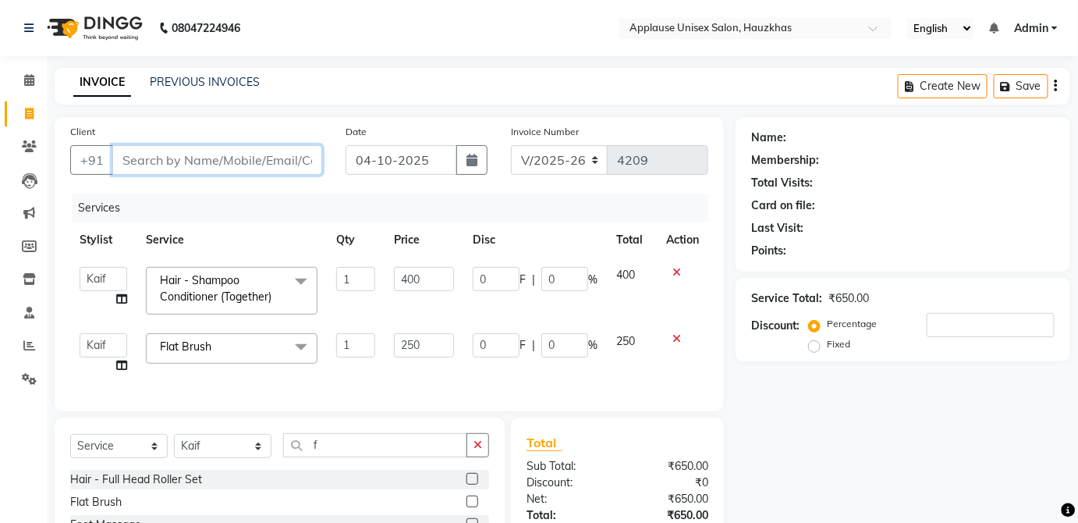
click at [295, 164] on input "Client" at bounding box center [217, 160] width 210 height 30
type input "v"
type input "0"
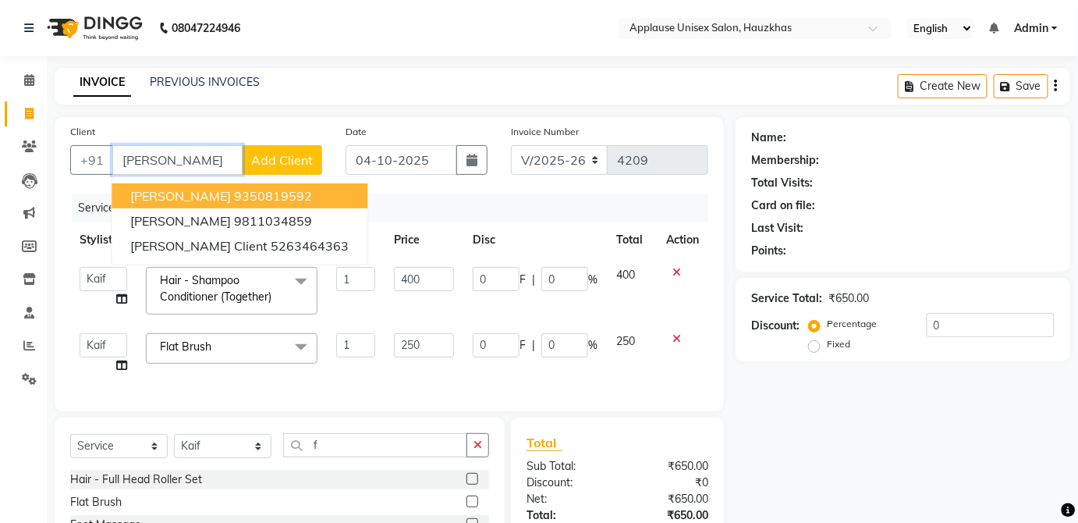
click at [293, 196] on ngb-highlight "9350819592" at bounding box center [273, 196] width 78 height 16
type input "9350819592"
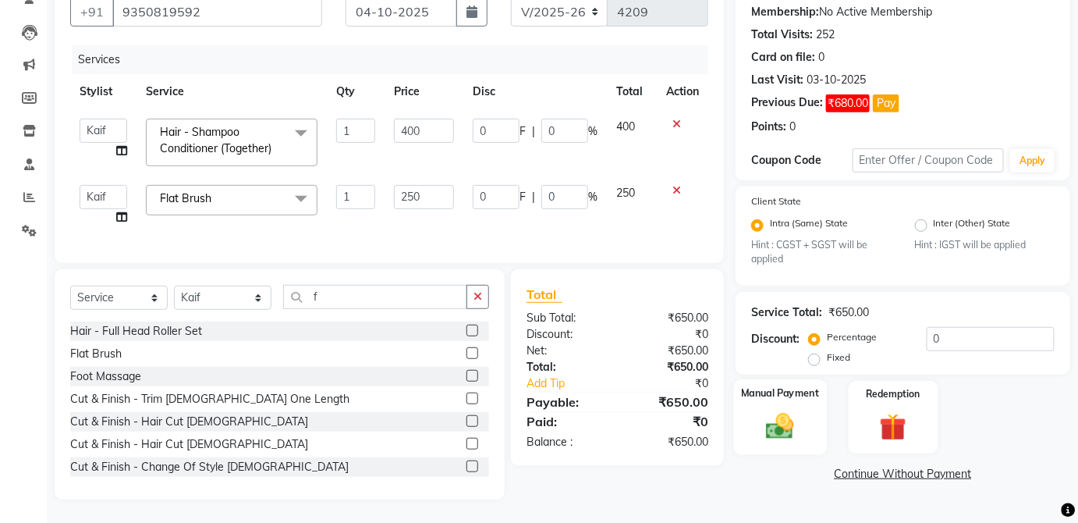
click at [803, 393] on div "Manual Payment" at bounding box center [780, 417] width 93 height 76
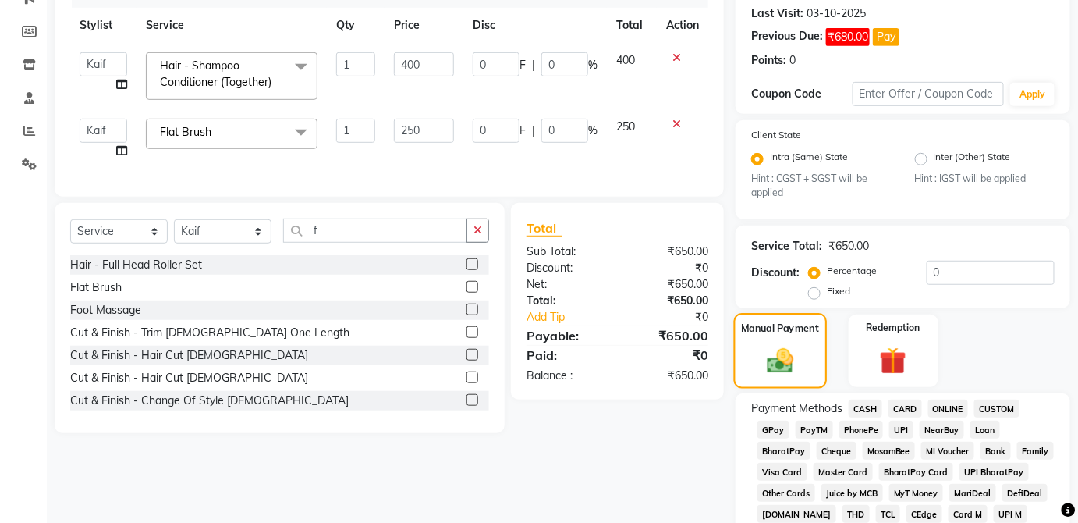
scroll to position [219, 0]
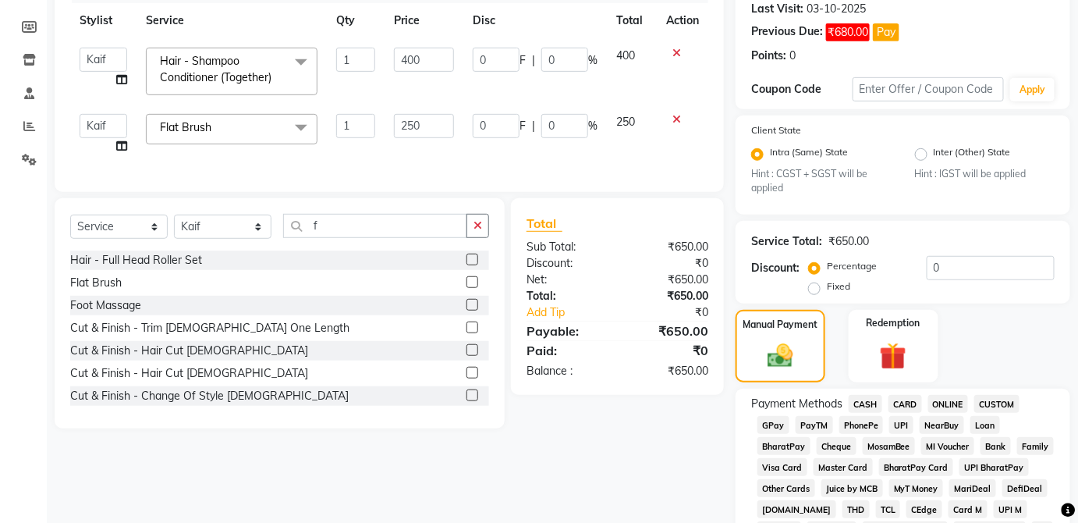
click at [908, 397] on span "CARD" at bounding box center [906, 404] width 34 height 18
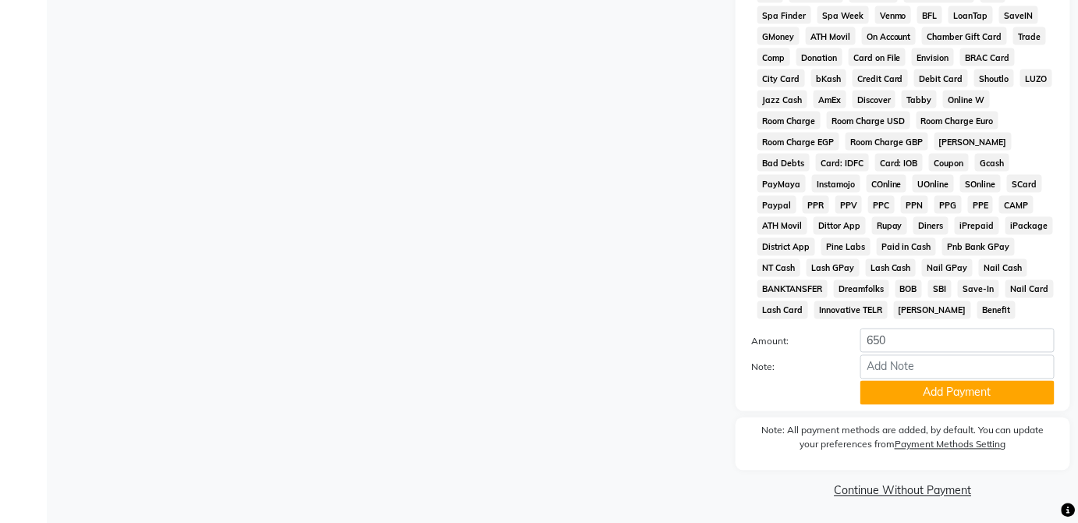
scroll to position [781, 0]
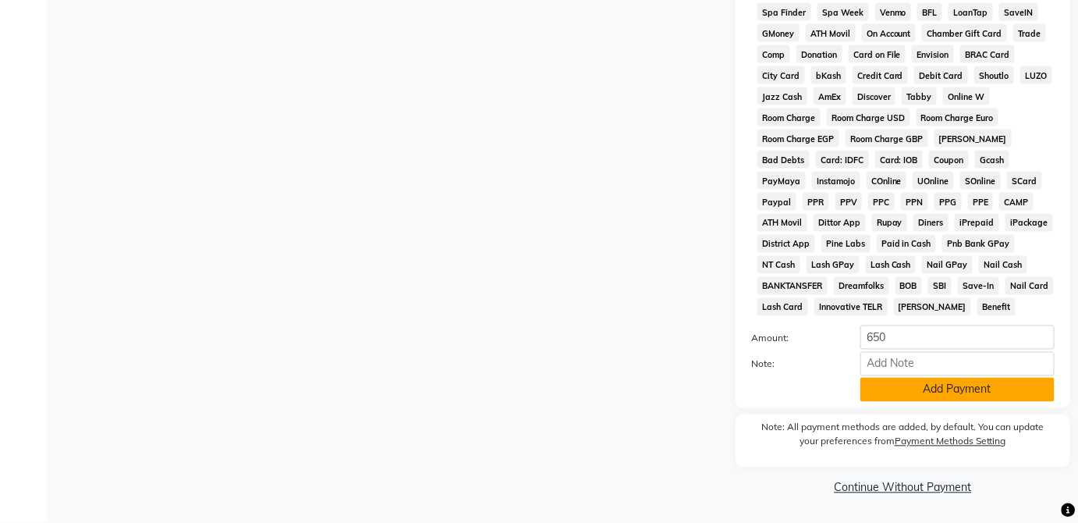
click at [985, 398] on button "Add Payment" at bounding box center [958, 390] width 194 height 24
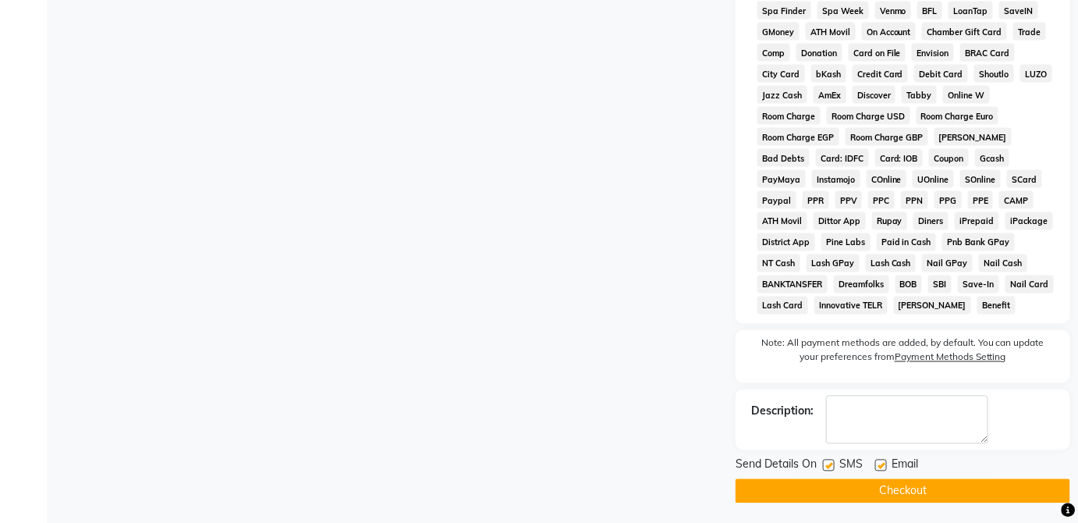
click at [942, 491] on button "Checkout" at bounding box center [903, 491] width 335 height 24
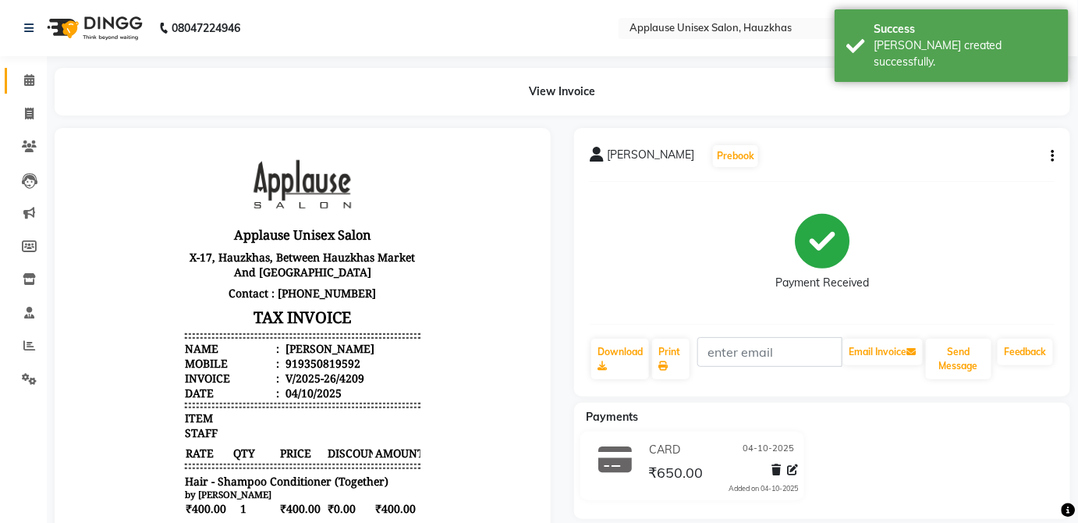
click at [16, 81] on span at bounding box center [29, 81] width 27 height 18
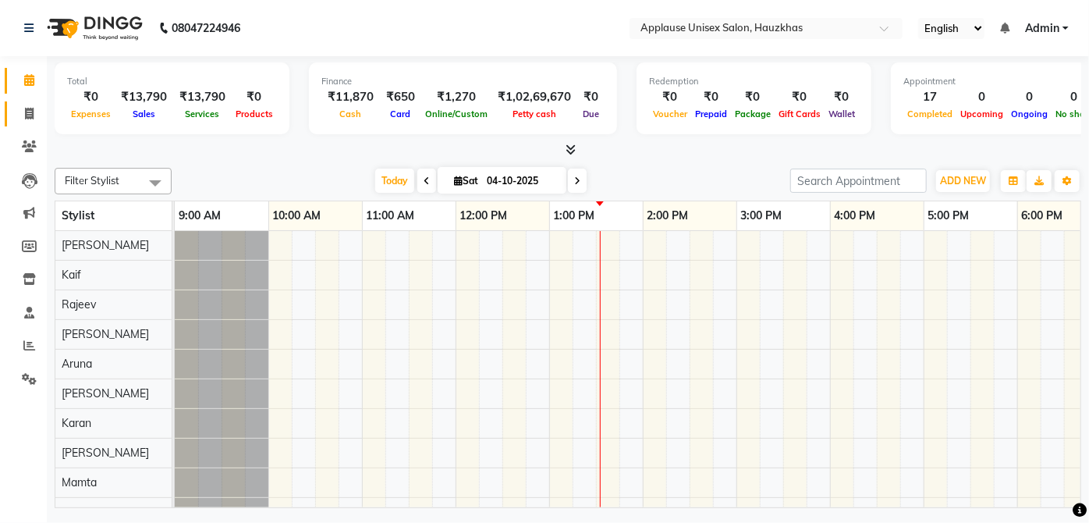
click at [22, 110] on span at bounding box center [29, 114] width 27 height 18
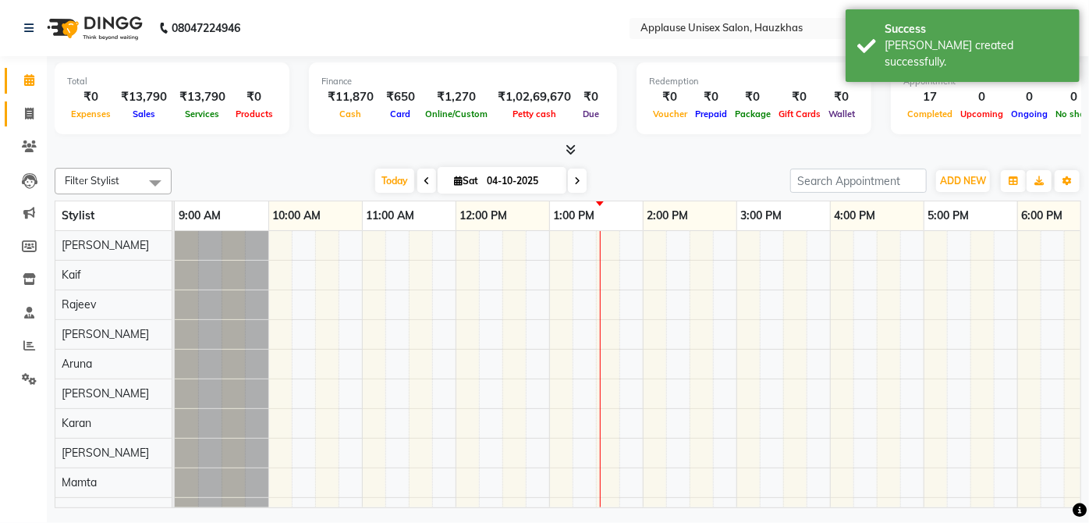
select select "5082"
select select "service"
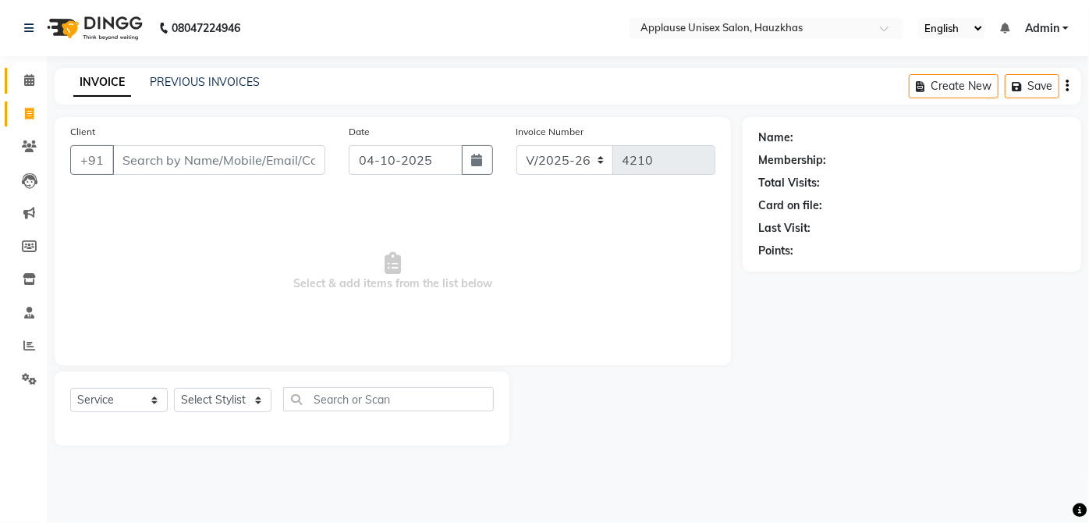
click at [28, 77] on icon at bounding box center [29, 80] width 10 height 12
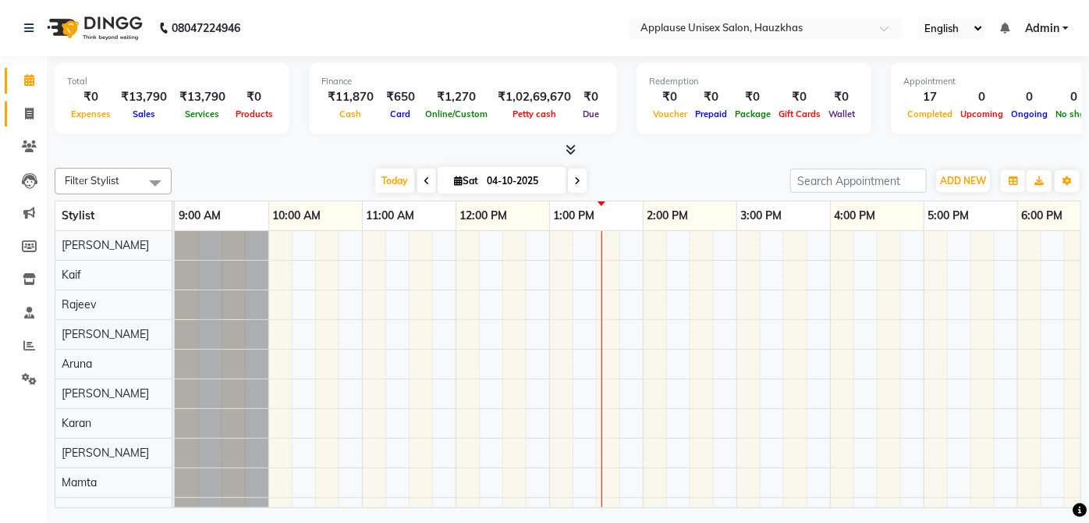
click at [25, 108] on icon at bounding box center [29, 114] width 9 height 12
select select "5082"
select select "service"
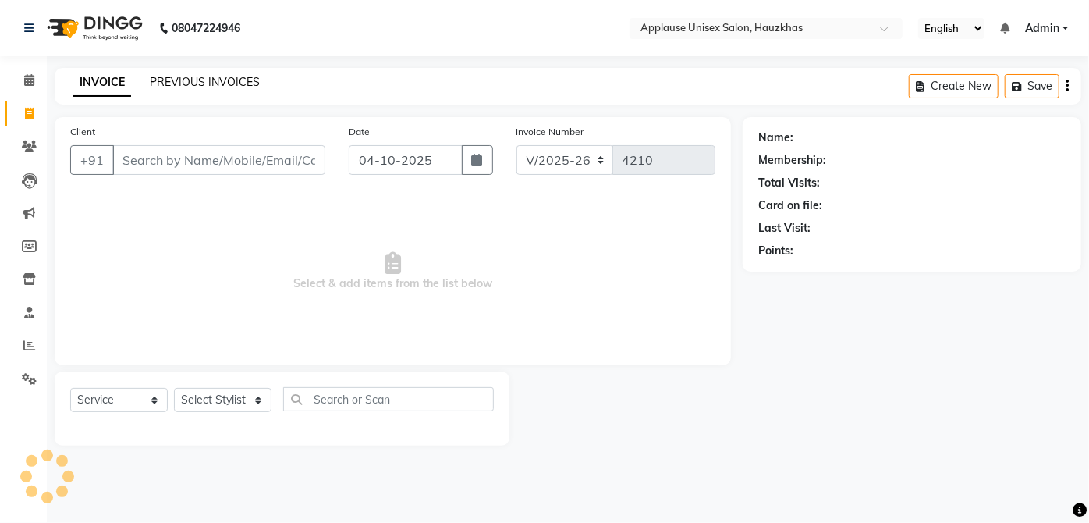
click at [241, 76] on link "PREVIOUS INVOICES" at bounding box center [205, 82] width 110 height 14
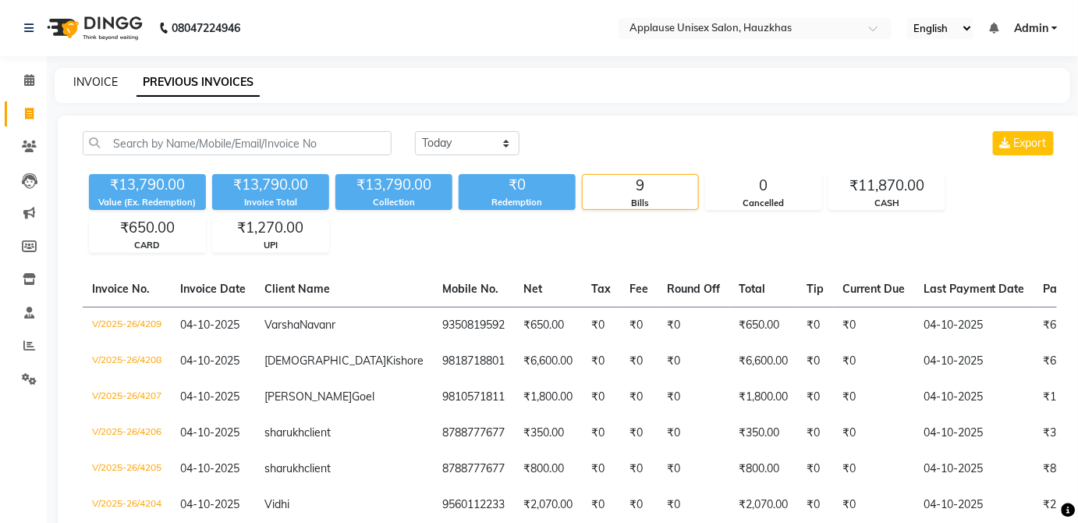
click at [82, 88] on link "INVOICE" at bounding box center [95, 82] width 44 height 14
select select "service"
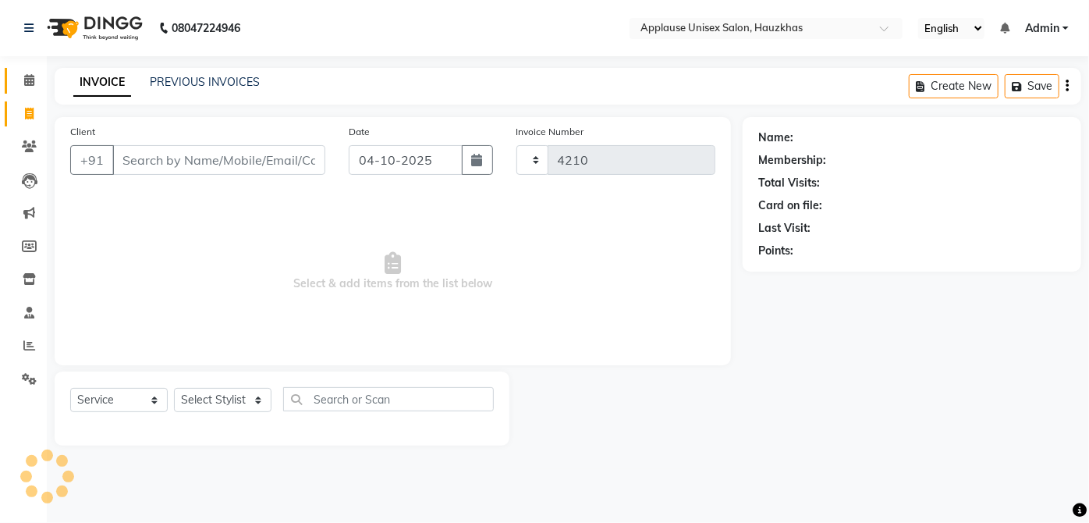
click at [35, 69] on link "Calendar" at bounding box center [23, 81] width 37 height 26
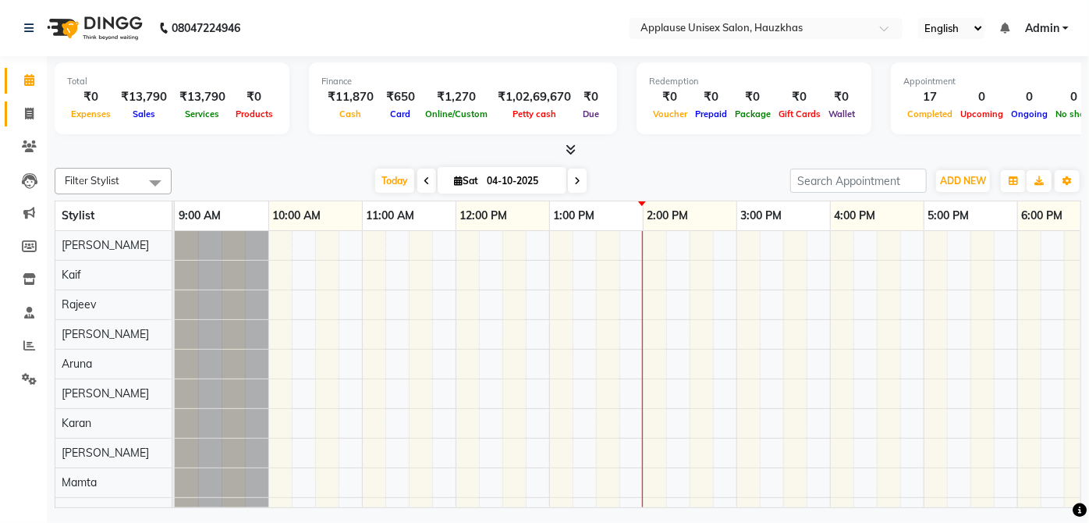
click at [25, 115] on icon at bounding box center [29, 114] width 9 height 12
select select "5082"
select select "service"
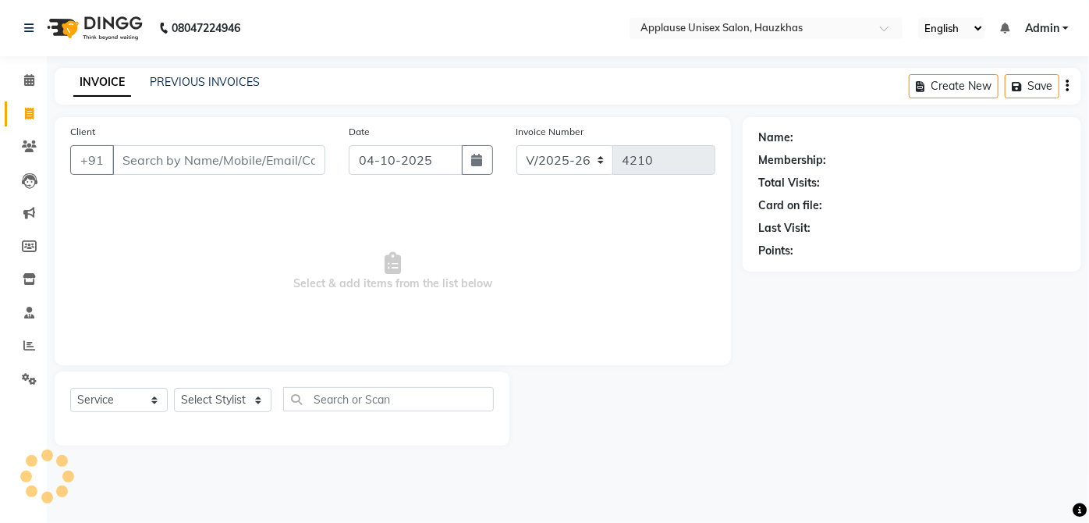
click at [27, 111] on icon at bounding box center [29, 114] width 9 height 12
select select "service"
click at [208, 410] on select "Select Stylist" at bounding box center [223, 400] width 98 height 24
type input "4210"
select select "5082"
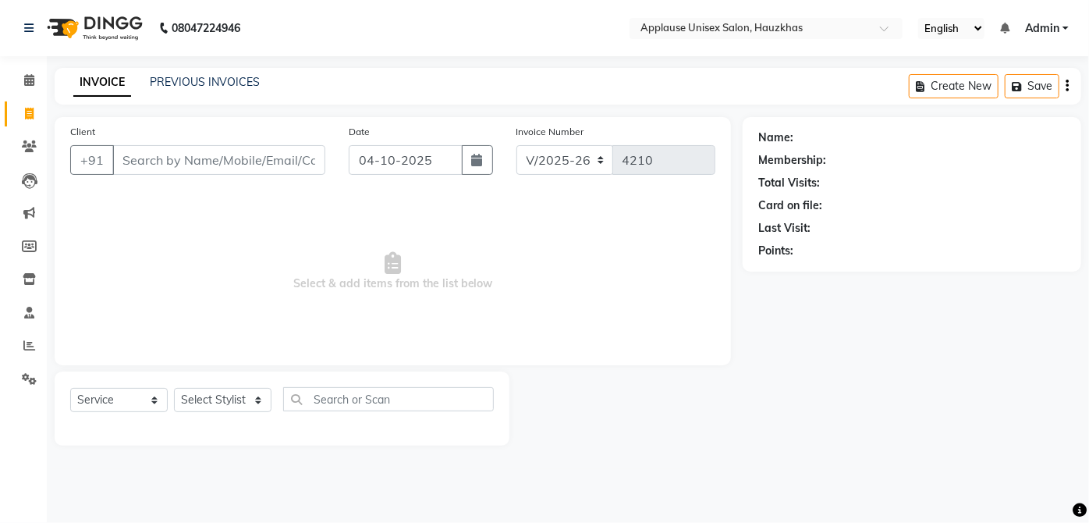
click at [85, 270] on span "Select & add items from the list below" at bounding box center [392, 271] width 645 height 156
click at [92, 289] on span "Select & add items from the list below" at bounding box center [392, 271] width 645 height 156
click at [247, 391] on select "Select Stylist [PERSON_NAME] [PERSON_NAME] [PERSON_NAME] [PERSON_NAME] [PERSON_…" at bounding box center [223, 400] width 98 height 24
select select "37821"
click at [174, 388] on select "Select Stylist [PERSON_NAME] [PERSON_NAME] [PERSON_NAME] [PERSON_NAME] [PERSON_…" at bounding box center [223, 400] width 98 height 24
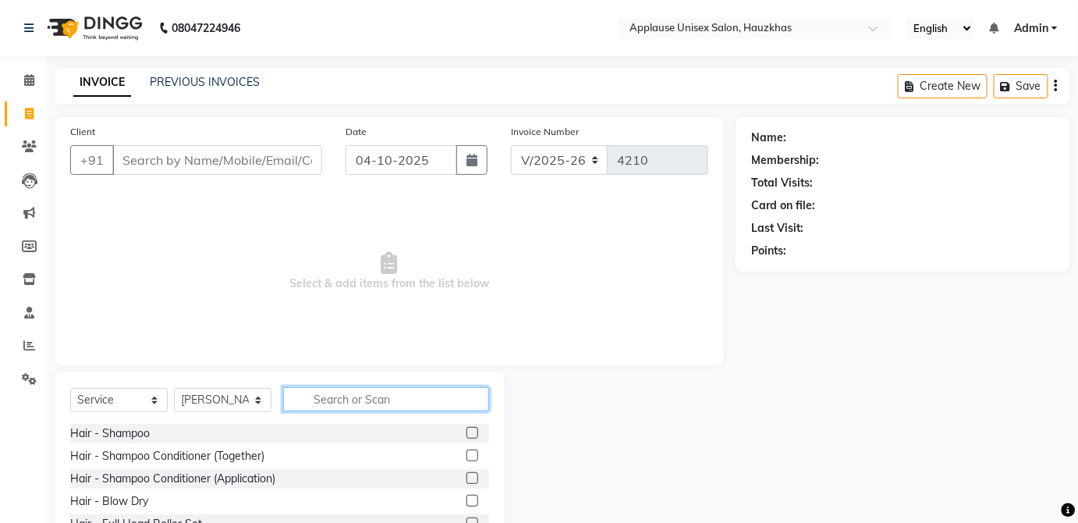
click at [401, 396] on input "text" at bounding box center [386, 399] width 206 height 24
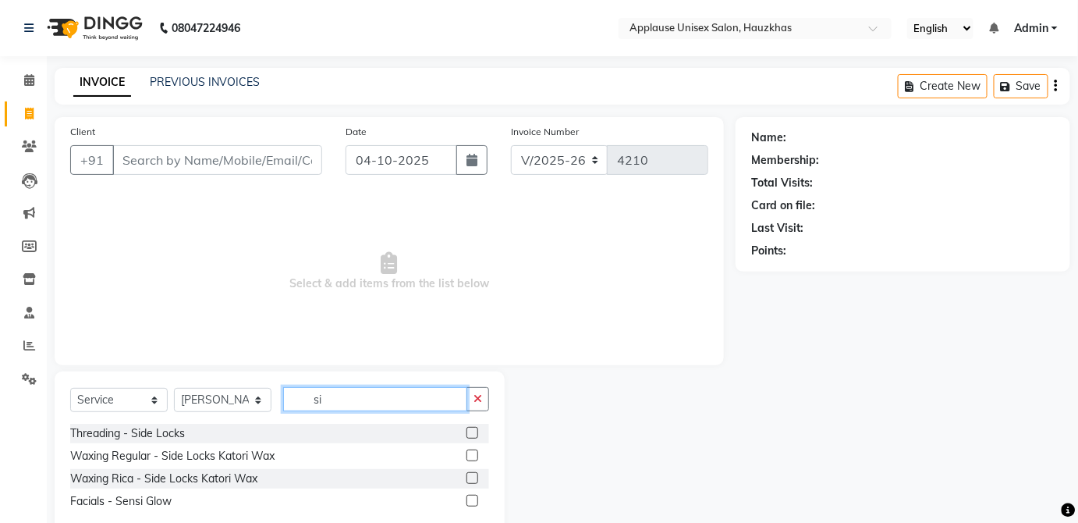
scroll to position [35, 0]
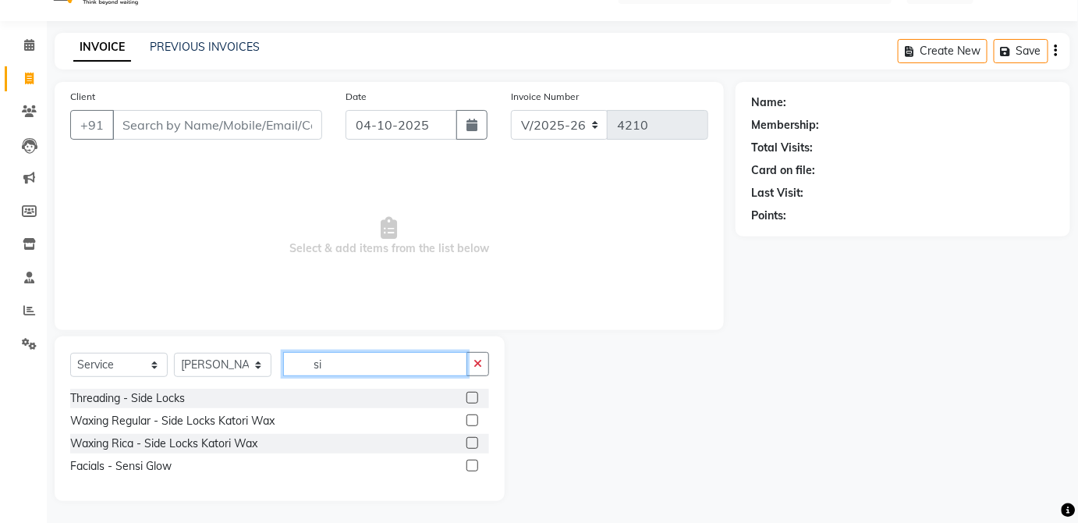
type input "si"
click at [473, 441] on label at bounding box center [473, 443] width 12 height 12
click at [473, 441] on input "checkbox" at bounding box center [472, 443] width 10 height 10
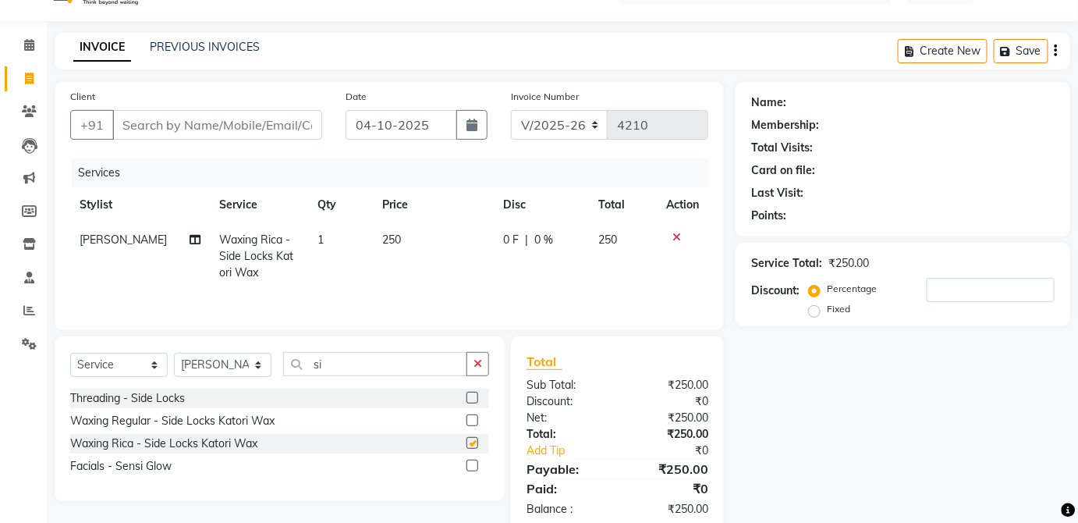
click at [647, 262] on td "250" at bounding box center [623, 256] width 68 height 68
checkbox input "false"
select select "37821"
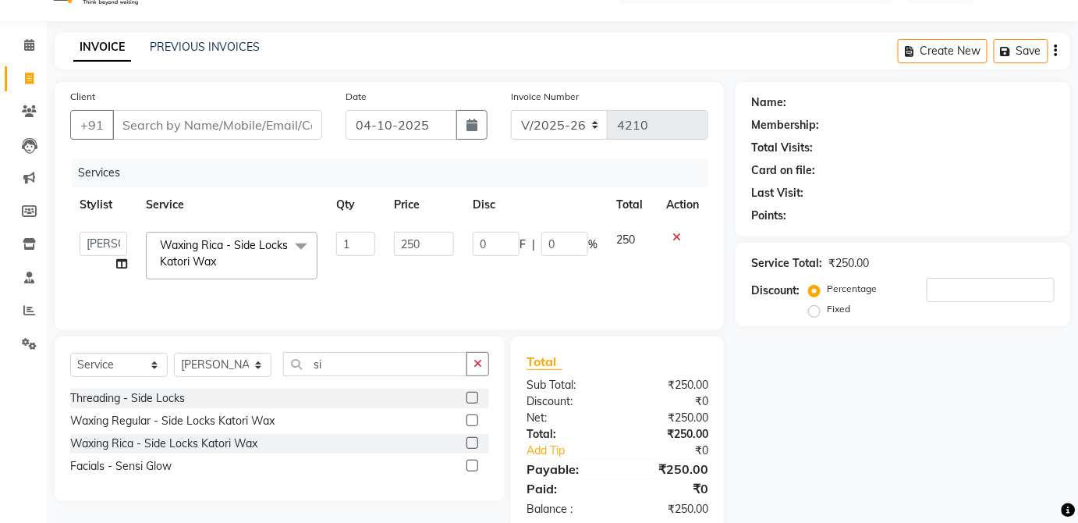
click at [688, 241] on div at bounding box center [682, 237] width 33 height 11
click at [673, 236] on icon at bounding box center [677, 237] width 9 height 11
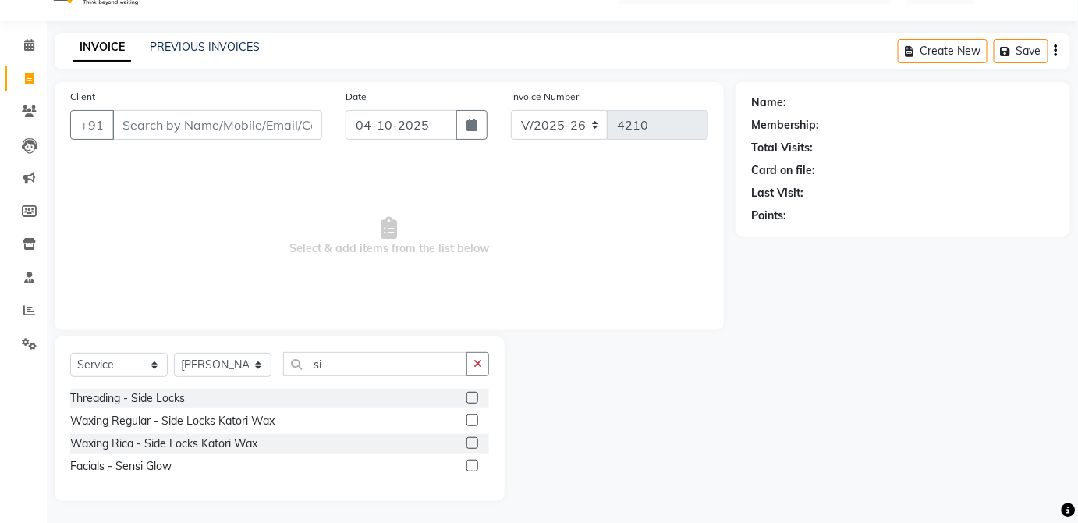
click at [473, 418] on label at bounding box center [473, 420] width 12 height 12
click at [473, 418] on input "checkbox" at bounding box center [472, 421] width 10 height 10
checkbox input "true"
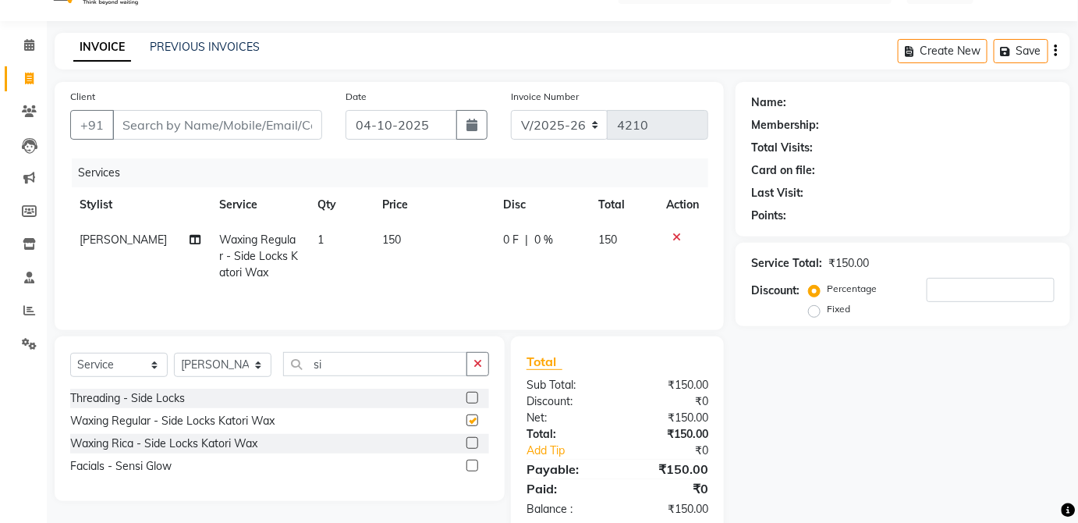
click at [645, 239] on td "150" at bounding box center [623, 256] width 68 height 68
select select "37821"
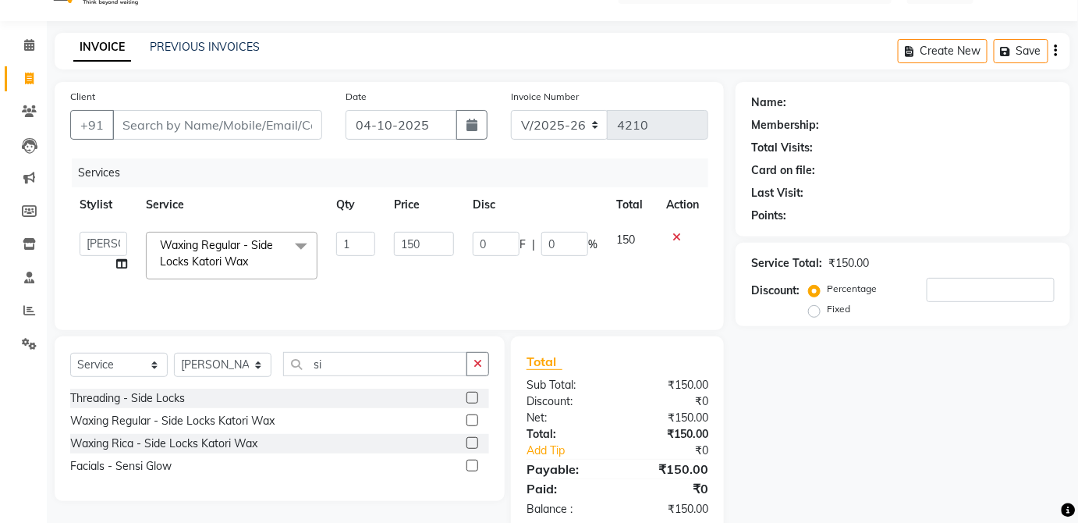
checkbox input "false"
click at [426, 360] on input "si" at bounding box center [375, 364] width 184 height 24
type input "s"
type input "upp"
click at [473, 441] on label at bounding box center [473, 443] width 12 height 12
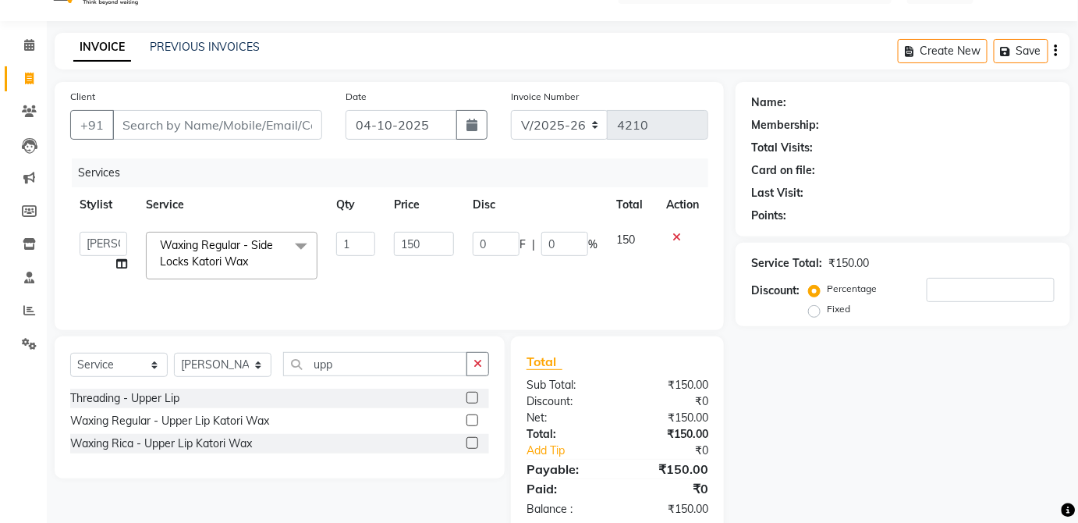
click at [473, 441] on input "checkbox" at bounding box center [472, 443] width 10 height 10
checkbox input "true"
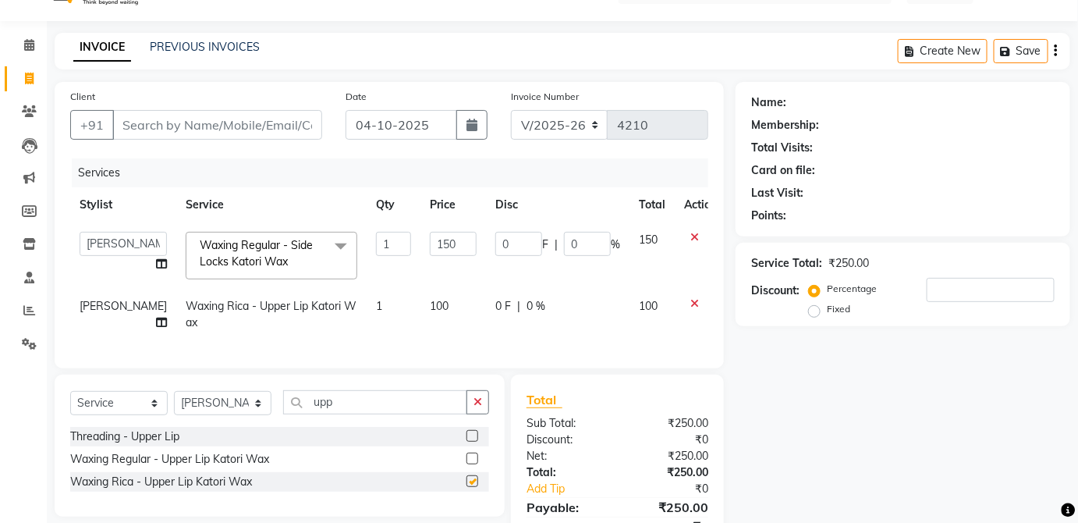
click at [630, 307] on td "100" at bounding box center [652, 314] width 45 height 51
select select "37821"
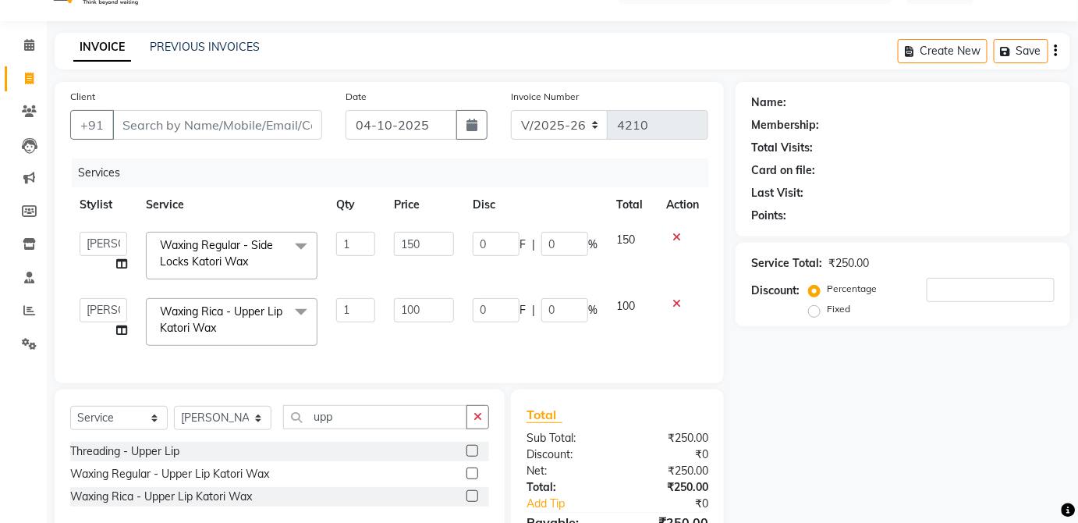
checkbox input "false"
click at [429, 424] on input "upp" at bounding box center [375, 417] width 184 height 24
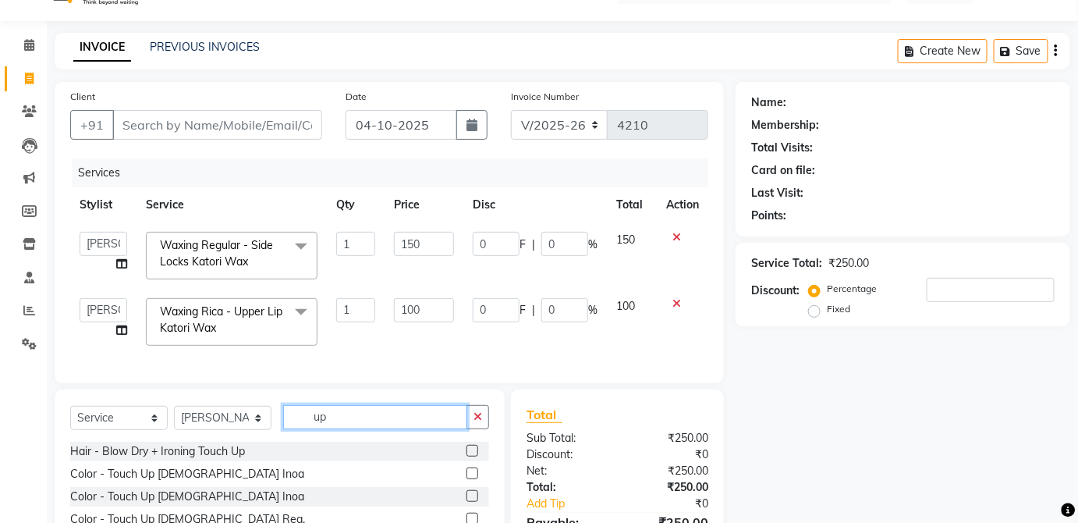
type input "u"
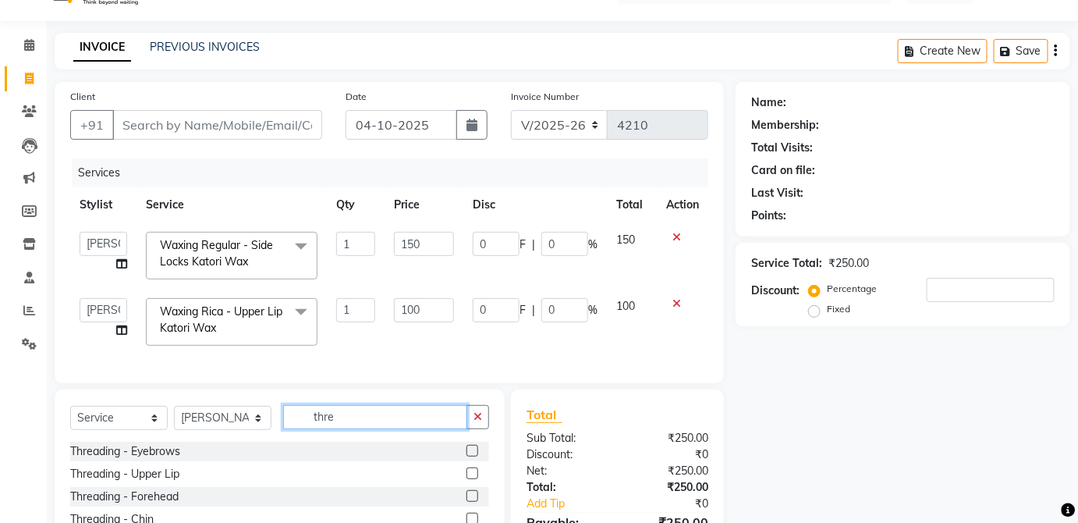
type input "thre"
click at [467, 456] on label at bounding box center [473, 451] width 12 height 12
click at [467, 456] on input "checkbox" at bounding box center [472, 451] width 10 height 10
checkbox input "true"
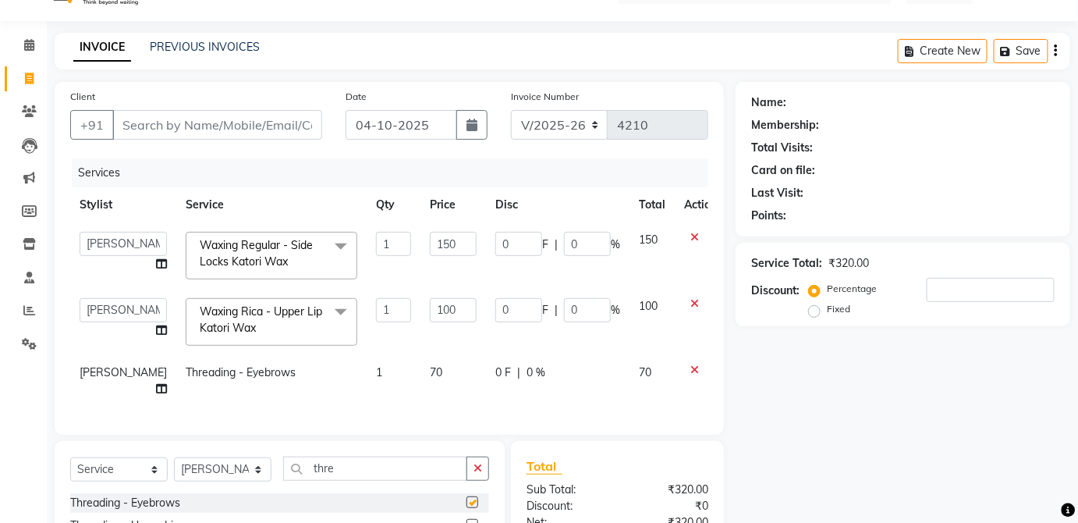
click at [569, 376] on div "0 F | 0 %" at bounding box center [557, 372] width 125 height 16
select select "37821"
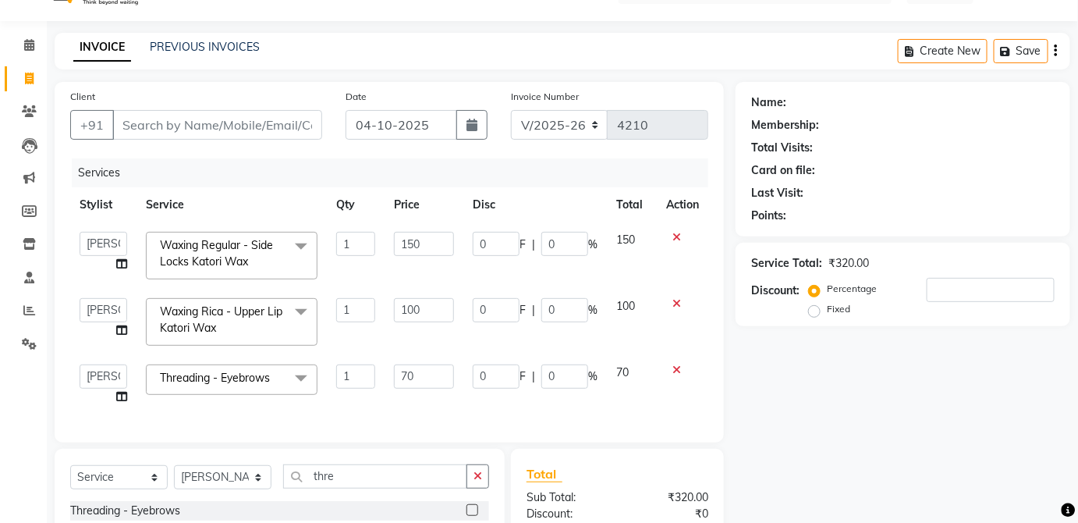
checkbox input "false"
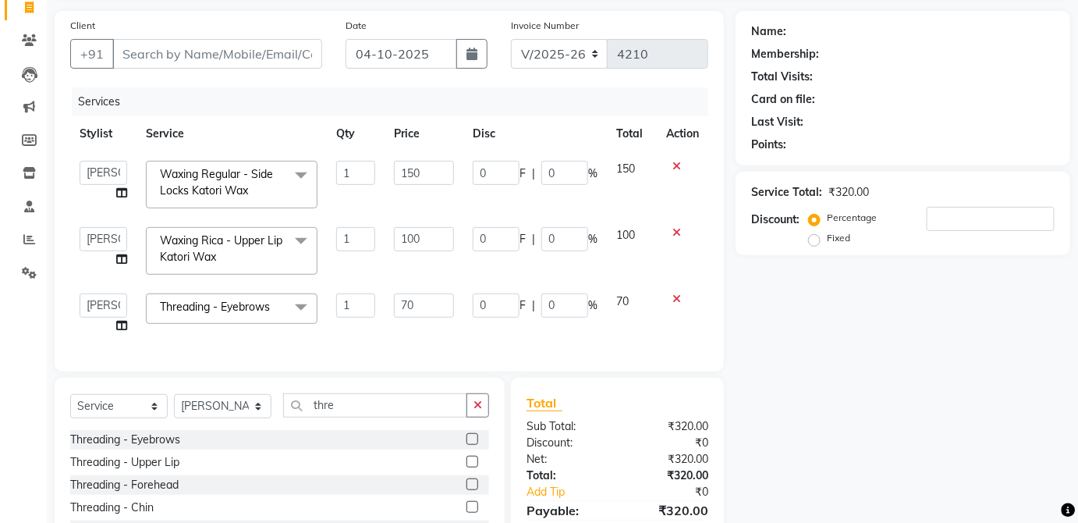
scroll to position [223, 0]
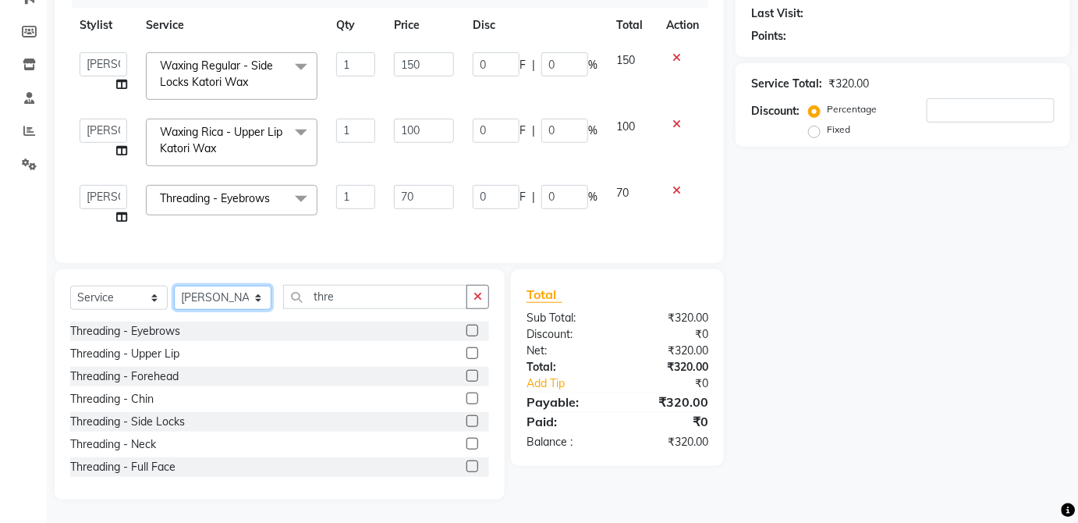
click at [242, 307] on select "Select Stylist [PERSON_NAME] [PERSON_NAME] [PERSON_NAME] [PERSON_NAME] [PERSON_…" at bounding box center [223, 298] width 98 height 24
select select "66558"
click at [174, 286] on select "Select Stylist [PERSON_NAME] [PERSON_NAME] [PERSON_NAME] [PERSON_NAME] [PERSON_…" at bounding box center [223, 298] width 98 height 24
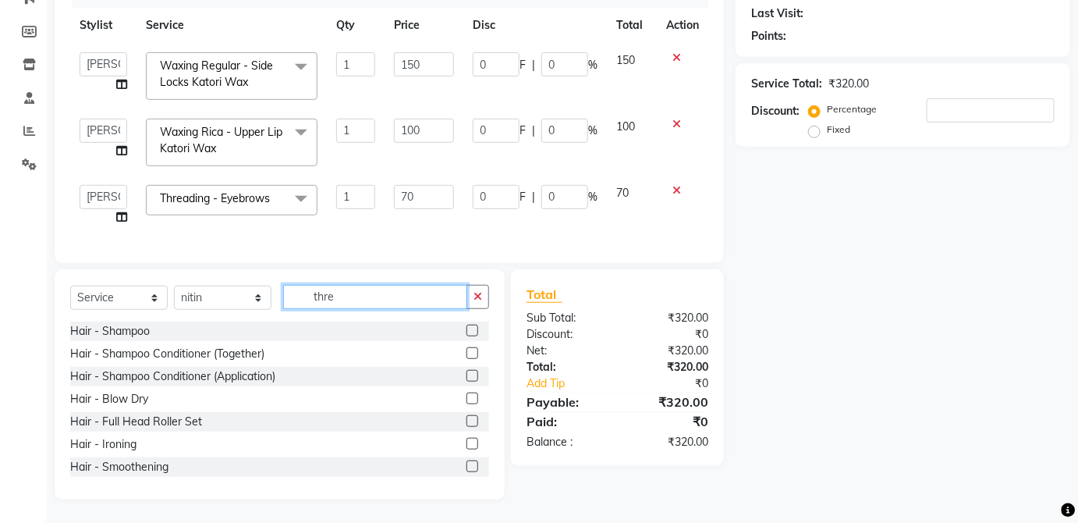
click at [375, 292] on input "thre" at bounding box center [375, 297] width 184 height 24
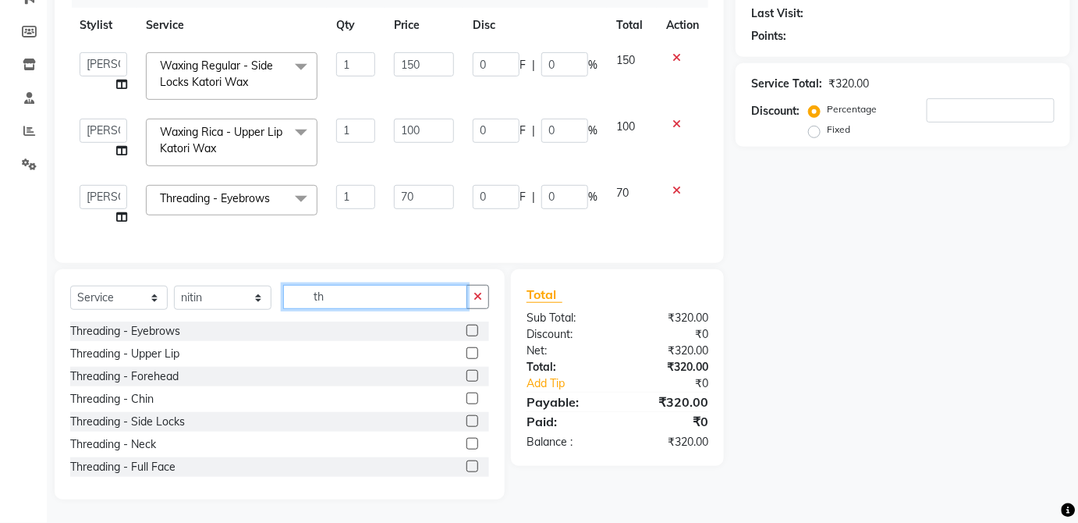
type input "t"
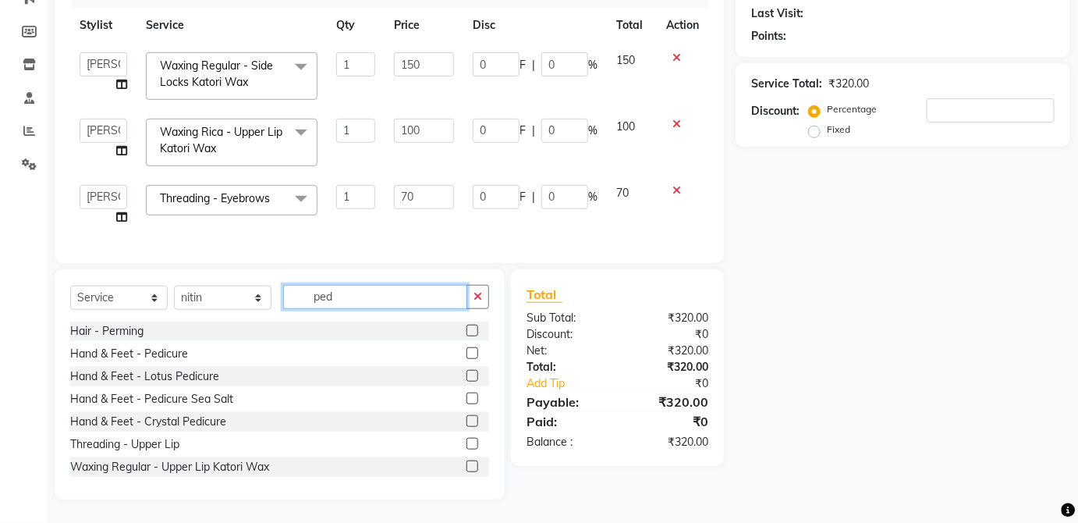
scroll to position [189, 0]
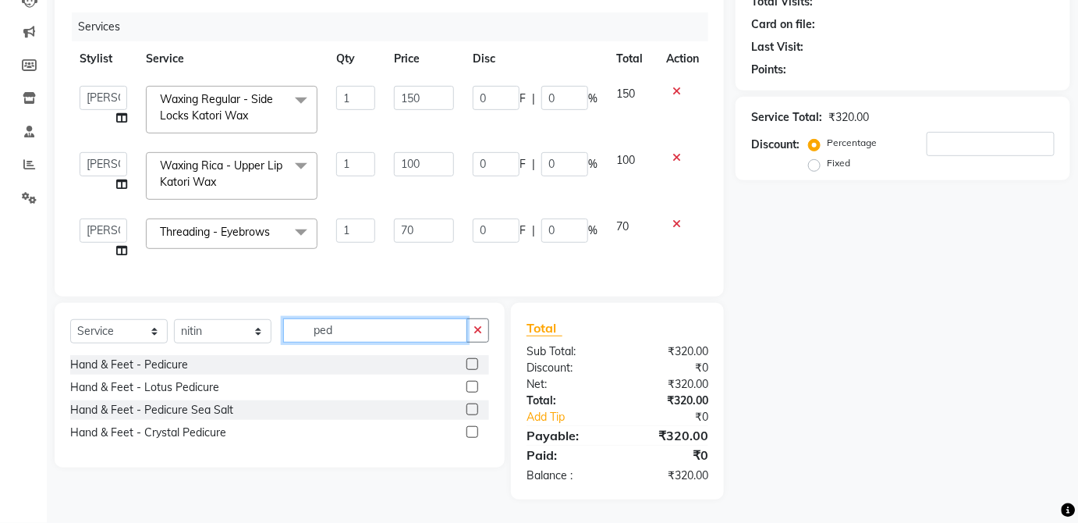
type input "ped"
click at [473, 364] on label at bounding box center [473, 364] width 12 height 12
click at [473, 364] on input "checkbox" at bounding box center [472, 365] width 10 height 10
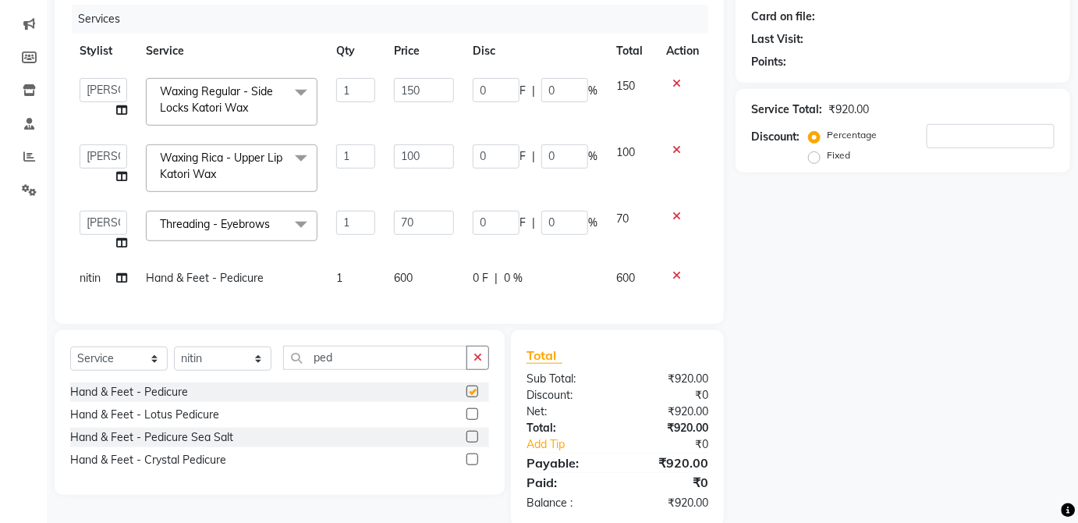
click at [587, 286] on td "0 F | 0 %" at bounding box center [535, 278] width 144 height 35
checkbox input "false"
select select "66558"
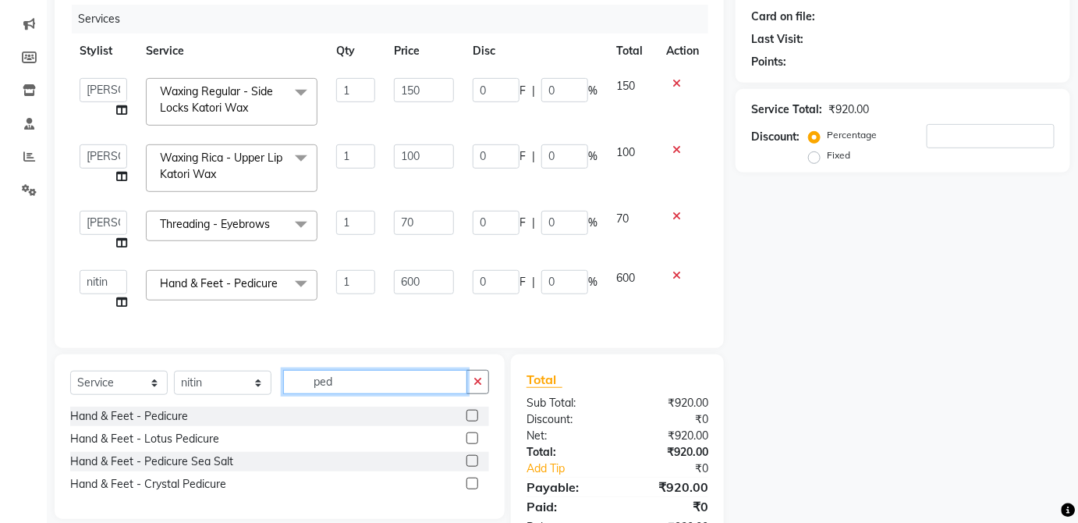
click at [419, 393] on input "ped" at bounding box center [375, 382] width 184 height 24
type input "p"
type input "mani"
click at [473, 421] on label at bounding box center [473, 416] width 12 height 12
click at [473, 421] on input "checkbox" at bounding box center [472, 416] width 10 height 10
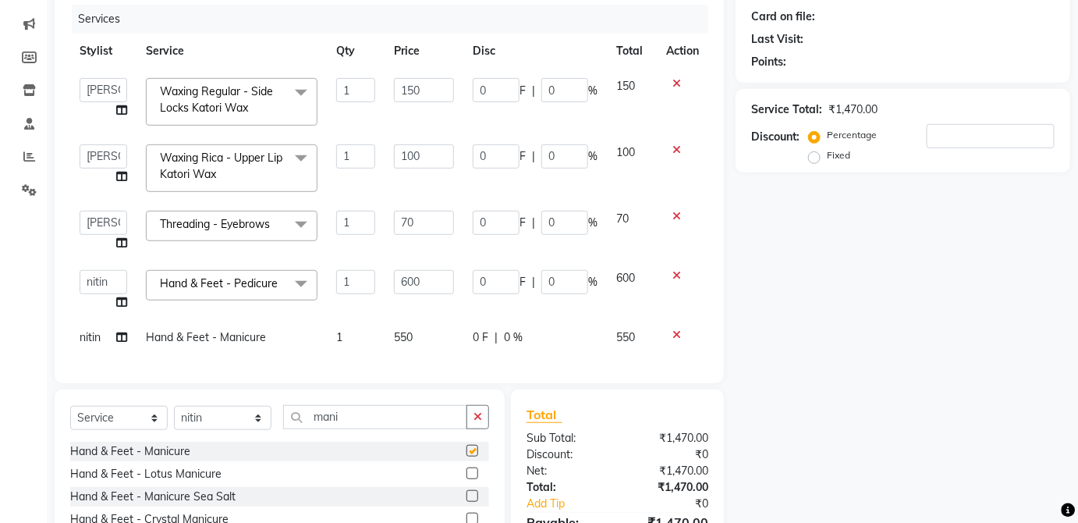
checkbox input "false"
click at [444, 343] on td "550" at bounding box center [424, 337] width 79 height 35
select select "66558"
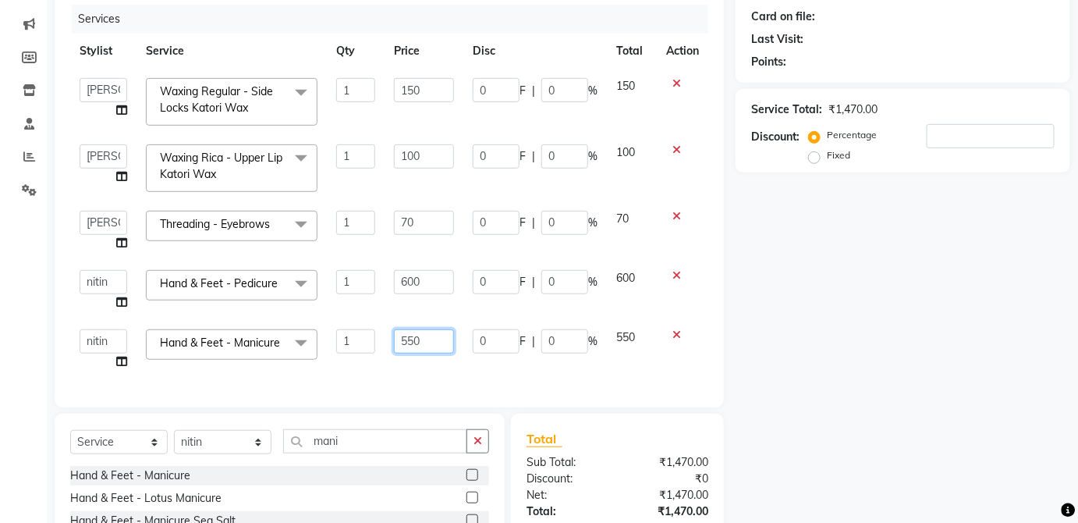
click at [434, 342] on input "550" at bounding box center [424, 341] width 60 height 24
type input "500"
click at [612, 325] on td "550" at bounding box center [632, 349] width 50 height 59
select select "66558"
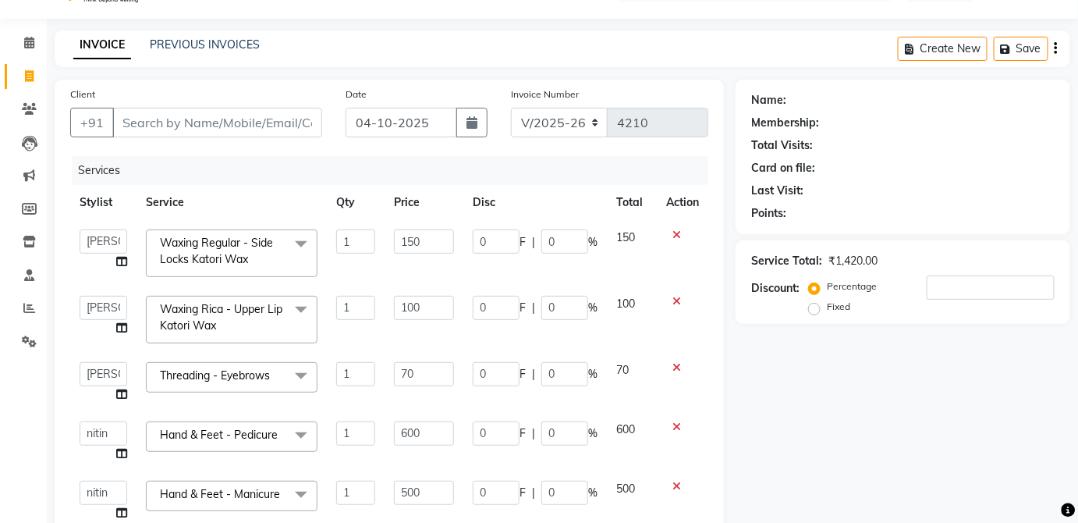
scroll to position [34, 0]
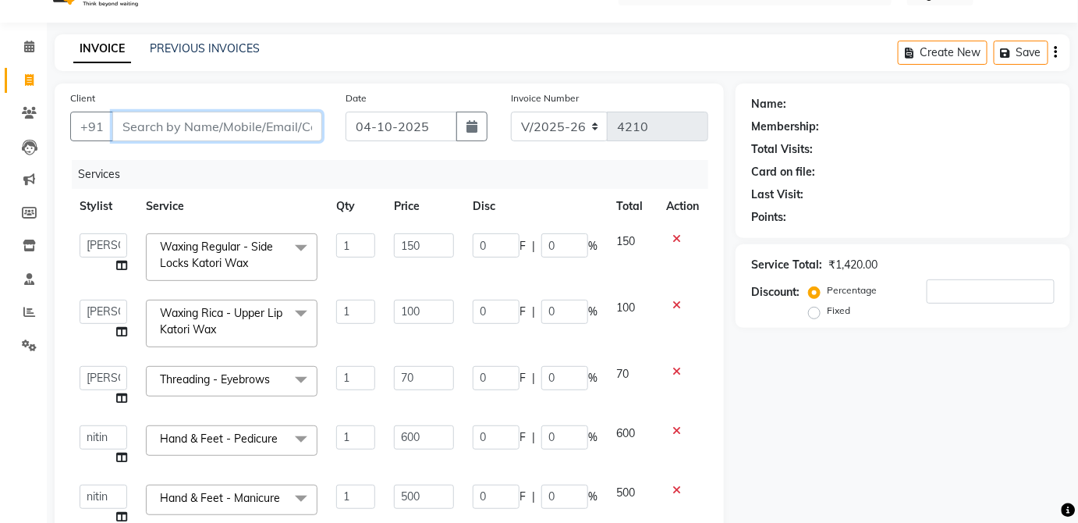
click at [276, 131] on input "Client" at bounding box center [217, 127] width 210 height 30
click at [264, 126] on input "Client" at bounding box center [217, 127] width 210 height 30
type input "d"
type input "0"
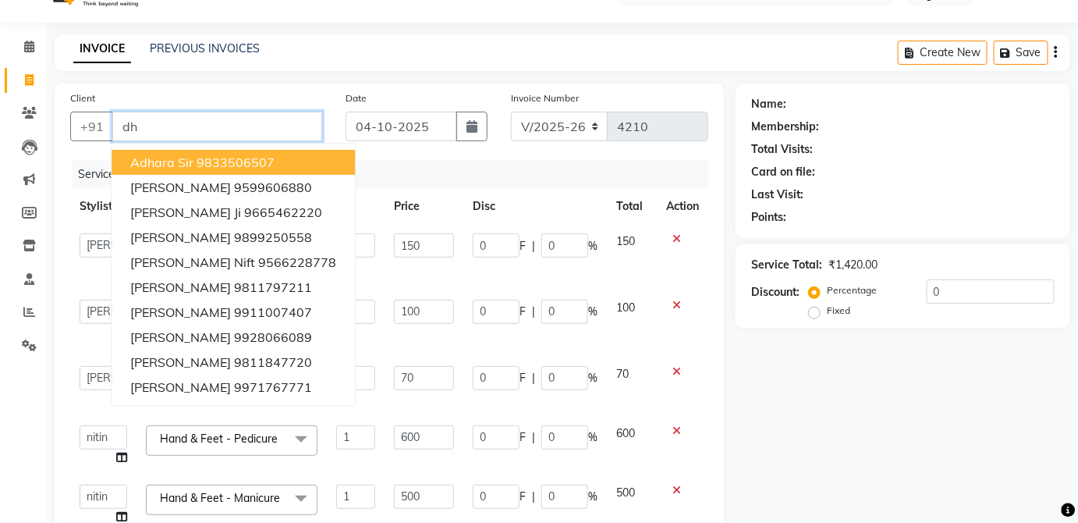
type input "d"
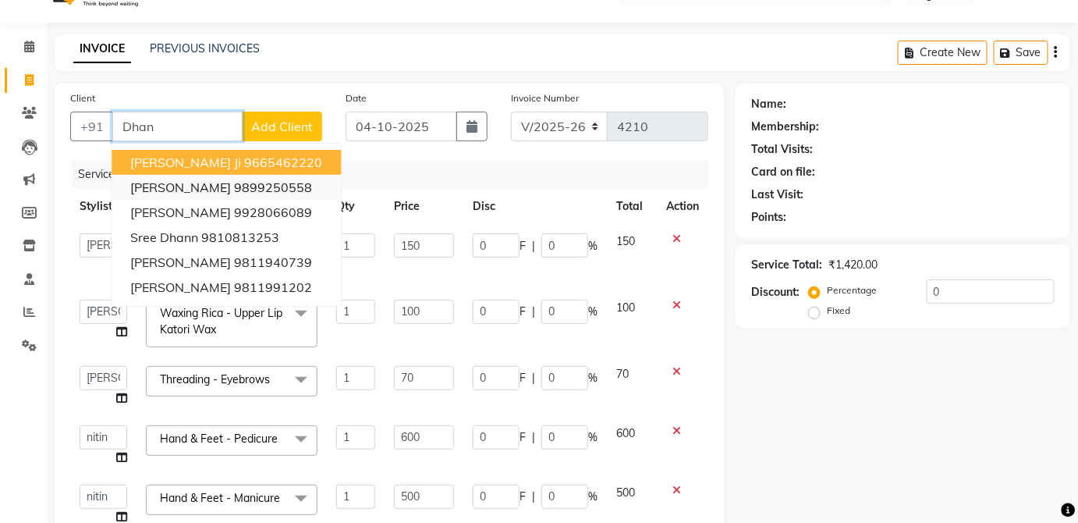
click at [250, 186] on ngb-highlight "9899250558" at bounding box center [273, 187] width 78 height 16
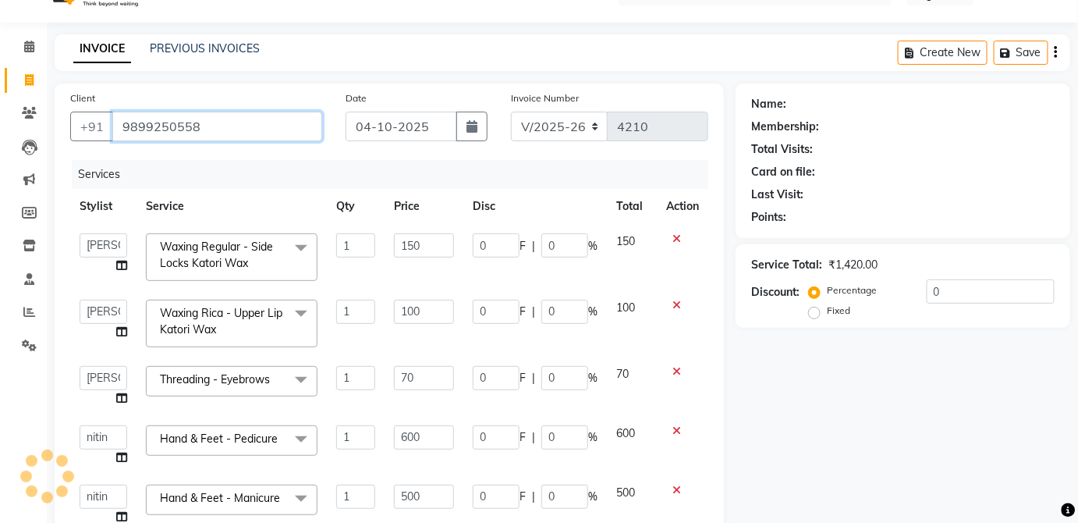
type input "9899250558"
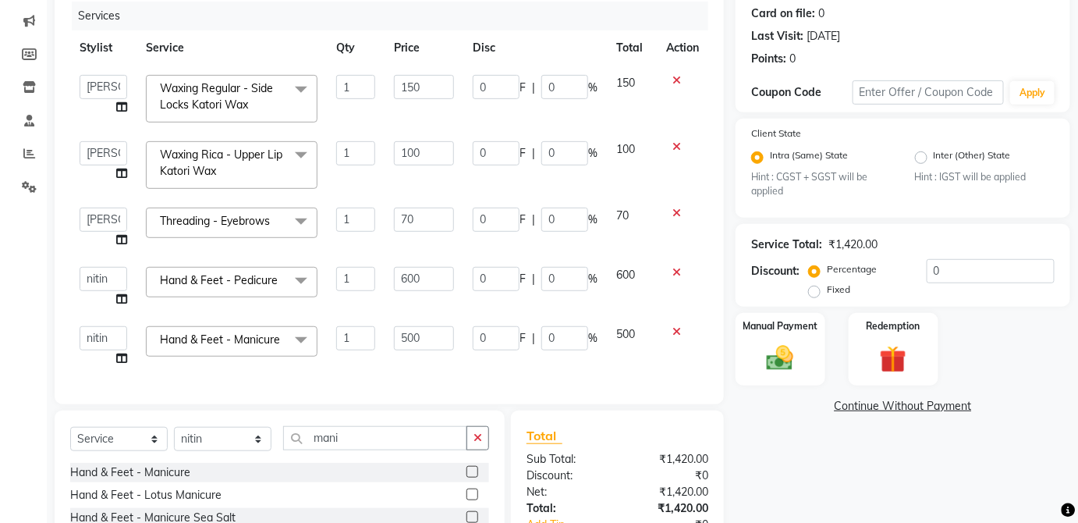
scroll to position [191, 0]
click at [815, 356] on div "Manual Payment" at bounding box center [780, 350] width 93 height 76
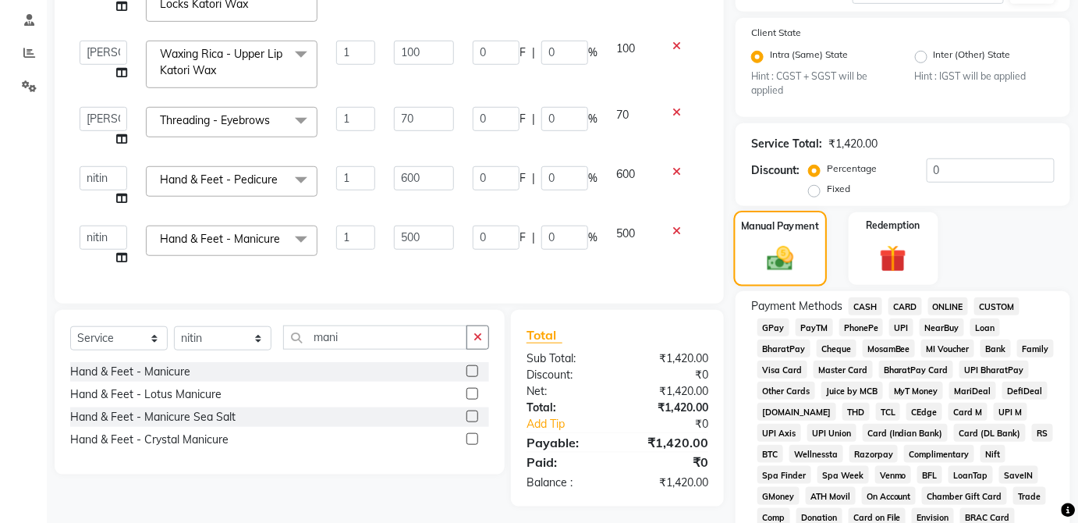
scroll to position [303, 0]
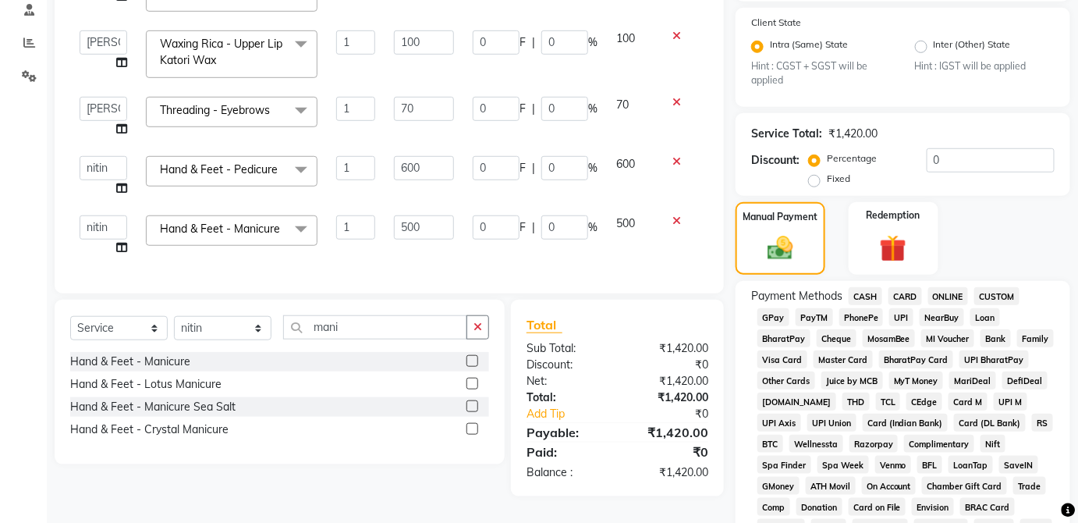
click at [865, 289] on span "CASH" at bounding box center [866, 296] width 34 height 18
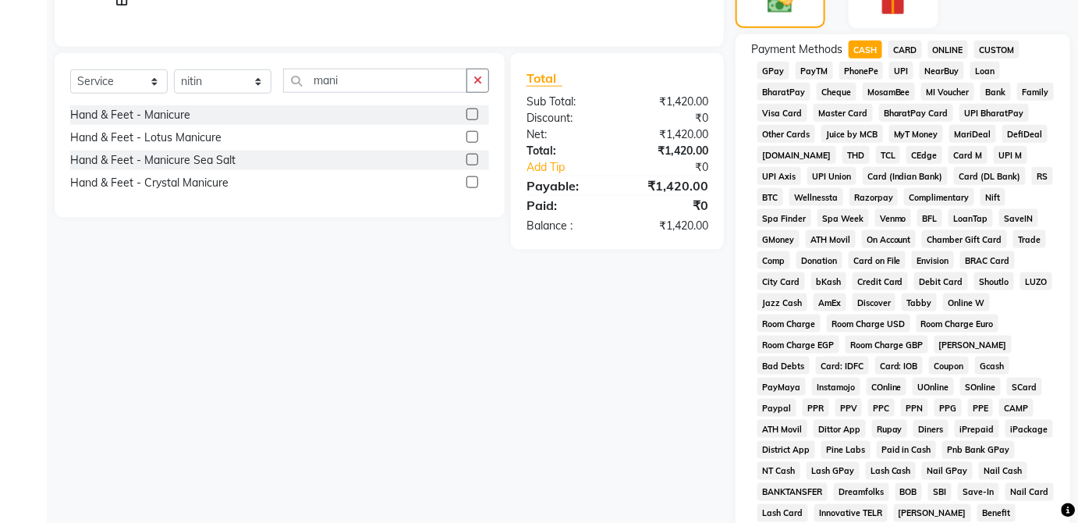
scroll to position [757, 0]
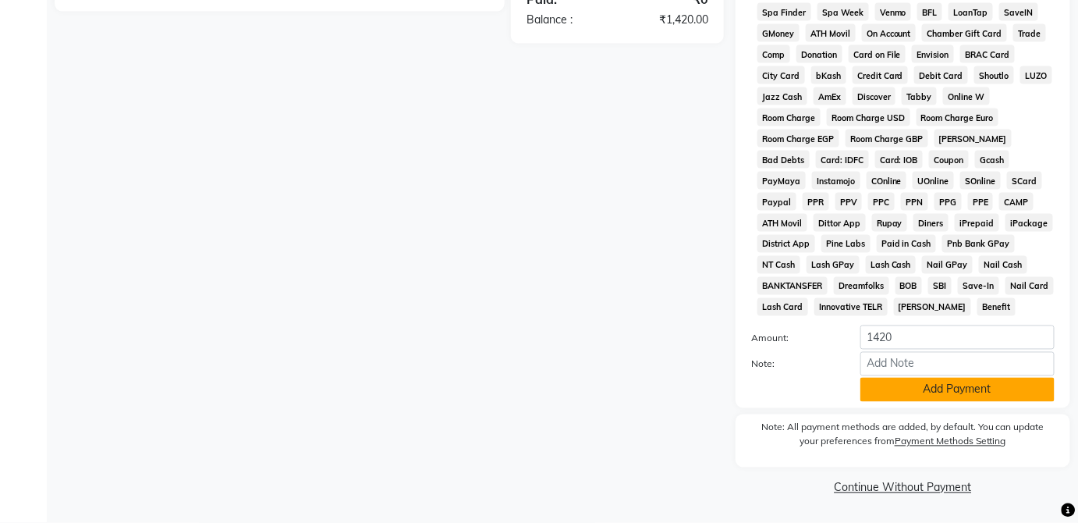
click at [988, 387] on button "Add Payment" at bounding box center [958, 390] width 194 height 24
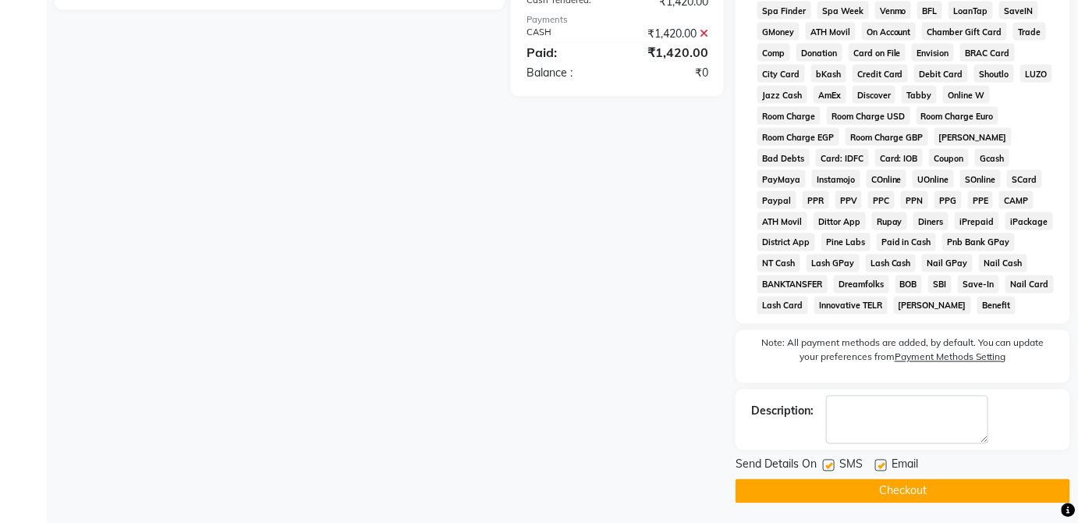
click at [954, 499] on button "Checkout" at bounding box center [903, 491] width 335 height 24
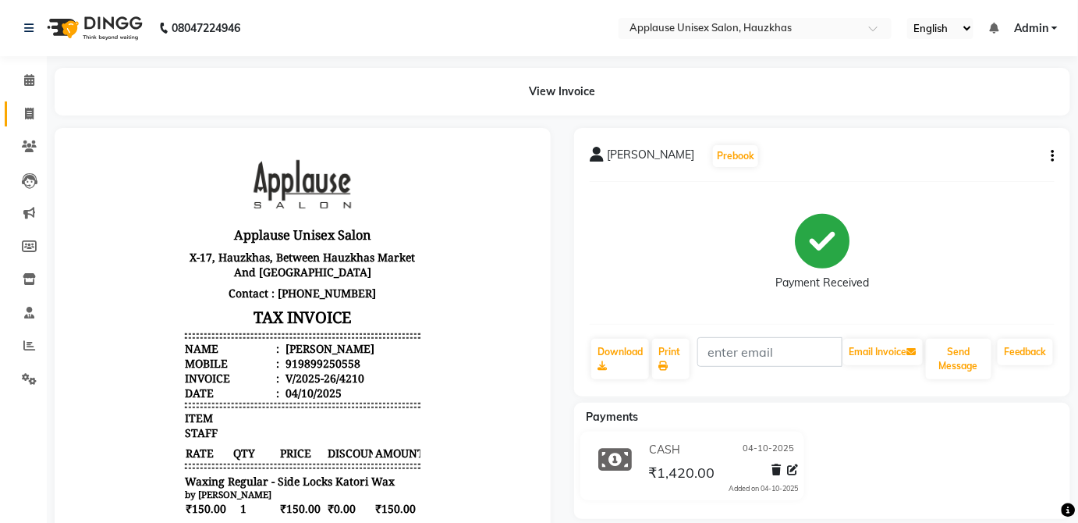
click at [25, 107] on span at bounding box center [29, 114] width 27 height 18
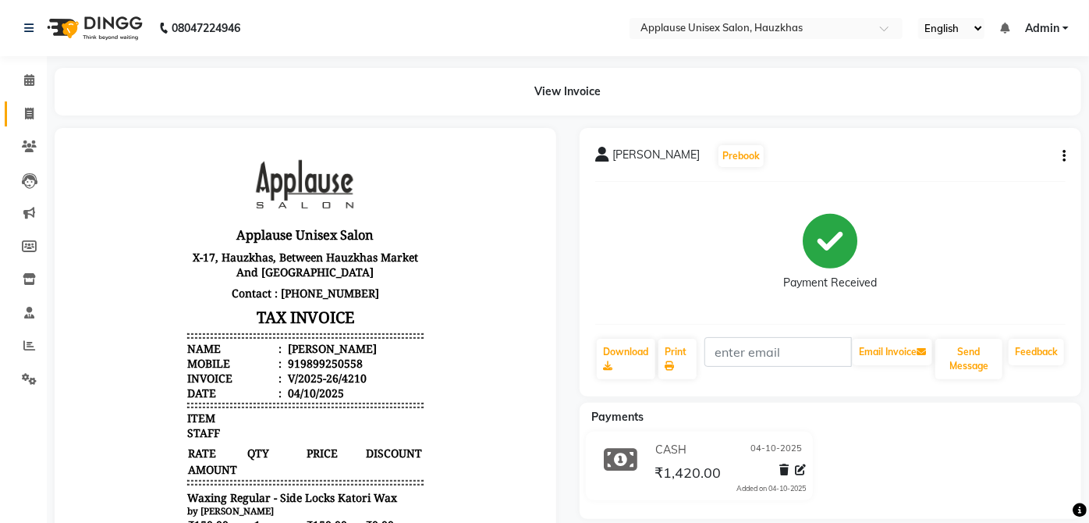
select select "service"
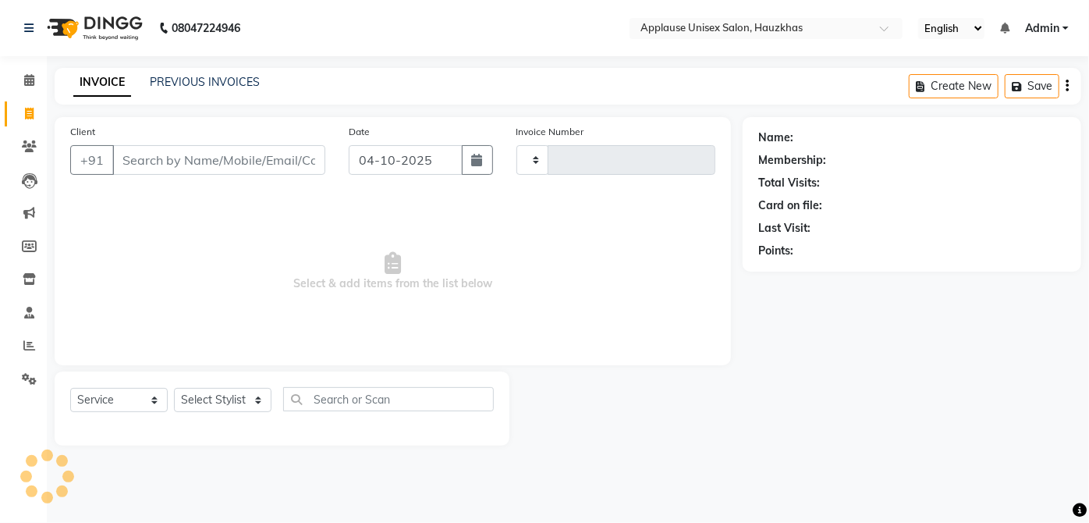
type input "4211"
select select "5082"
click at [24, 80] on icon at bounding box center [29, 80] width 10 height 12
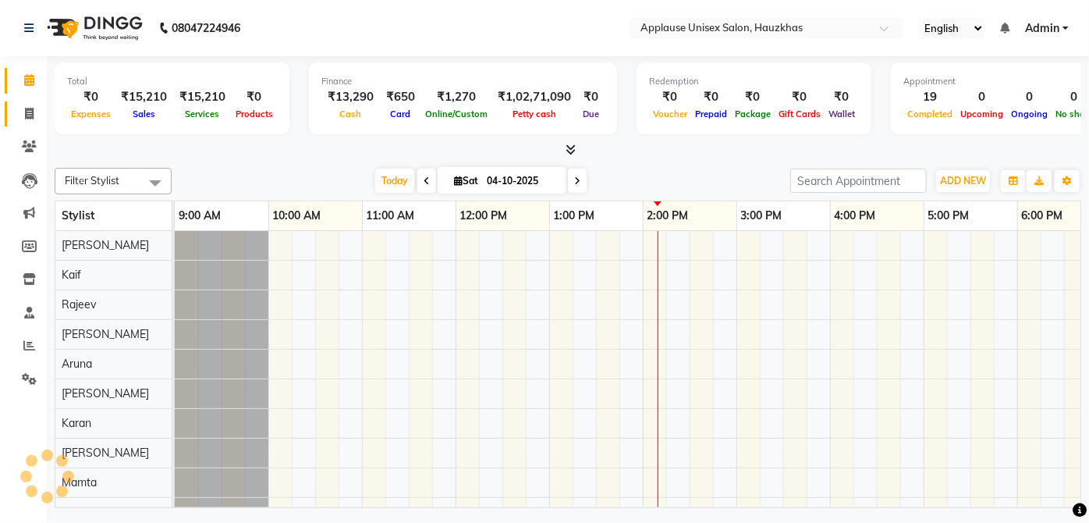
click at [16, 115] on span at bounding box center [29, 114] width 27 height 18
select select "5082"
select select "service"
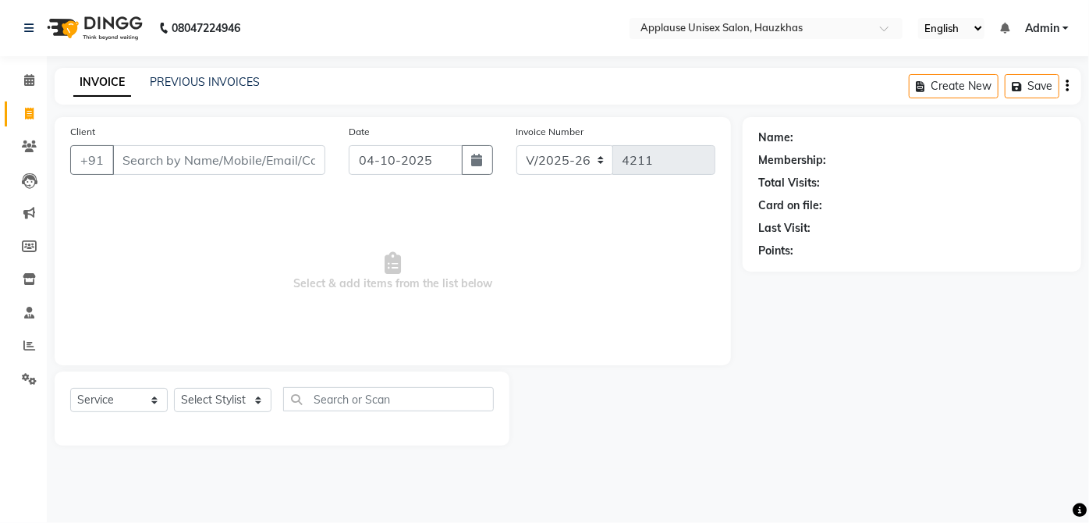
click at [29, 103] on link "Invoice" at bounding box center [23, 114] width 37 height 26
select select "service"
type input "4211"
select select "5082"
click at [18, 85] on span at bounding box center [29, 81] width 27 height 18
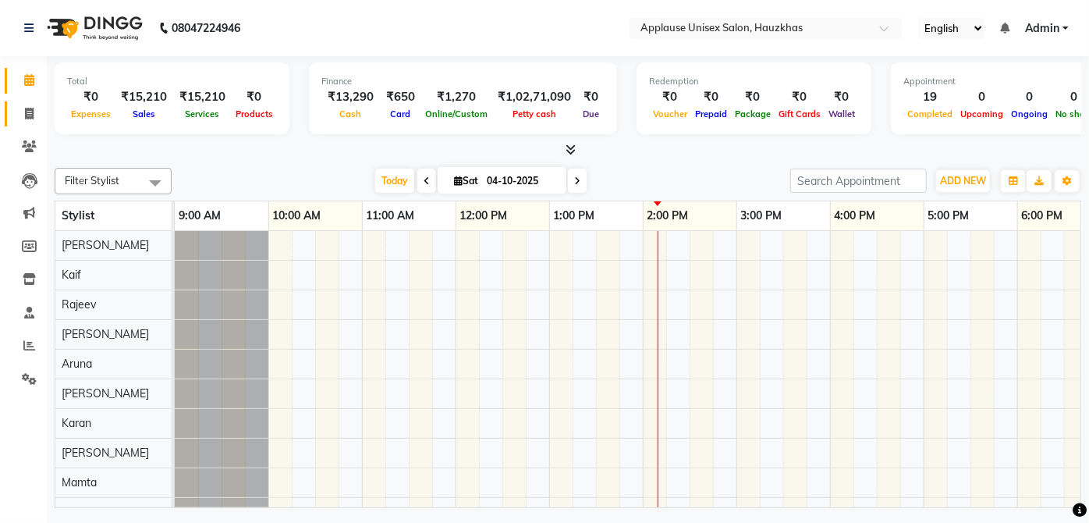
click at [25, 107] on span at bounding box center [29, 114] width 27 height 18
select select "service"
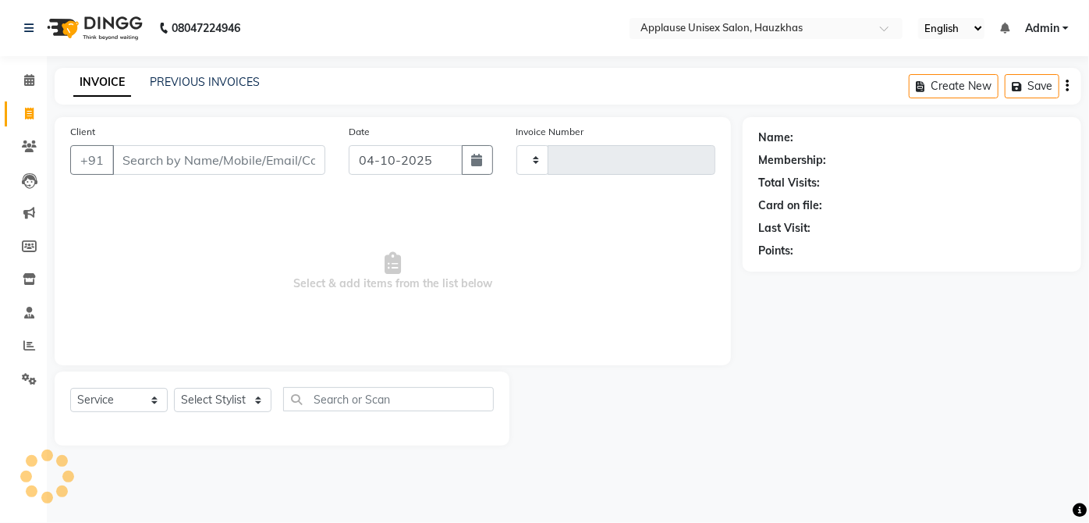
type input "4211"
select select "5082"
click at [254, 401] on select "Select Stylist [PERSON_NAME] [PERSON_NAME] [PERSON_NAME] [PERSON_NAME] [PERSON_…" at bounding box center [223, 400] width 98 height 24
select select "84502"
click at [174, 388] on select "Select Stylist [PERSON_NAME] [PERSON_NAME] [PERSON_NAME] [PERSON_NAME] [PERSON_…" at bounding box center [223, 400] width 98 height 24
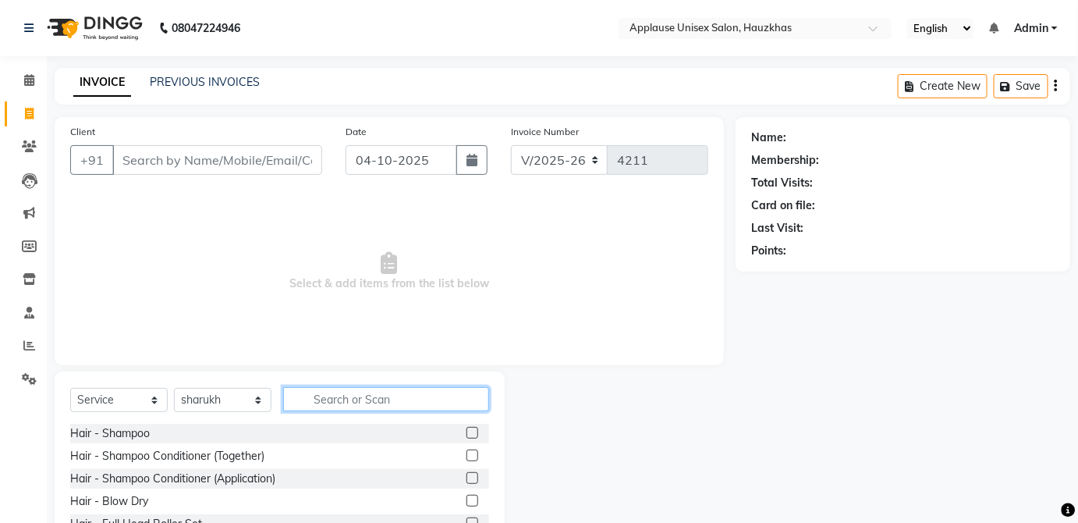
click at [351, 401] on input "text" at bounding box center [386, 399] width 206 height 24
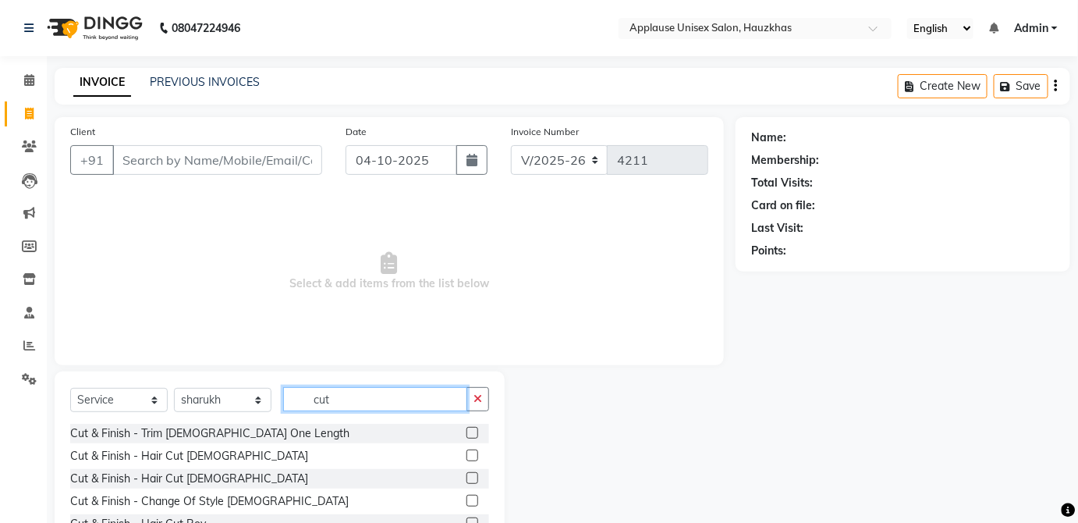
type input "cut"
click at [467, 478] on label at bounding box center [473, 478] width 12 height 12
click at [467, 478] on input "checkbox" at bounding box center [472, 479] width 10 height 10
checkbox input "true"
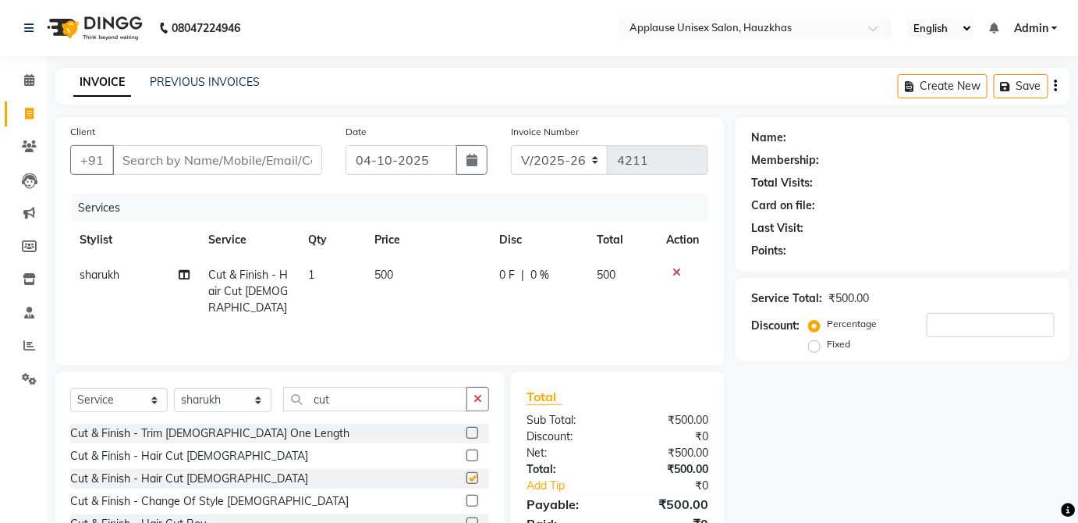
click at [602, 282] on td "500" at bounding box center [622, 291] width 69 height 68
select select "84502"
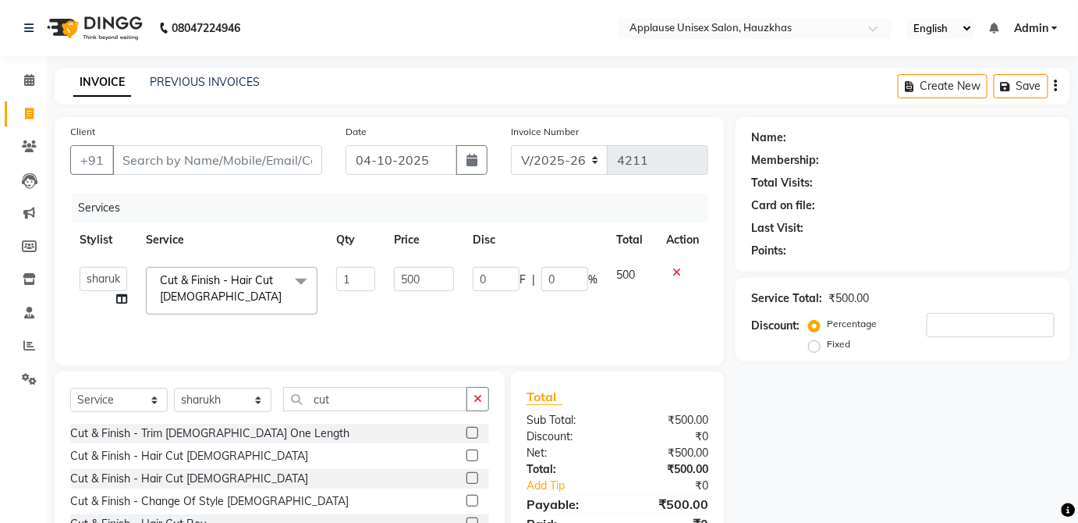
checkbox input "false"
click at [261, 151] on input "Client" at bounding box center [217, 160] width 210 height 30
type input "r"
type input "0"
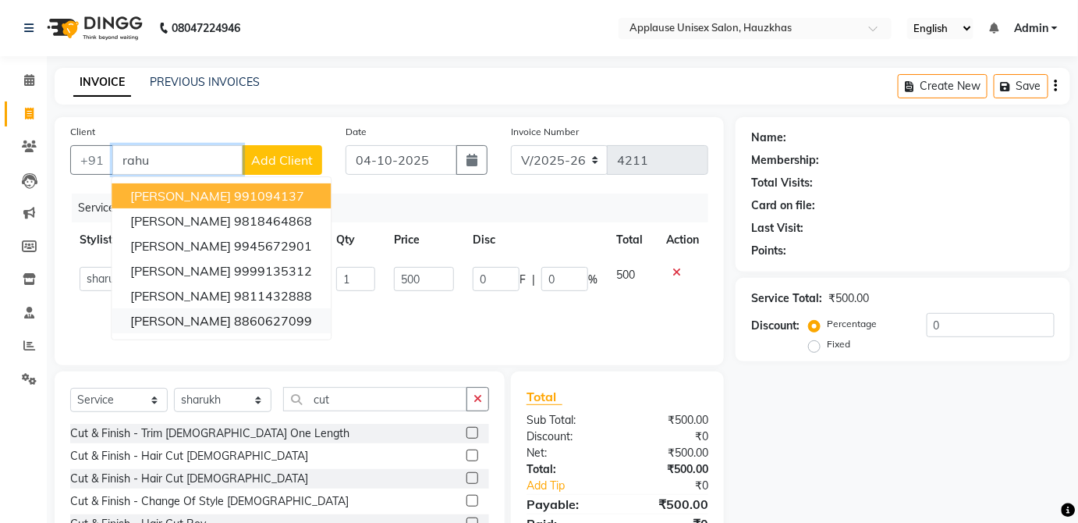
click at [272, 317] on ngb-highlight "8860627099" at bounding box center [273, 321] width 78 height 16
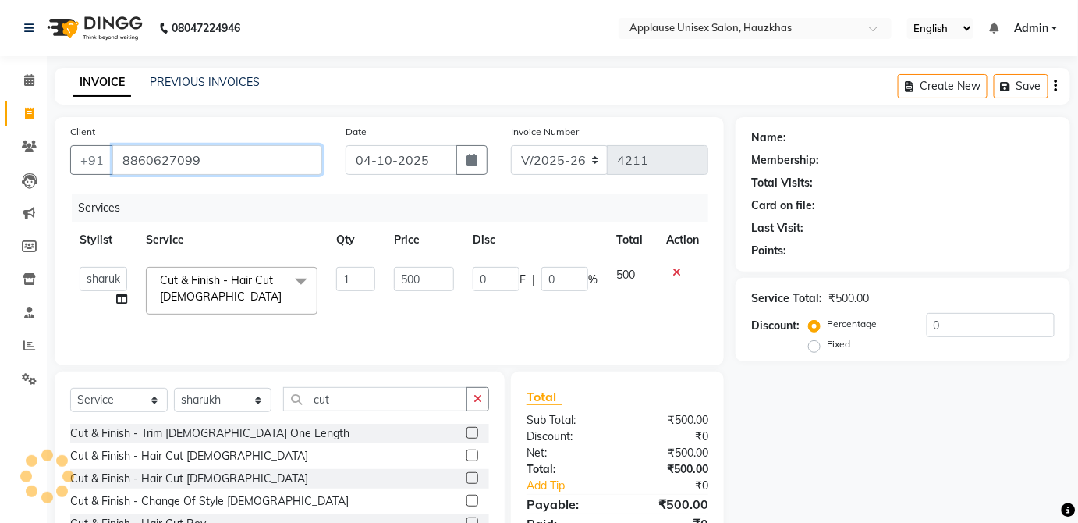
type input "8860627099"
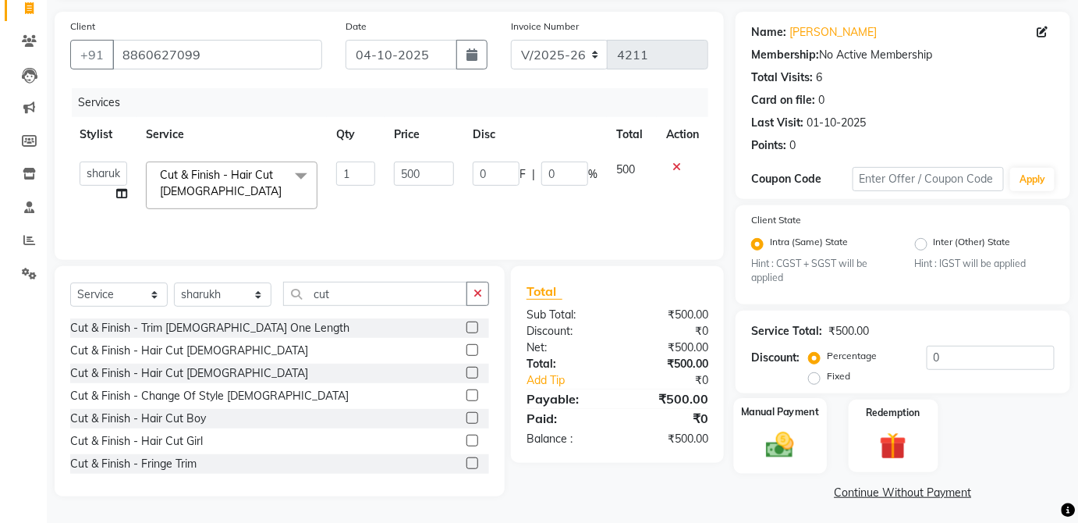
click at [792, 418] on label "Manual Payment" at bounding box center [780, 412] width 78 height 15
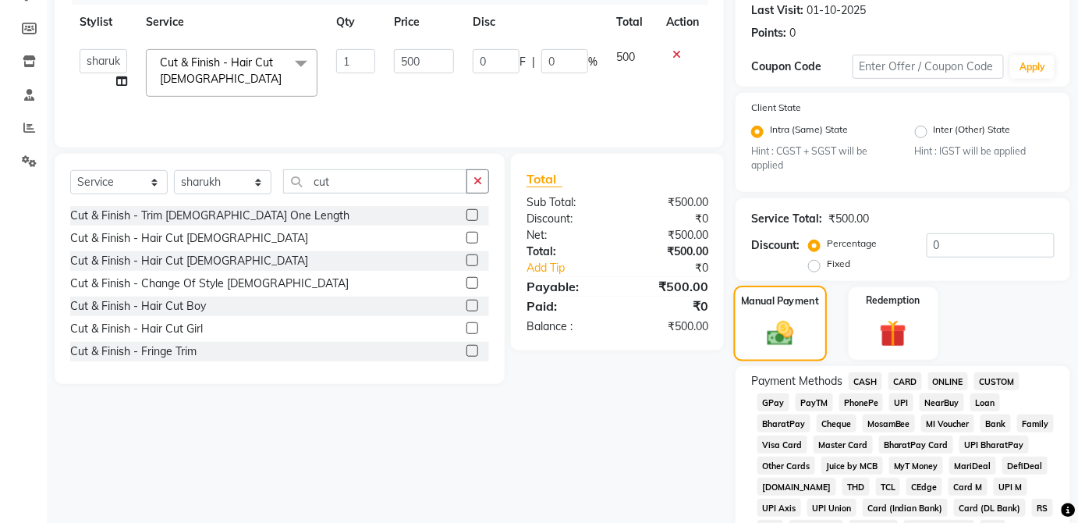
scroll to position [217, 0]
click at [914, 380] on span "CARD" at bounding box center [906, 382] width 34 height 18
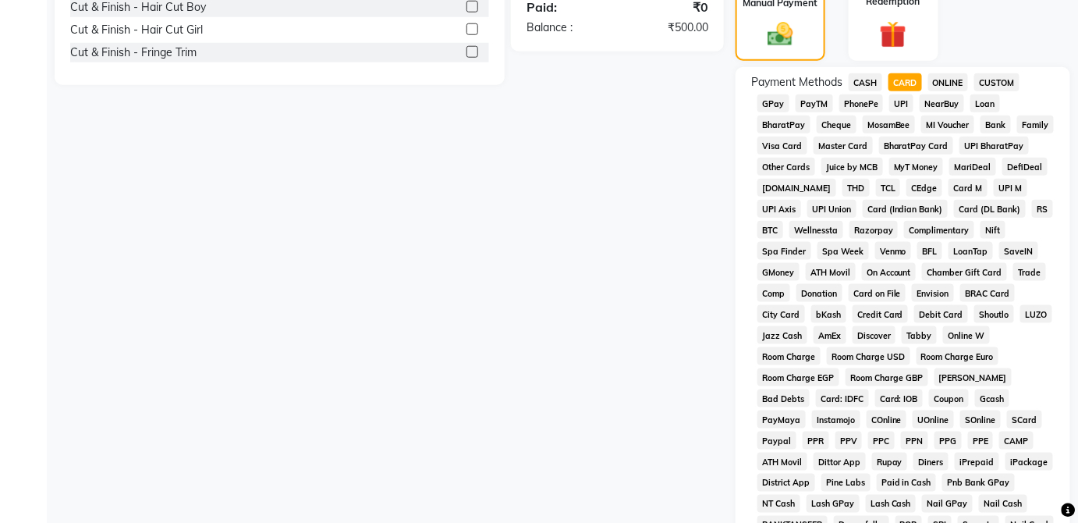
scroll to position [757, 0]
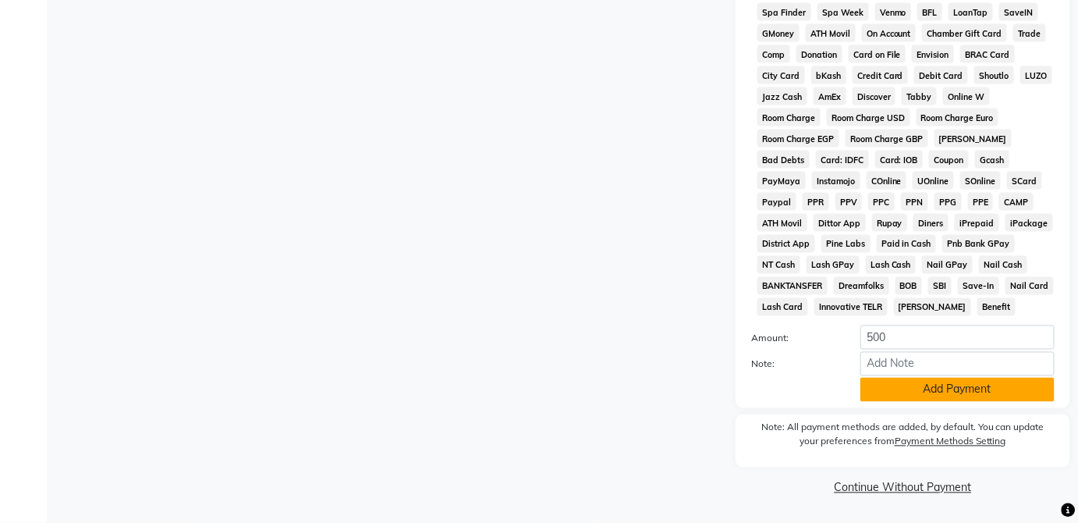
click at [981, 399] on button "Add Payment" at bounding box center [958, 390] width 194 height 24
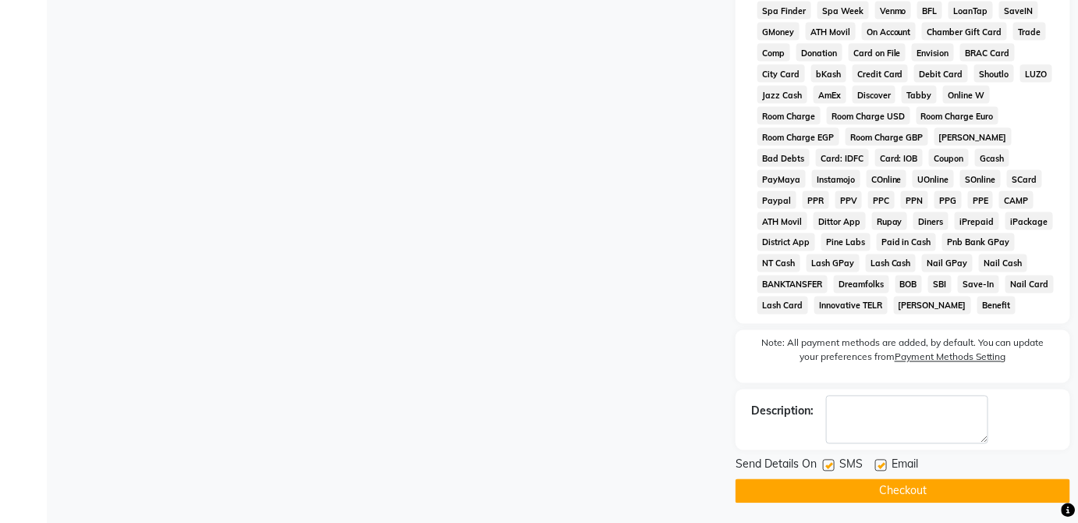
click at [969, 495] on button "Checkout" at bounding box center [903, 491] width 335 height 24
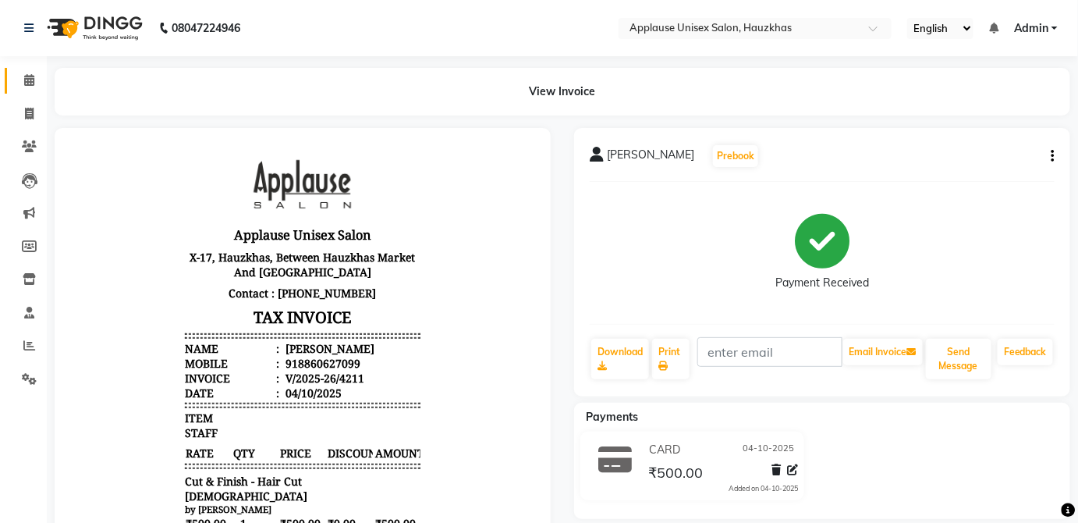
click at [35, 80] on span at bounding box center [29, 81] width 27 height 18
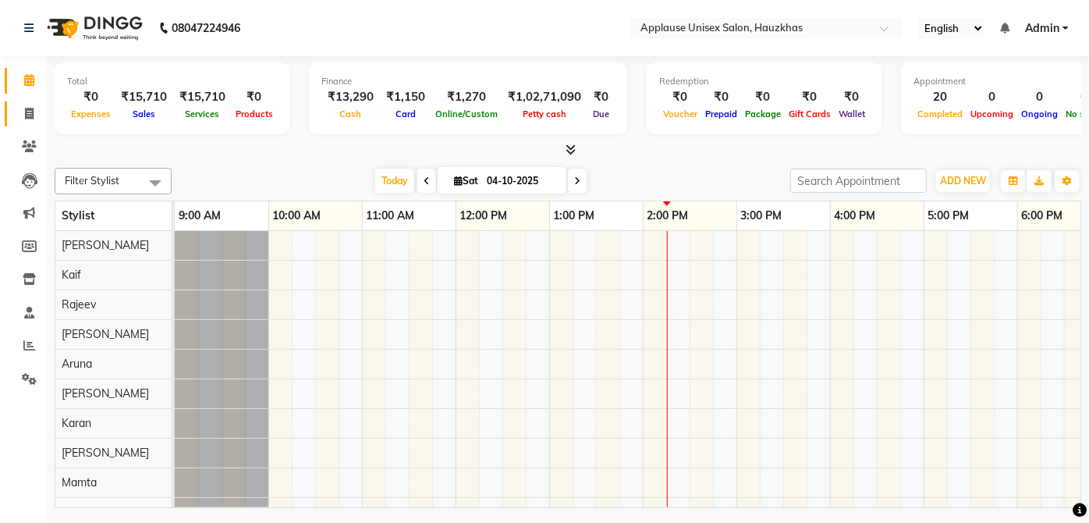
click at [23, 111] on span at bounding box center [29, 114] width 27 height 18
select select "service"
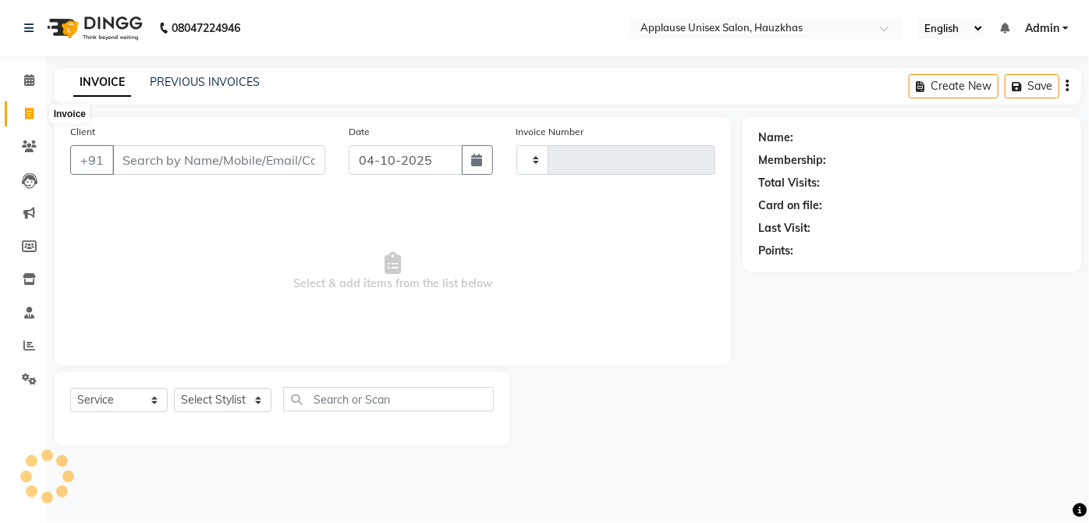
type input "4212"
select select "5082"
click at [238, 401] on select "Select Stylist" at bounding box center [223, 400] width 98 height 24
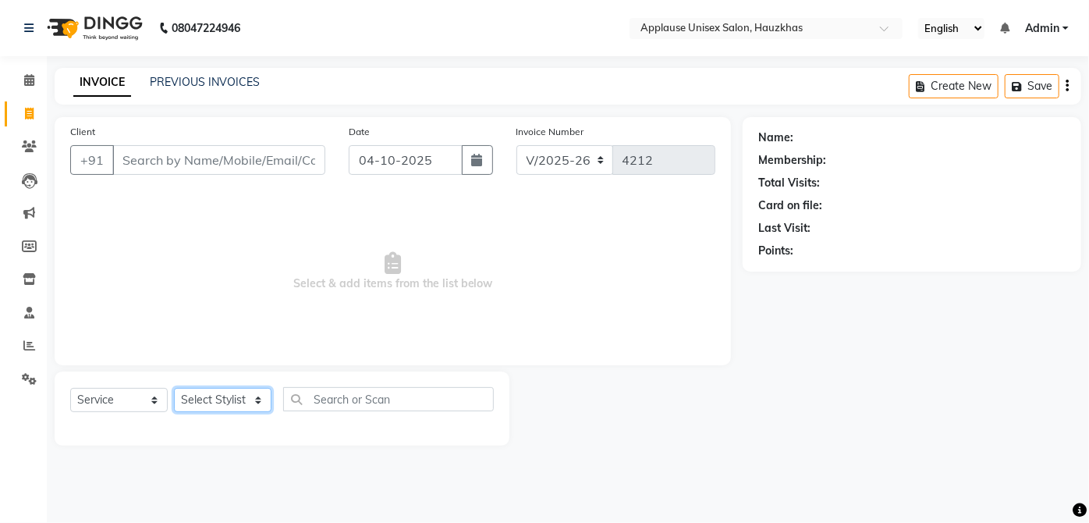
select select "32127"
click at [174, 388] on select "Select Stylist [PERSON_NAME] [PERSON_NAME] [PERSON_NAME] [PERSON_NAME] [PERSON_…" at bounding box center [223, 400] width 98 height 24
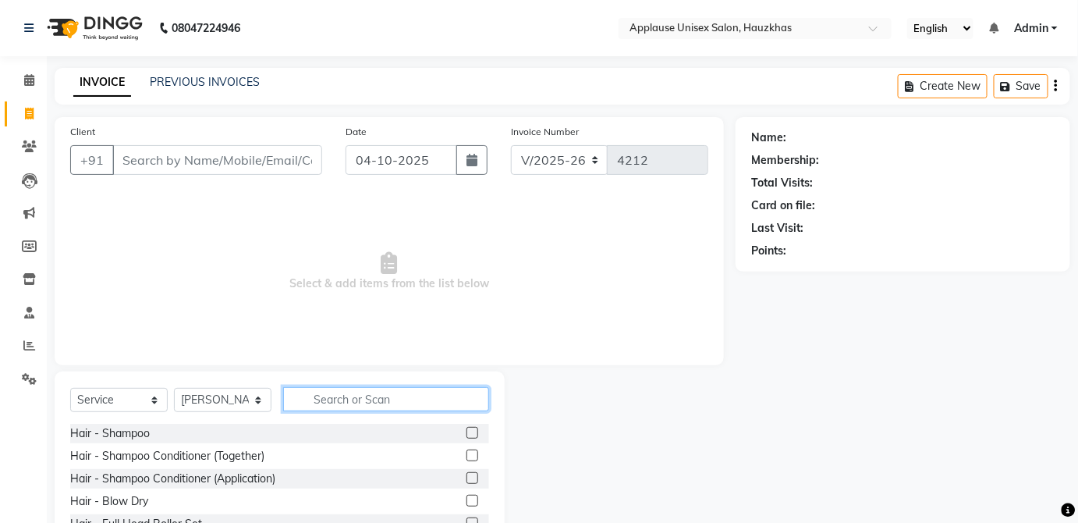
click at [356, 399] on input "text" at bounding box center [386, 399] width 206 height 24
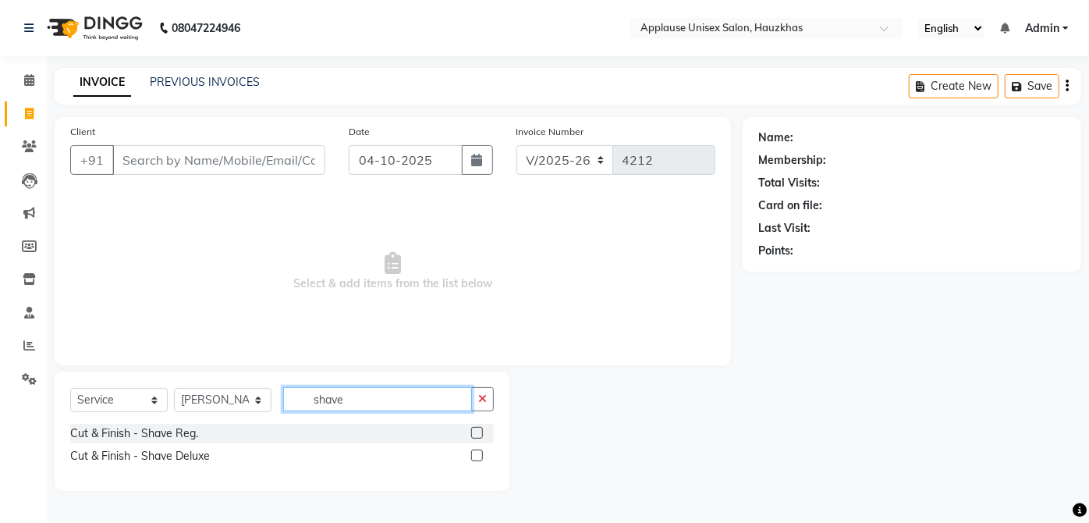
type input "shave"
click at [477, 432] on label at bounding box center [477, 433] width 12 height 12
click at [477, 432] on input "checkbox" at bounding box center [476, 433] width 10 height 10
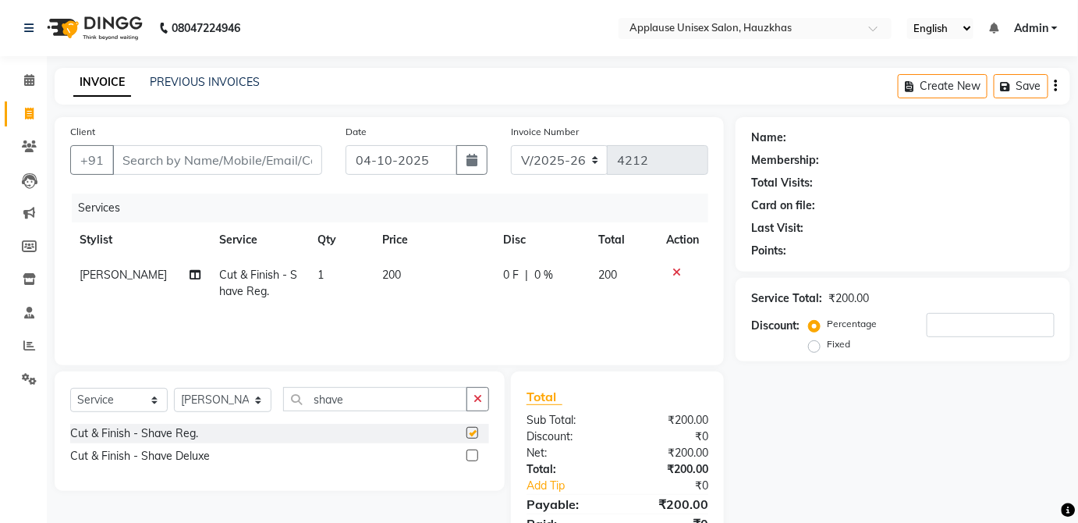
click at [602, 272] on span "200" at bounding box center [607, 275] width 19 height 14
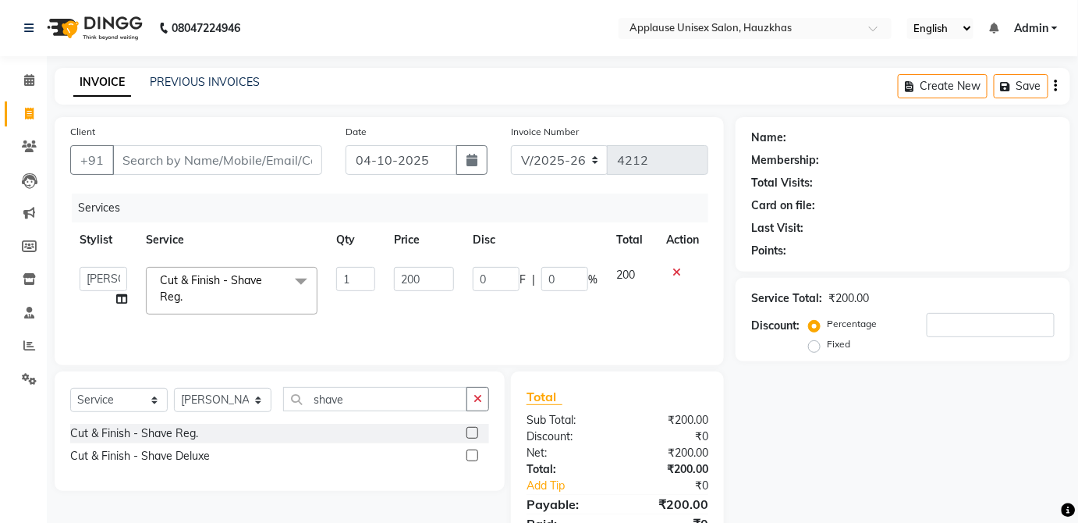
checkbox input "false"
click at [674, 270] on icon at bounding box center [677, 272] width 9 height 11
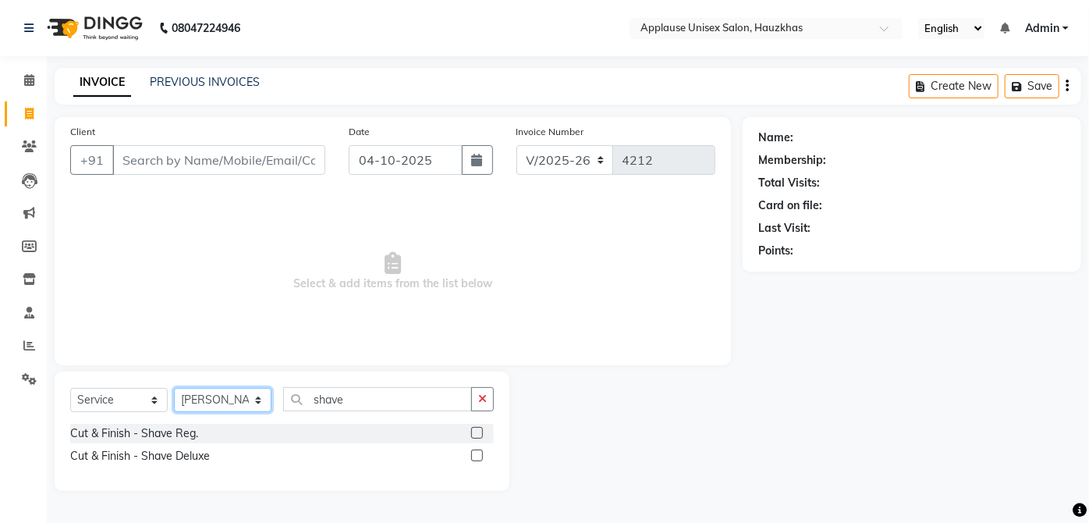
click at [239, 408] on select "Select Stylist [PERSON_NAME] [PERSON_NAME] [PERSON_NAME] [PERSON_NAME] [PERSON_…" at bounding box center [223, 400] width 98 height 24
select select "32126"
click at [174, 388] on select "Select Stylist [PERSON_NAME] [PERSON_NAME] [PERSON_NAME] [PERSON_NAME] [PERSON_…" at bounding box center [223, 400] width 98 height 24
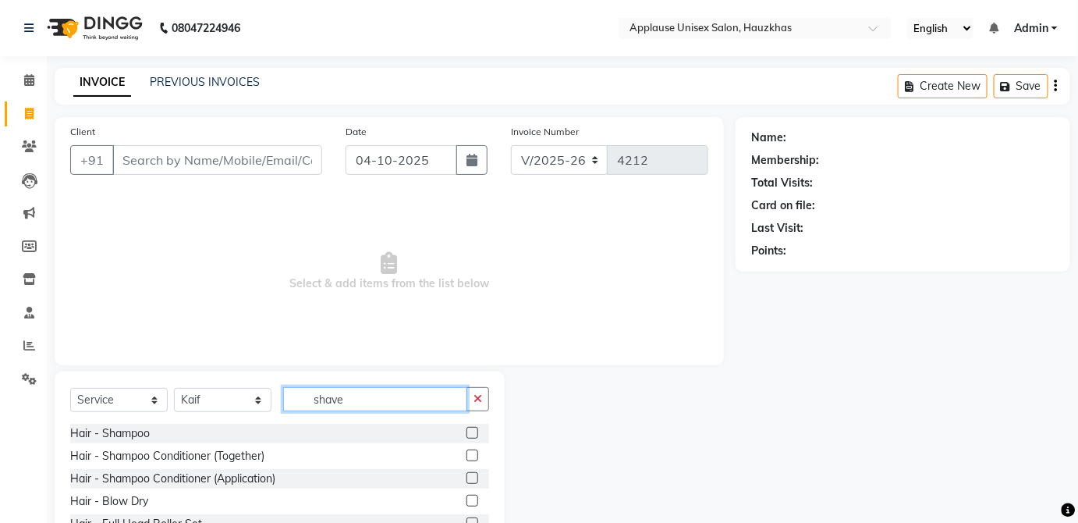
click at [417, 403] on input "shave" at bounding box center [375, 399] width 184 height 24
type input "s"
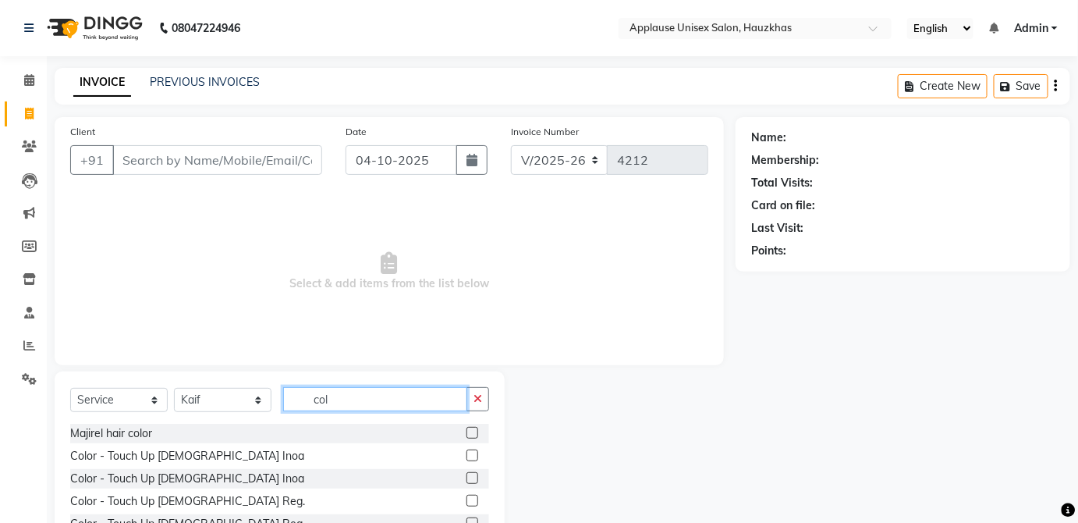
type input "col"
click at [467, 454] on label at bounding box center [473, 455] width 12 height 12
click at [467, 454] on input "checkbox" at bounding box center [472, 456] width 10 height 10
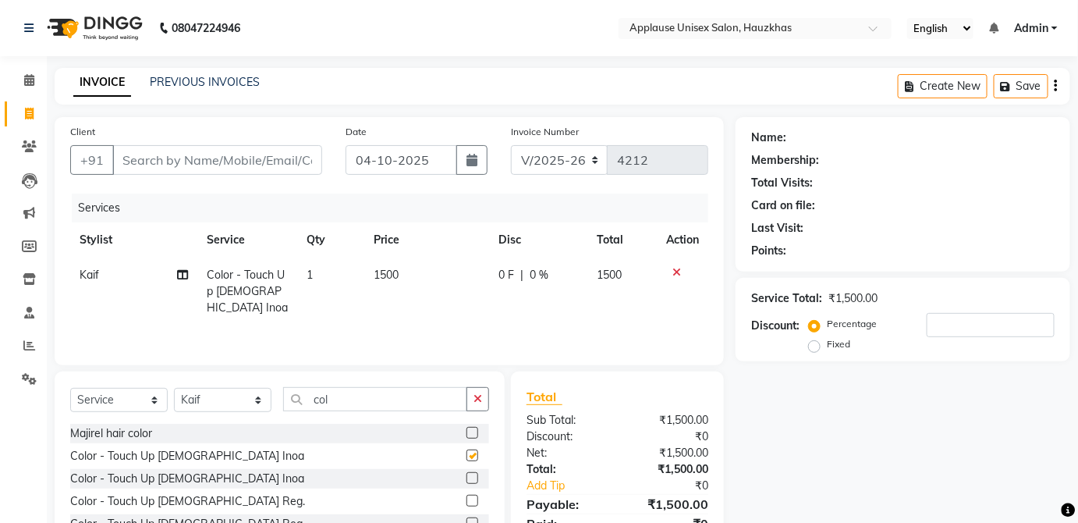
checkbox input "false"
click at [438, 275] on td "1500" at bounding box center [426, 291] width 125 height 68
select select "32126"
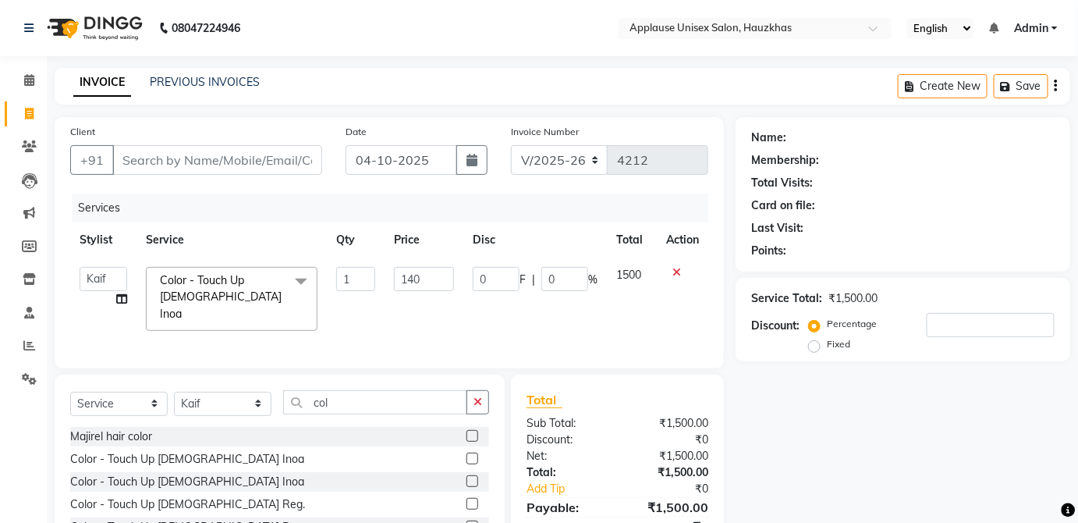
type input "1400"
click at [626, 285] on td "1500" at bounding box center [632, 298] width 50 height 83
select select "32126"
click at [421, 403] on input "col" at bounding box center [375, 402] width 184 height 24
click at [237, 410] on select "Select Stylist [PERSON_NAME] [PERSON_NAME] [PERSON_NAME] [PERSON_NAME] [PERSON_…" at bounding box center [223, 404] width 98 height 24
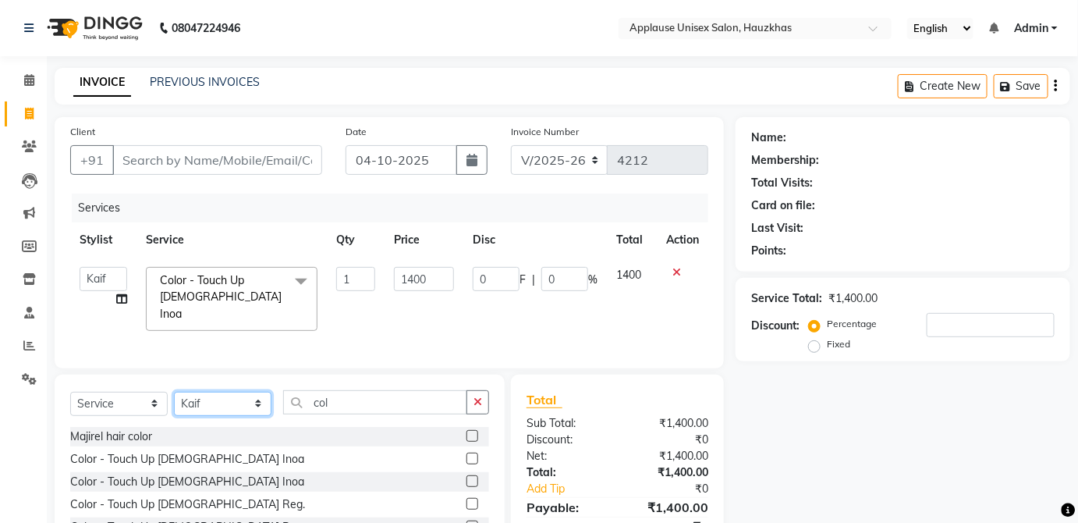
select select "32130"
click at [174, 392] on select "Select Stylist [PERSON_NAME] [PERSON_NAME] [PERSON_NAME] [PERSON_NAME] [PERSON_…" at bounding box center [223, 404] width 98 height 24
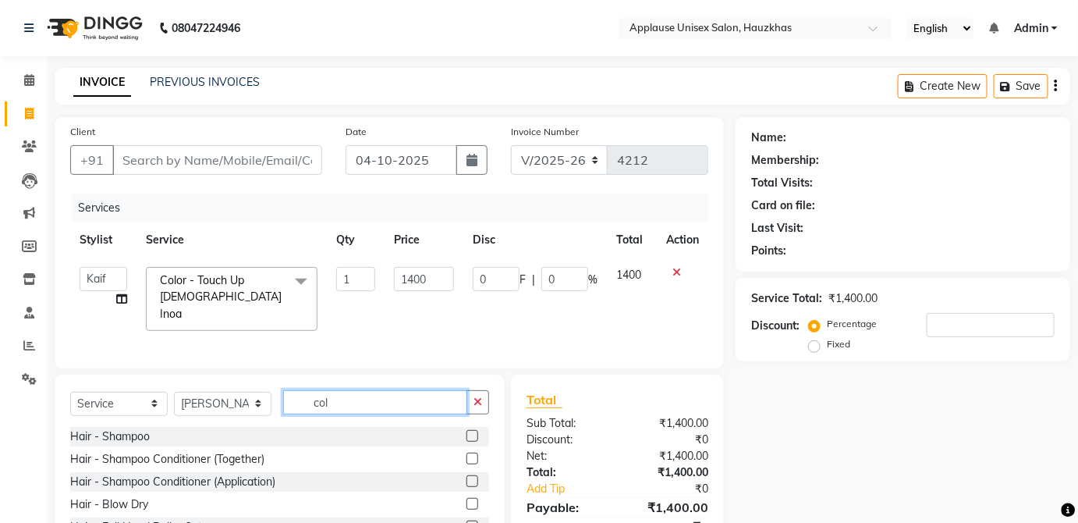
click at [378, 401] on input "col" at bounding box center [375, 402] width 184 height 24
type input "c"
type input "ped"
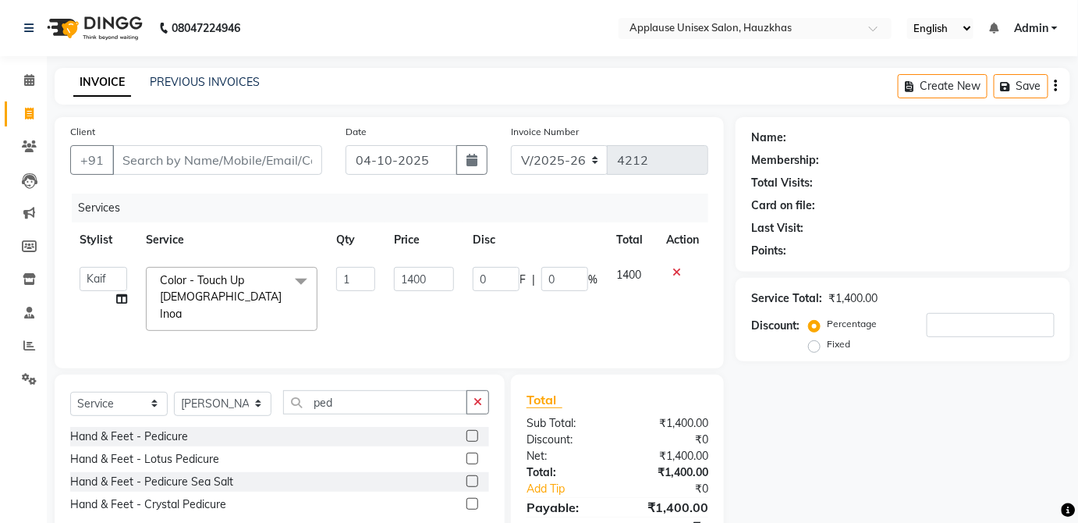
click at [473, 432] on label at bounding box center [473, 436] width 12 height 12
click at [473, 432] on input "checkbox" at bounding box center [472, 436] width 10 height 10
checkbox input "true"
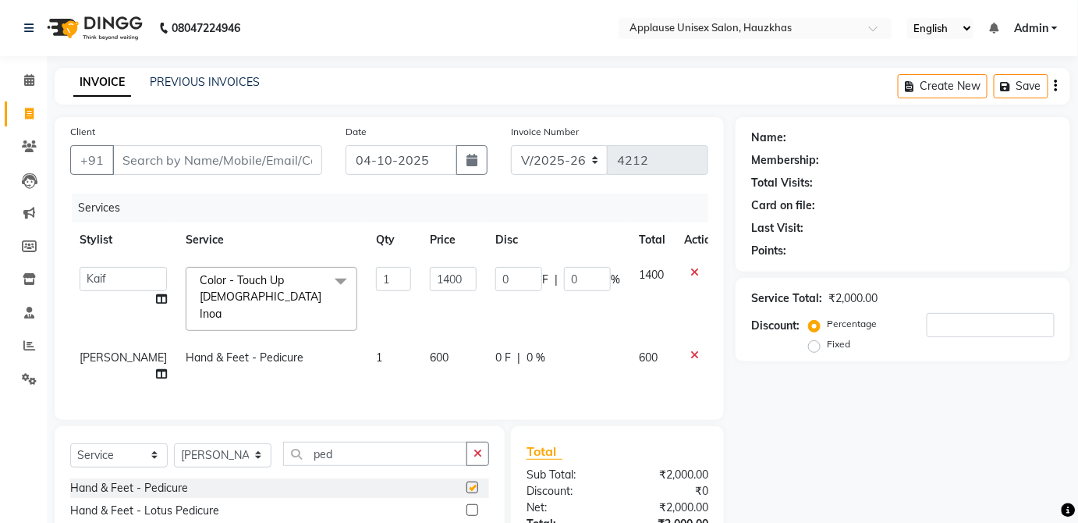
click at [591, 350] on div "0 F | 0 %" at bounding box center [557, 358] width 125 height 16
select select "32130"
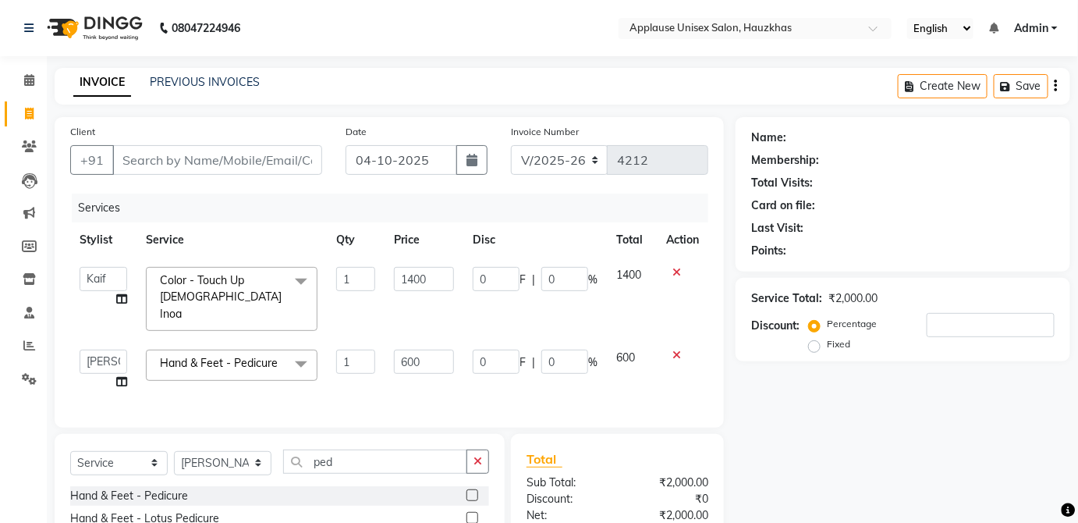
checkbox input "false"
click at [437, 452] on input "ped" at bounding box center [375, 461] width 184 height 24
type input "p"
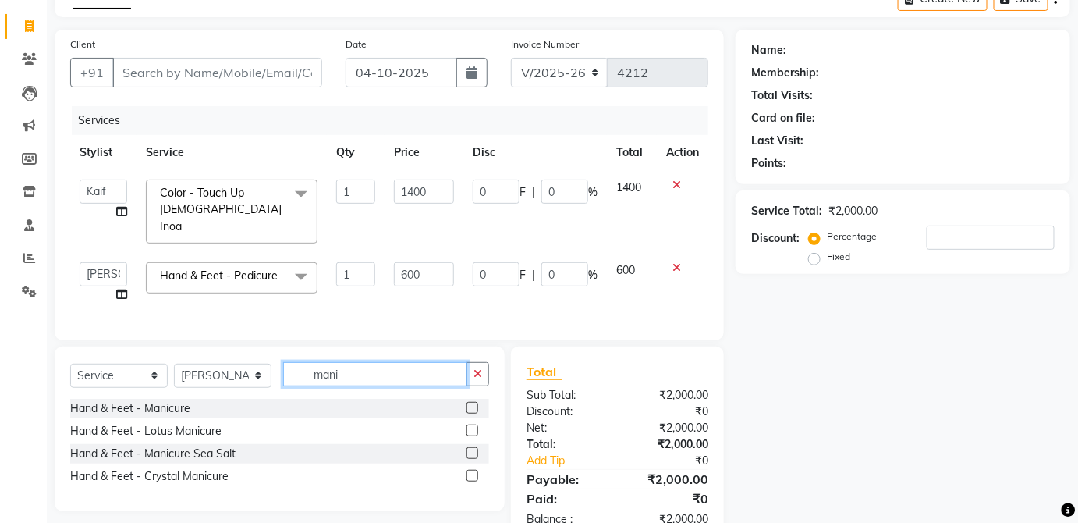
scroll to position [109, 0]
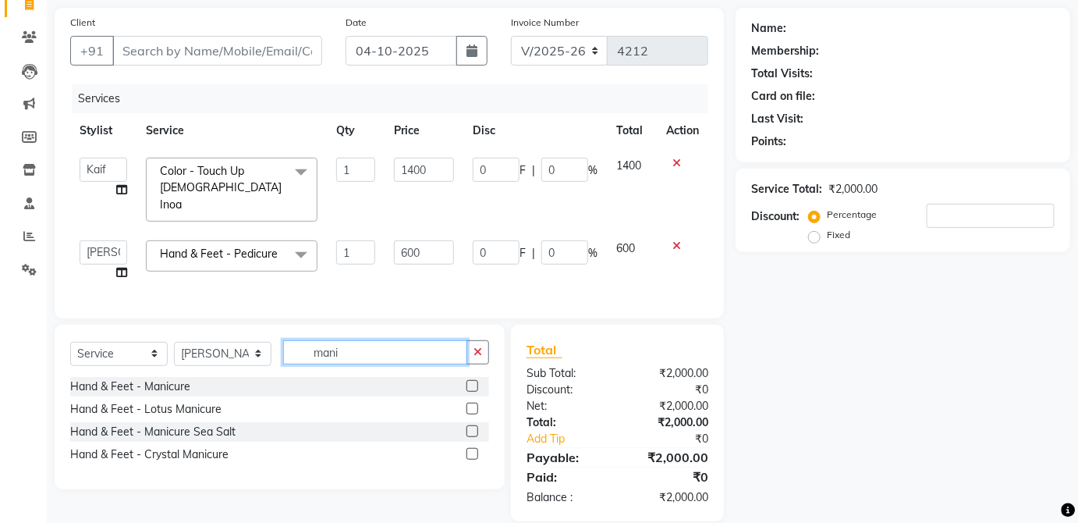
type input "mani"
click at [473, 380] on label at bounding box center [473, 386] width 12 height 12
click at [473, 382] on input "checkbox" at bounding box center [472, 387] width 10 height 10
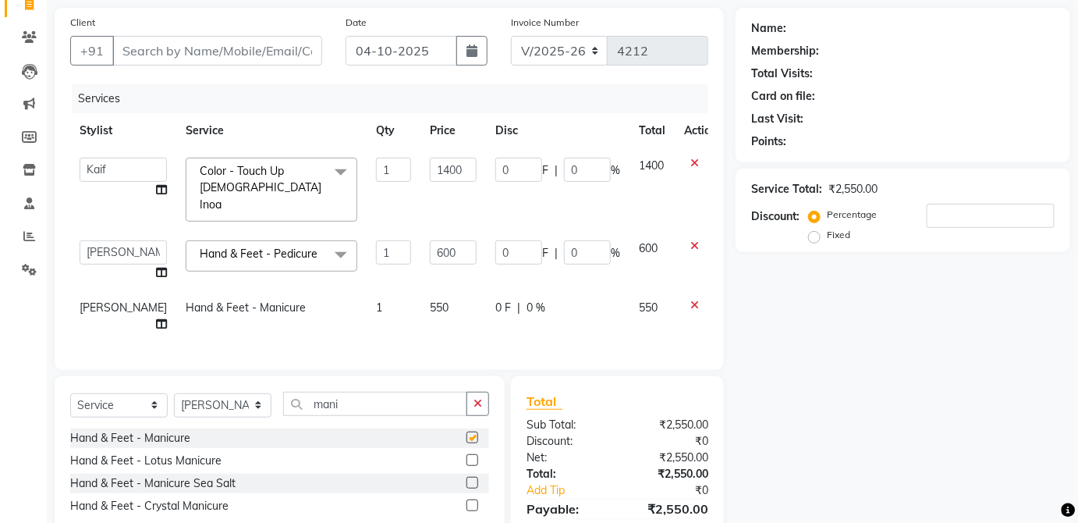
checkbox input "false"
click at [553, 300] on td "0 F | 0 %" at bounding box center [558, 315] width 144 height 51
select select "32130"
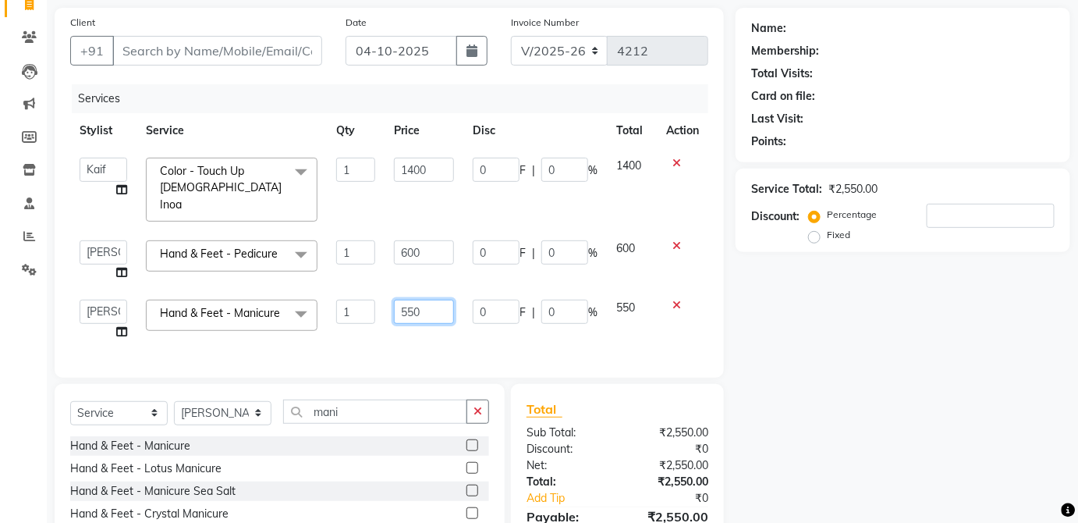
click at [428, 300] on input "550" at bounding box center [424, 312] width 60 height 24
type input "500"
click at [618, 300] on span "550" at bounding box center [625, 307] width 19 height 14
select select "32130"
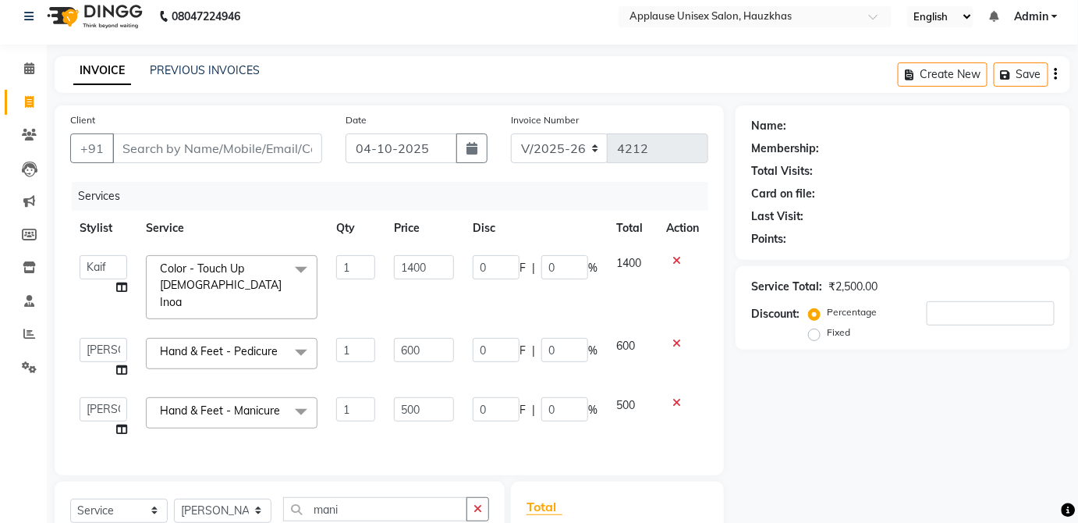
scroll to position [0, 0]
